Goal: Task Accomplishment & Management: Manage account settings

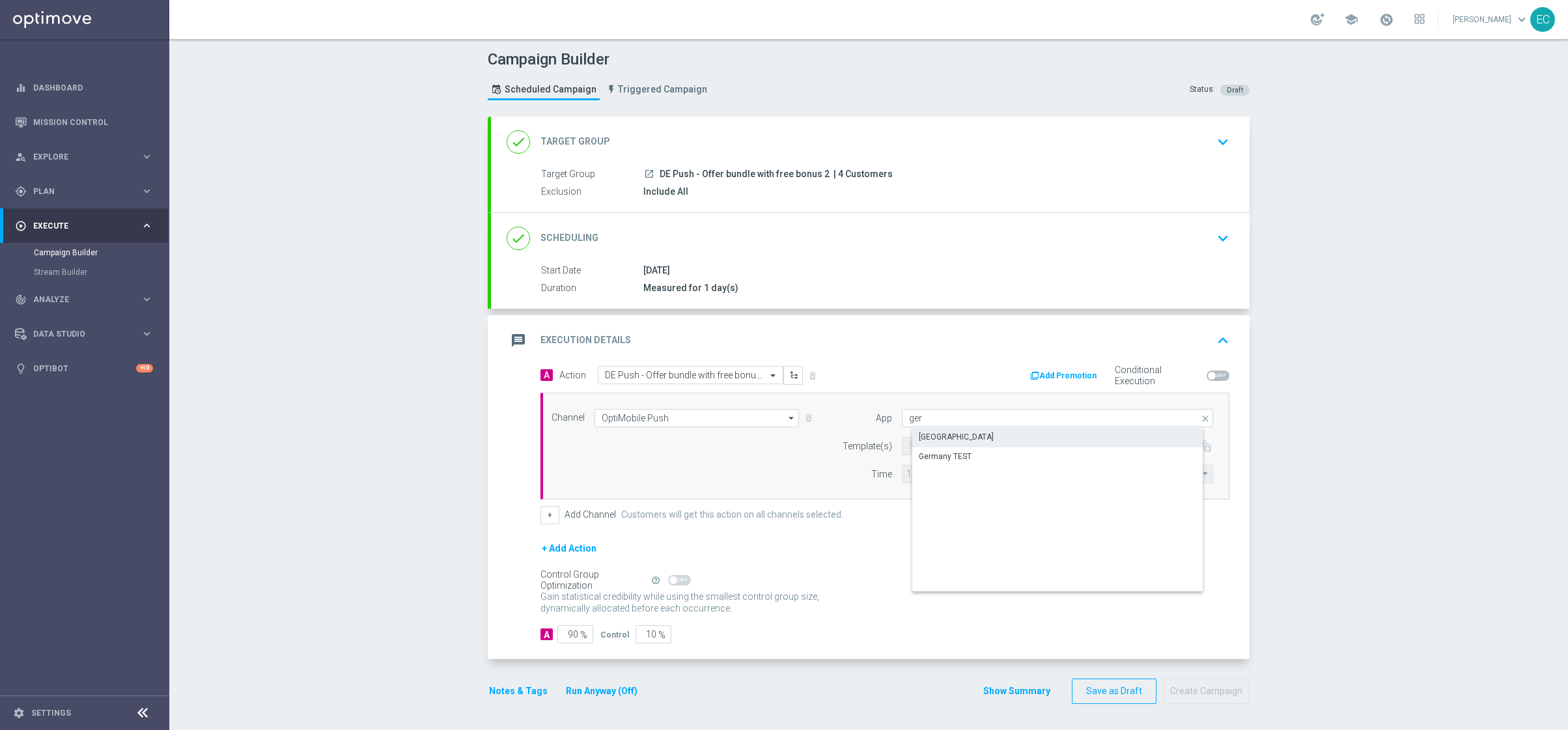
type input "Germany"
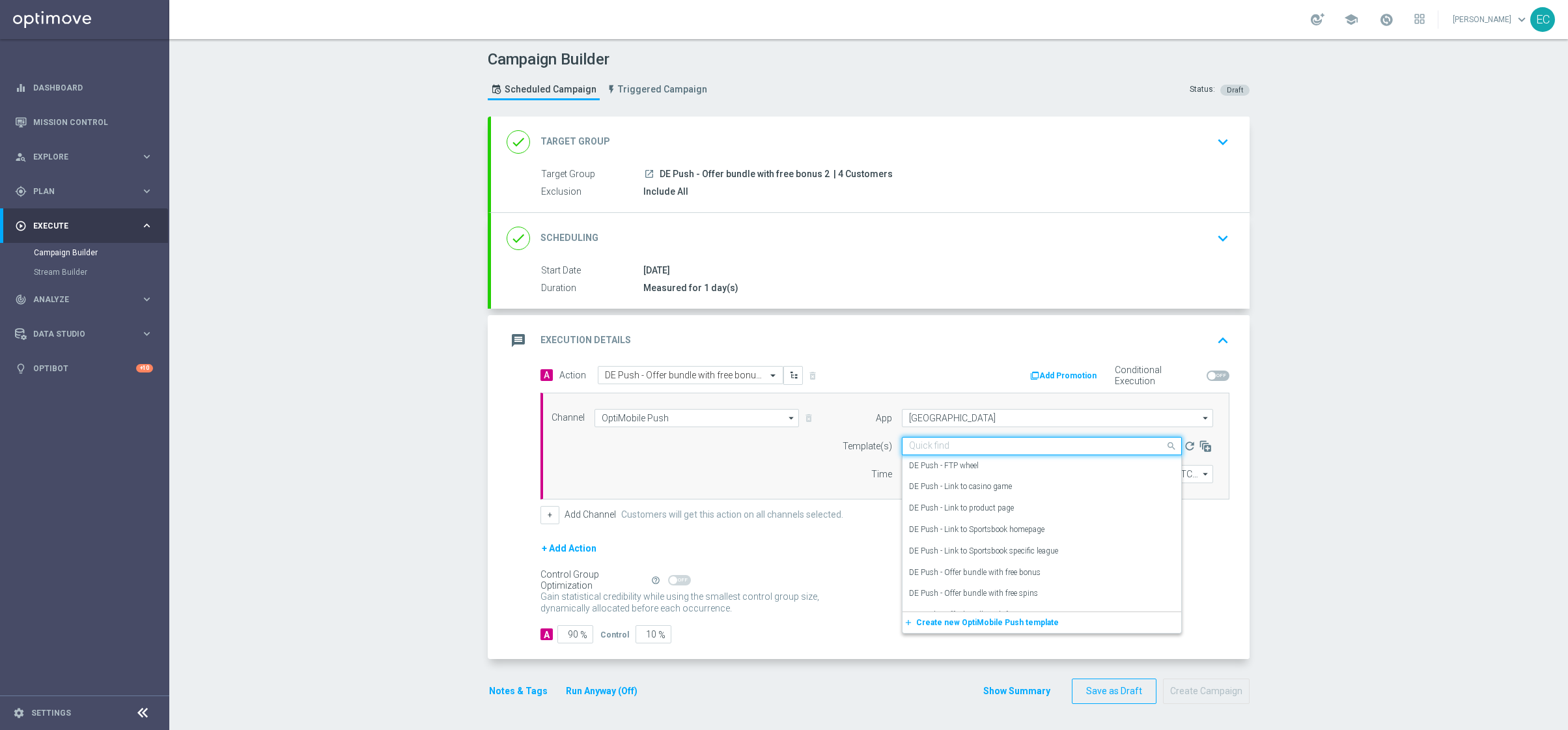
click at [957, 449] on input "text" at bounding box center [1029, 446] width 240 height 11
paste input "DE Push - Offer bundle with free bonus"
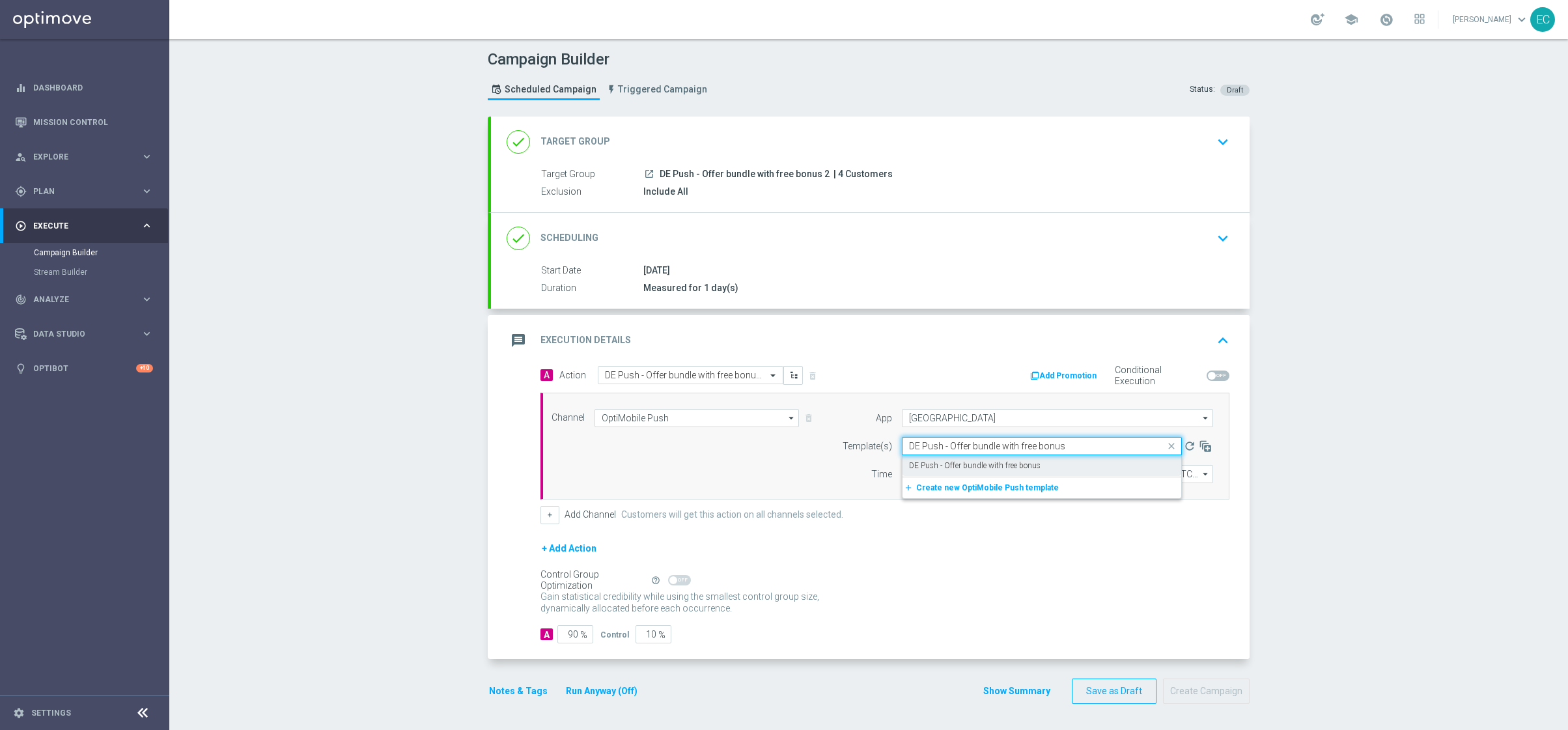
drag, startPoint x: 1004, startPoint y: 463, endPoint x: 1131, endPoint y: 447, distance: 128.0
click at [1131, 447] on ng-select "Quick find DE Push - Offer bundle with free bonus DE Push - Offer bundle with f…" at bounding box center [1042, 446] width 280 height 18
click at [967, 470] on label "DE Push - Offer bundle with free bonus" at bounding box center [975, 466] width 131 height 11
type input "DE Push - Offer bundle with free bonus"
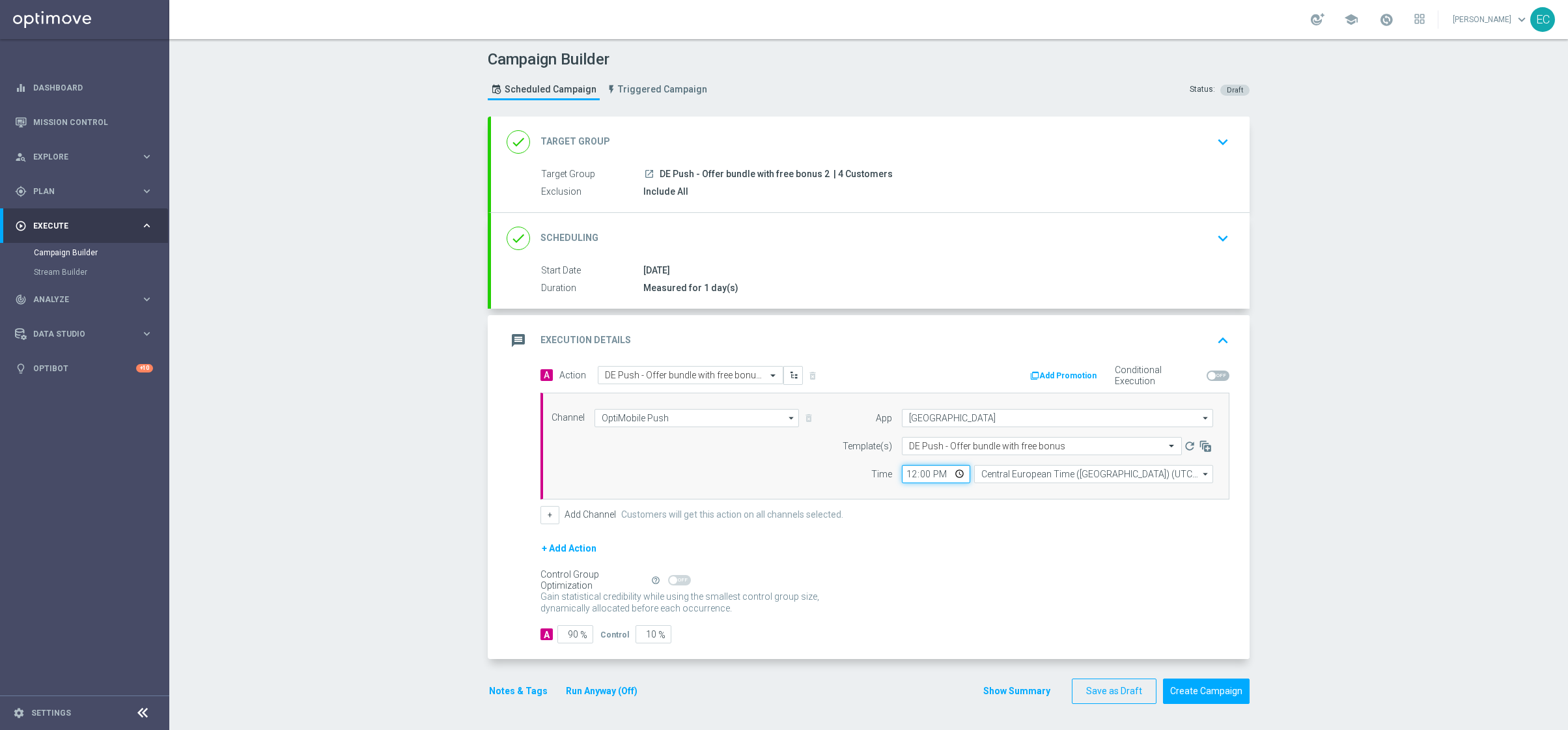
click at [905, 477] on input "12:00" at bounding box center [936, 474] width 69 height 18
type input "14:52"
click at [569, 637] on input "90" at bounding box center [575, 635] width 36 height 18
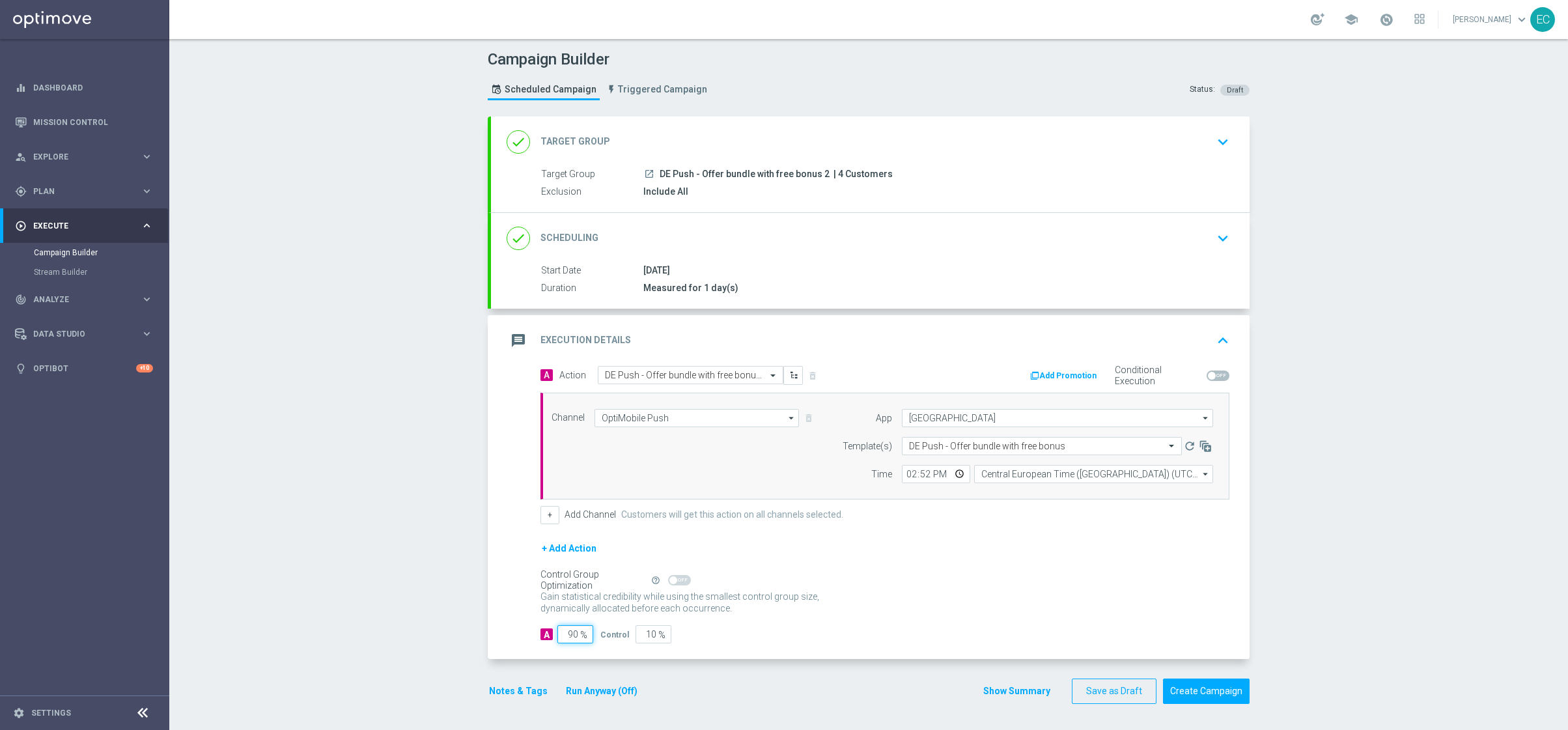
type input "1"
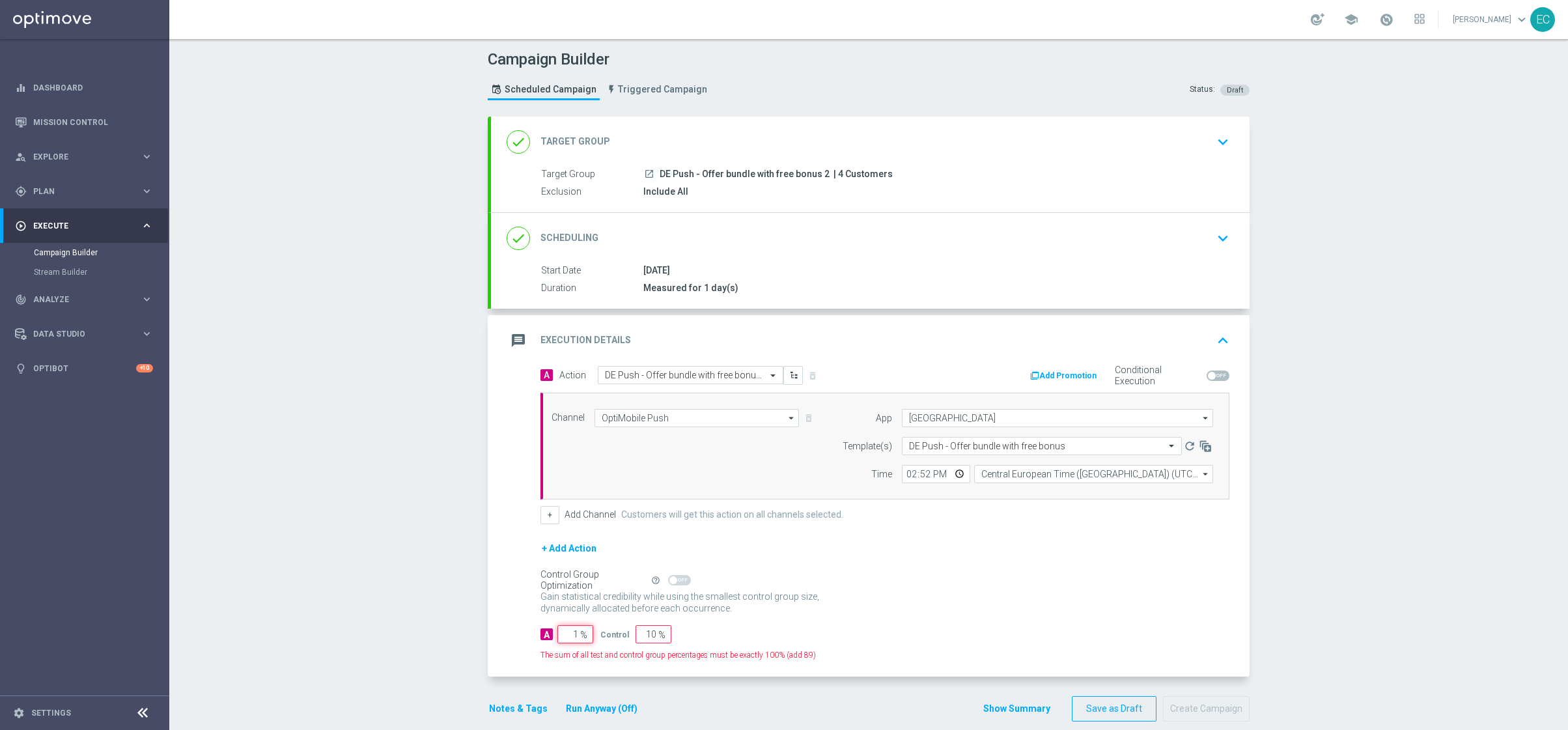
type input "99"
type input "10"
type input "90"
type input "100"
type input "0"
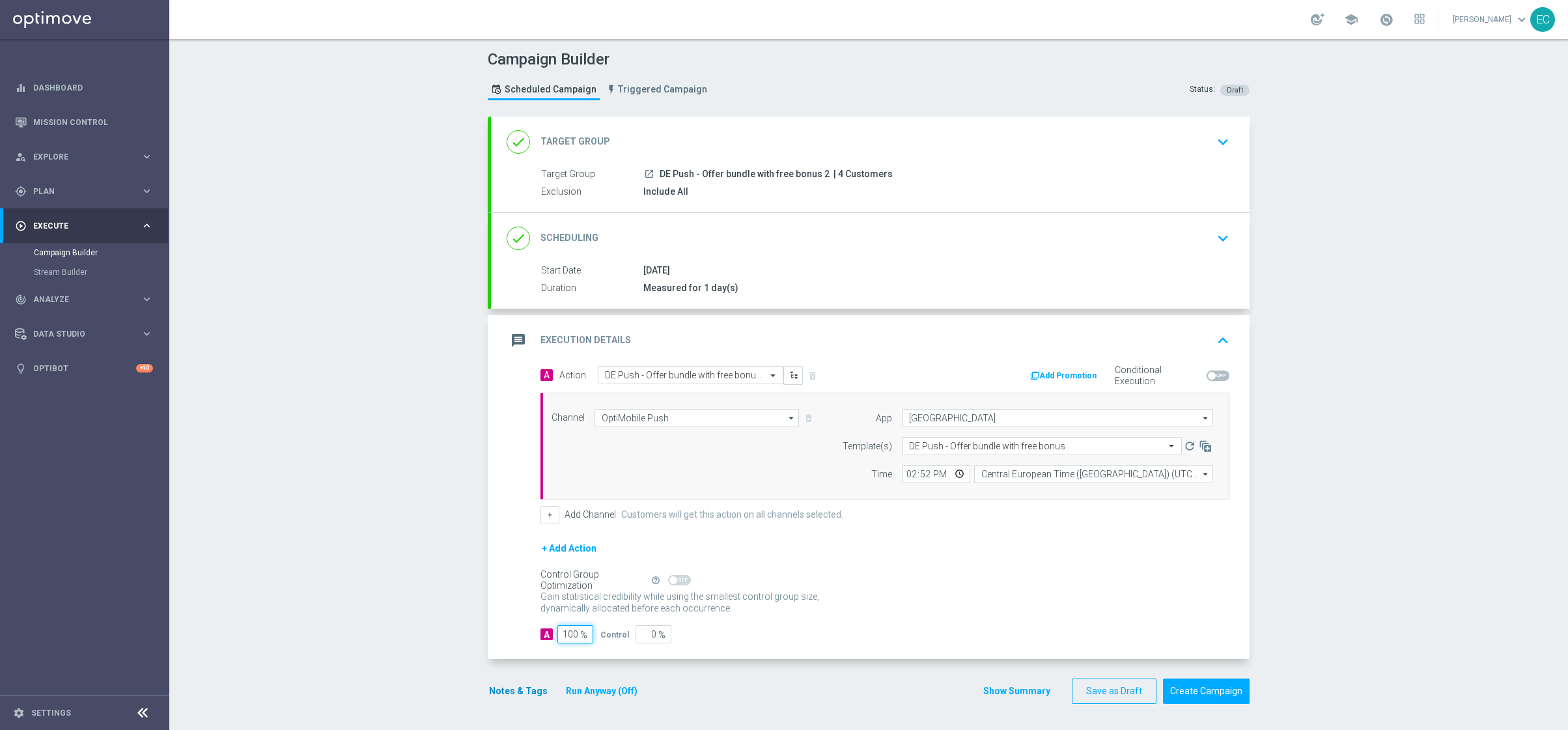
type input "100"
click at [516, 699] on button "Notes & Tags" at bounding box center [518, 691] width 61 height 16
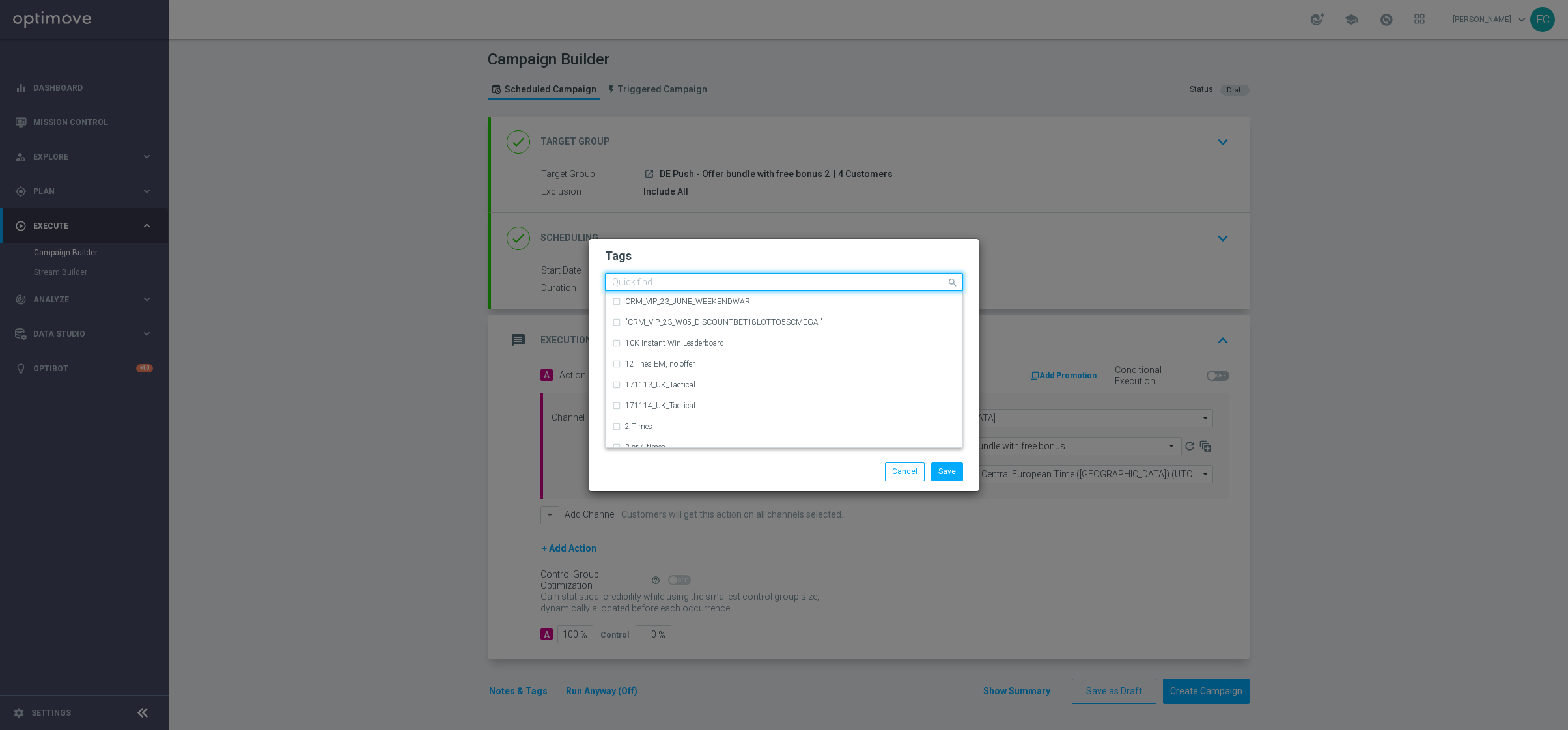
click at [651, 286] on input "text" at bounding box center [779, 283] width 334 height 11
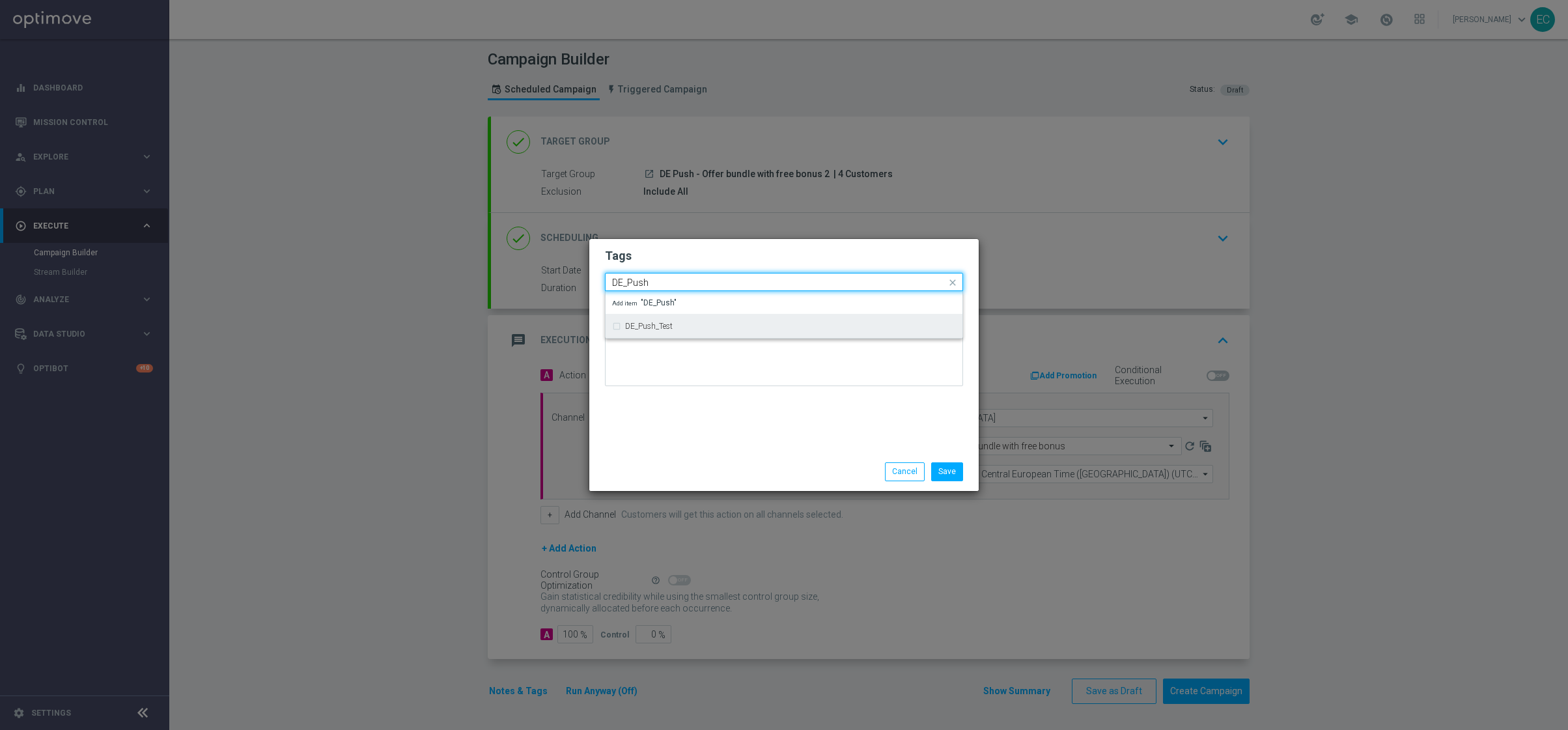
click at [683, 327] on div "DE_Push_Test" at bounding box center [791, 326] width 331 height 7
type input "DE_Push"
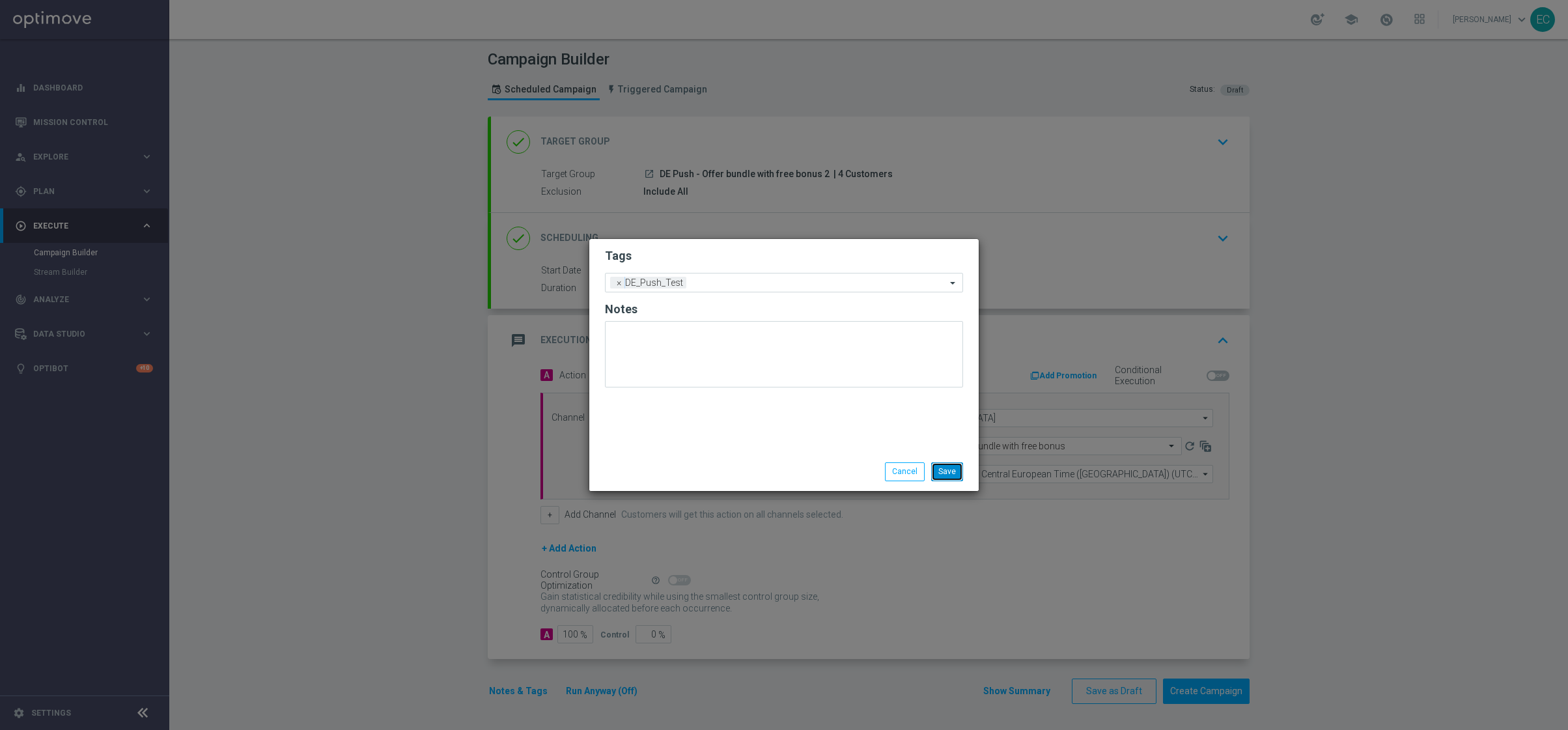
click at [958, 472] on button "Save" at bounding box center [946, 471] width 32 height 18
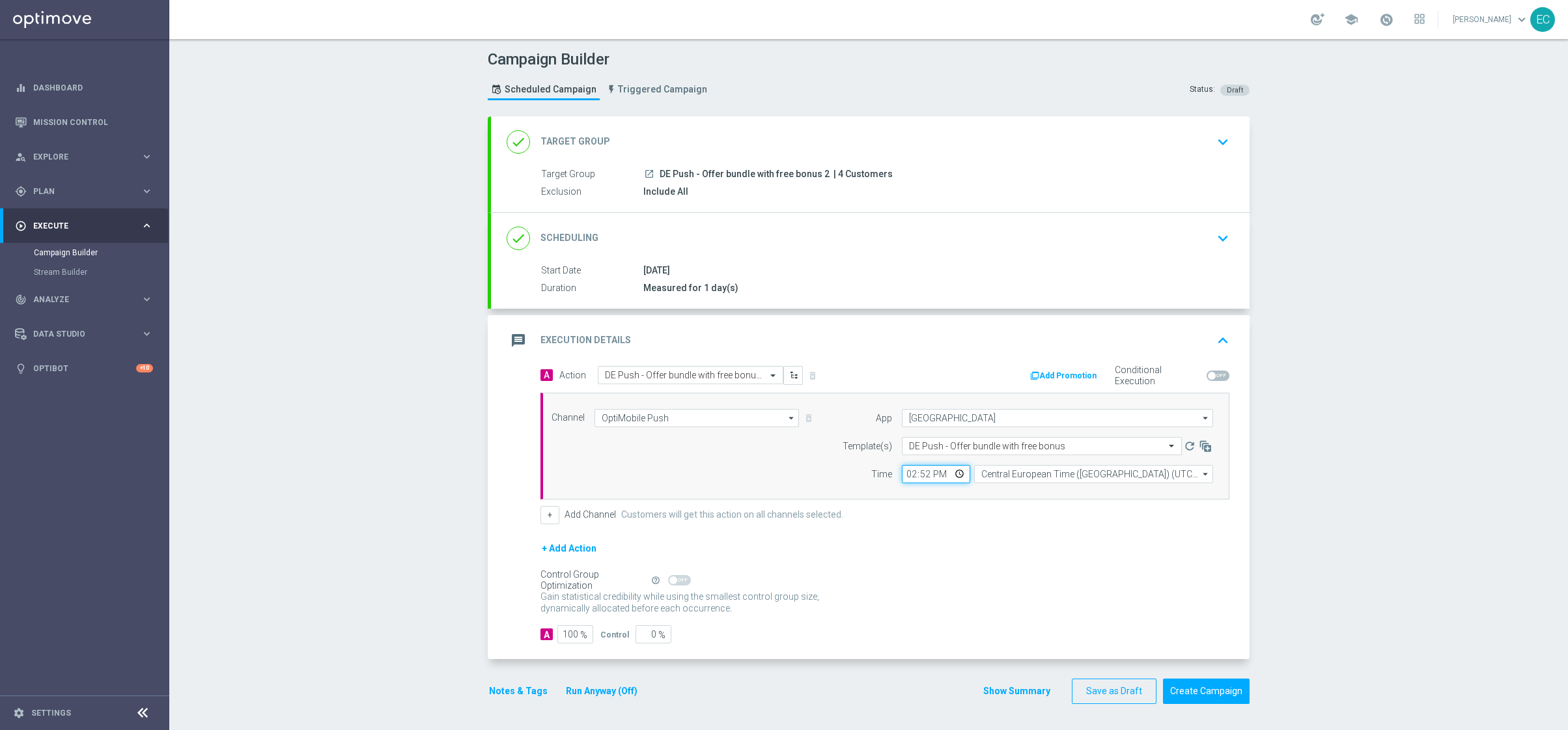
click at [923, 481] on input "14:52" at bounding box center [936, 474] width 69 height 18
type input "14:53"
click at [1134, 556] on div "+ Add Action" at bounding box center [885, 557] width 689 height 33
click at [917, 469] on input "14:53" at bounding box center [936, 474] width 69 height 18
click at [1023, 549] on div "+ Add Action" at bounding box center [885, 557] width 689 height 33
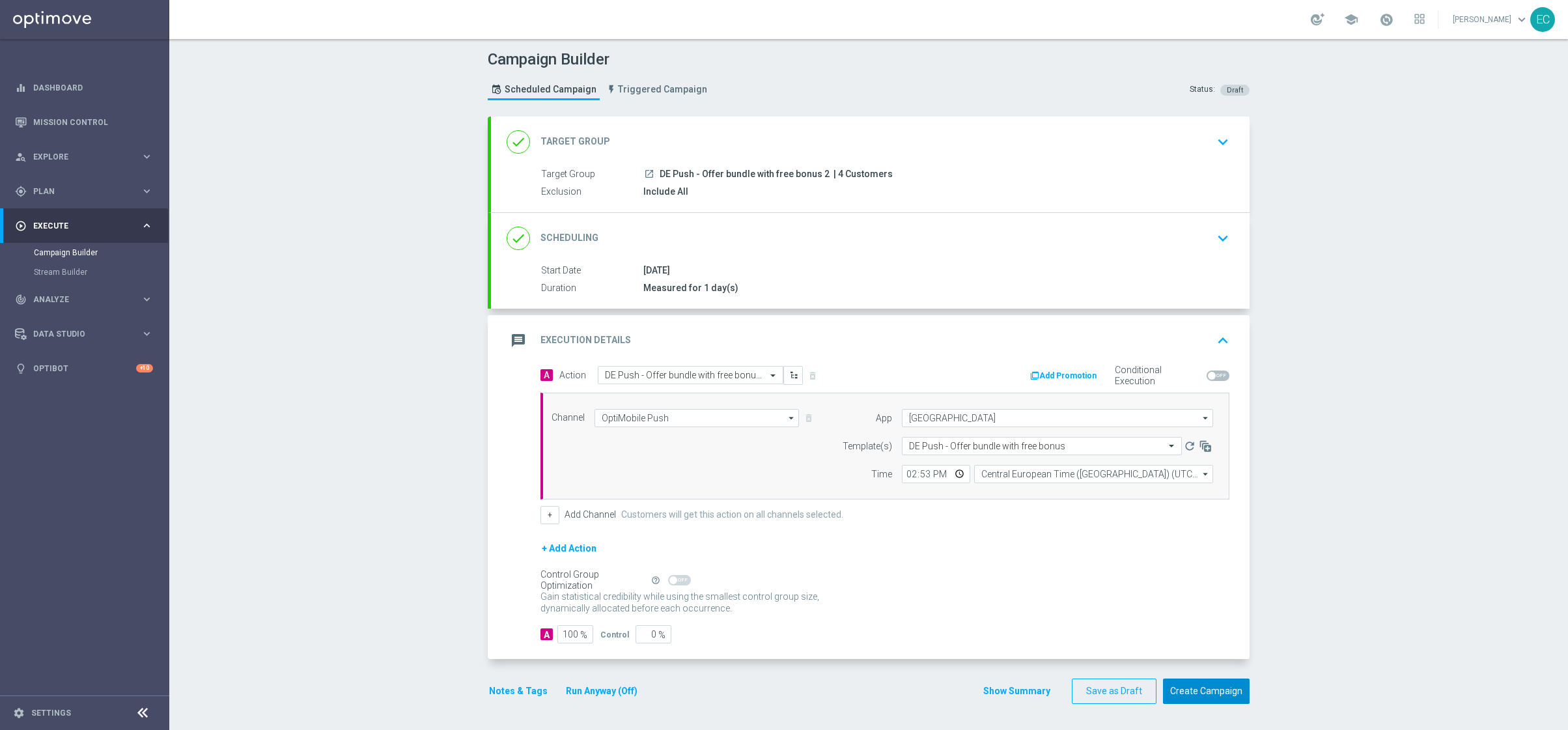
click at [1192, 684] on button "Create Campaign" at bounding box center [1206, 691] width 86 height 25
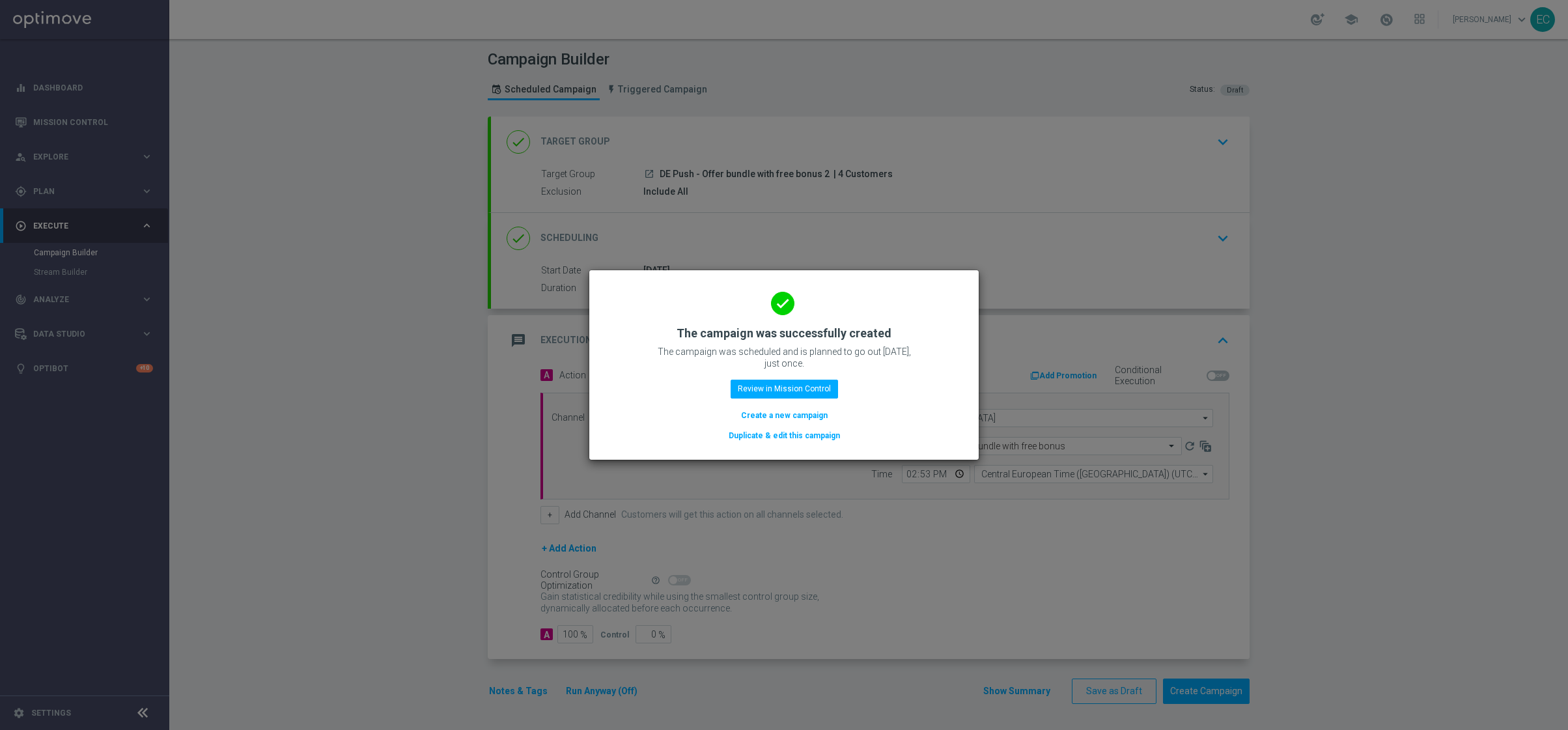
click at [812, 374] on div "done The campaign was successfully created The campaign was scheduled and is pl…" at bounding box center [784, 362] width 358 height 160
click at [812, 378] on div "done The campaign was successfully created The campaign was scheduled and is pl…" at bounding box center [784, 362] width 358 height 160
click at [813, 384] on button "Review in Mission Control" at bounding box center [784, 388] width 107 height 18
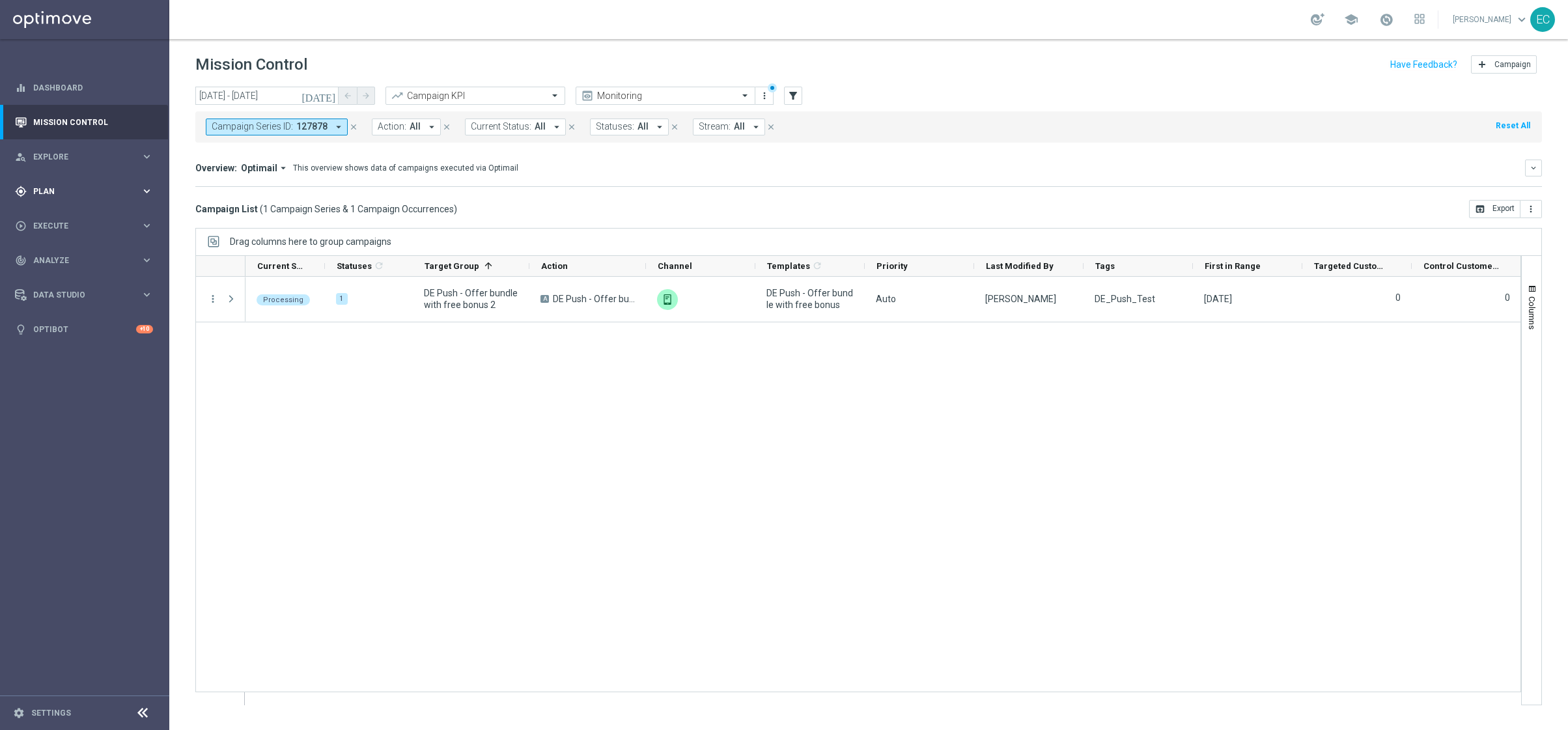
click at [83, 180] on div "gps_fixed Plan keyboard_arrow_right" at bounding box center [83, 191] width 168 height 34
click at [63, 248] on accordion "Templates keyboard_arrow_right Optimail OptiMobile In-App OptiMobile Push Embed…" at bounding box center [101, 257] width 134 height 19
click at [64, 254] on span "Templates" at bounding box center [80, 257] width 93 height 7
click at [80, 315] on link "OptiMobile Push" at bounding box center [88, 316] width 95 height 10
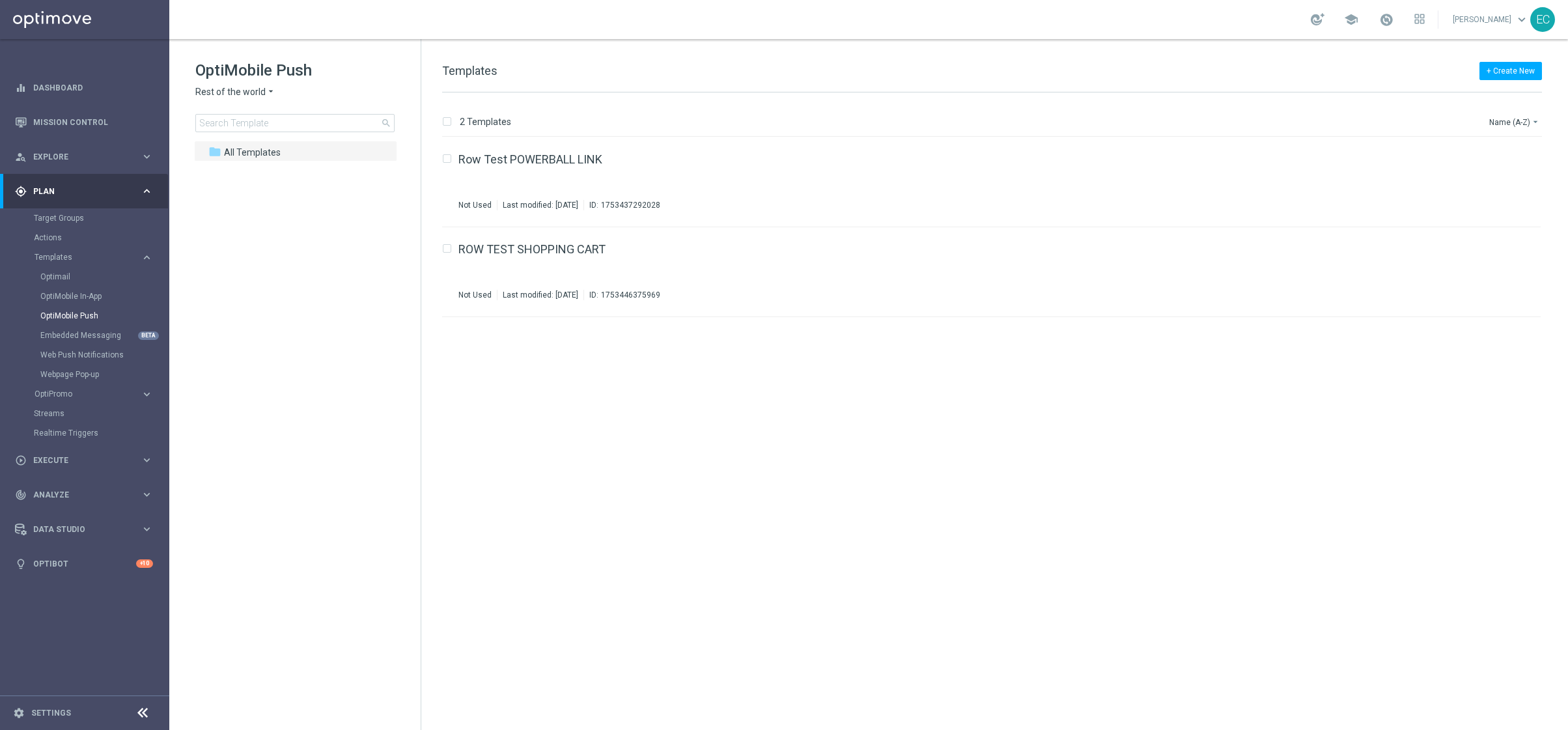
click at [253, 82] on div "OptiMobile Push Rest of the world arrow_drop_down × Rest of the world search" at bounding box center [308, 95] width 225 height 72
click at [253, 86] on span "Rest of the world" at bounding box center [230, 92] width 70 height 13
click at [245, 201] on div "Germany" at bounding box center [244, 201] width 98 height 16
click at [256, 178] on span "DE MKOPS Testing" at bounding box center [274, 174] width 77 height 12
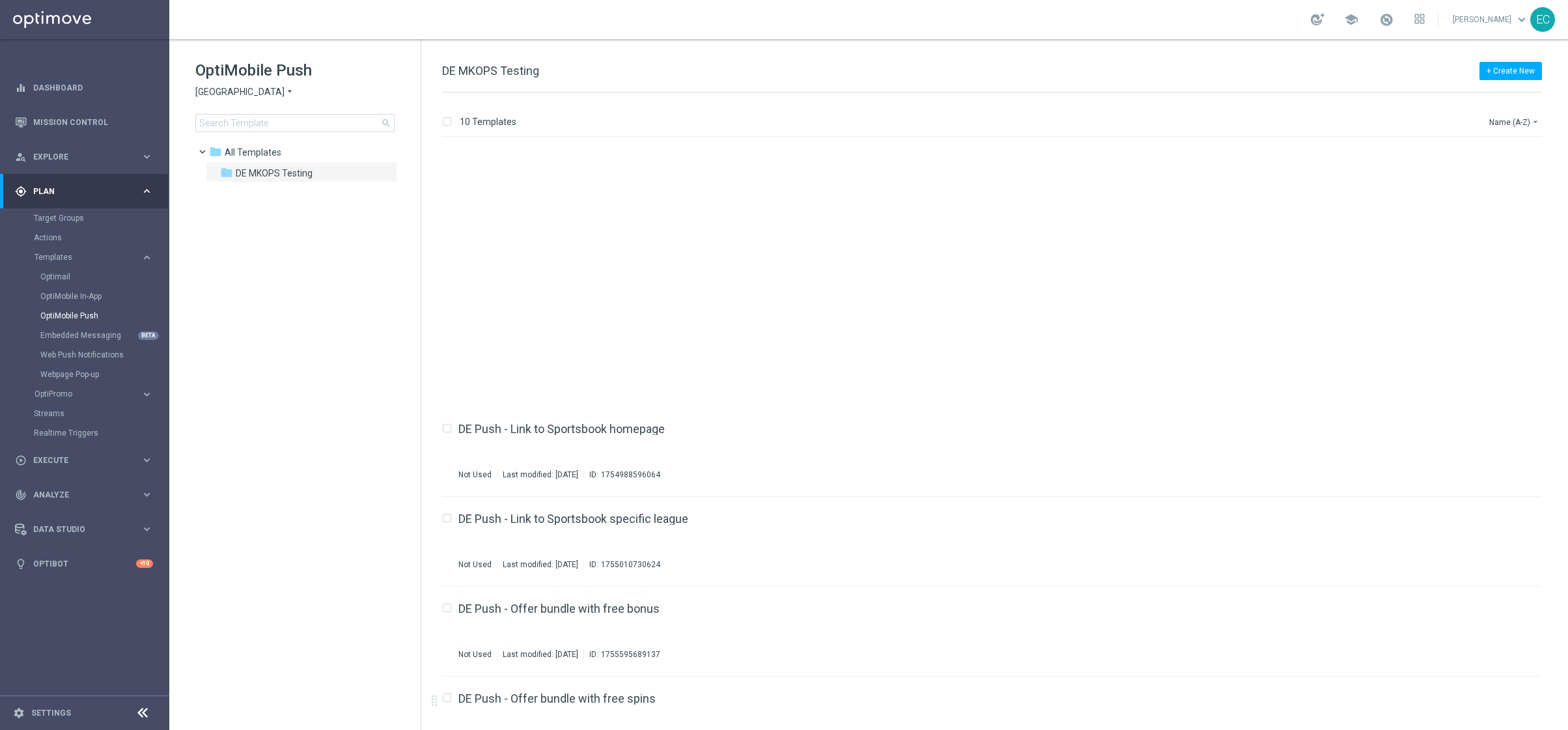
scroll to position [306, 0]
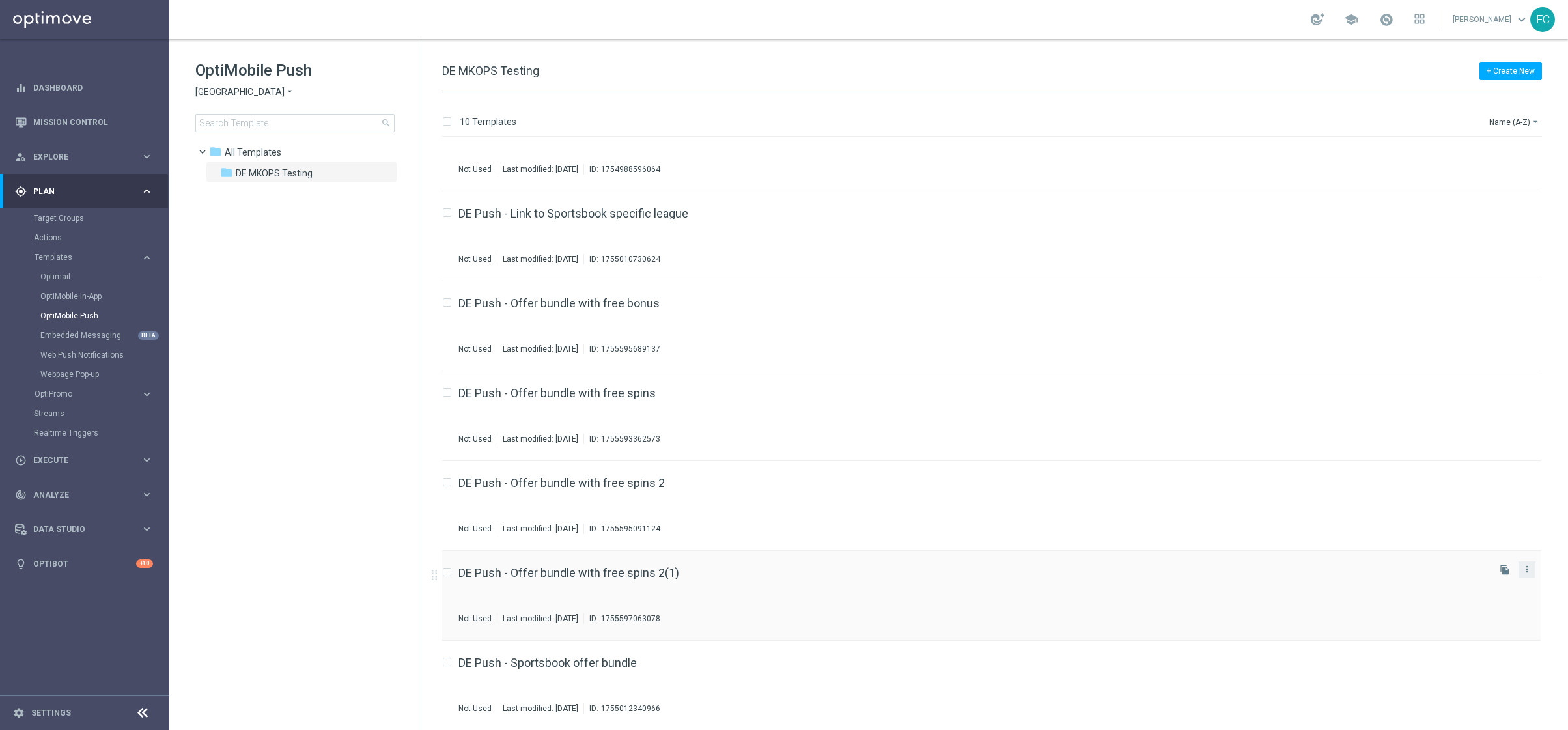
click at [1530, 567] on button "more_vert" at bounding box center [1526, 569] width 13 height 16
click at [1483, 608] on div "delete_forever Delete" at bounding box center [1466, 602] width 104 height 18
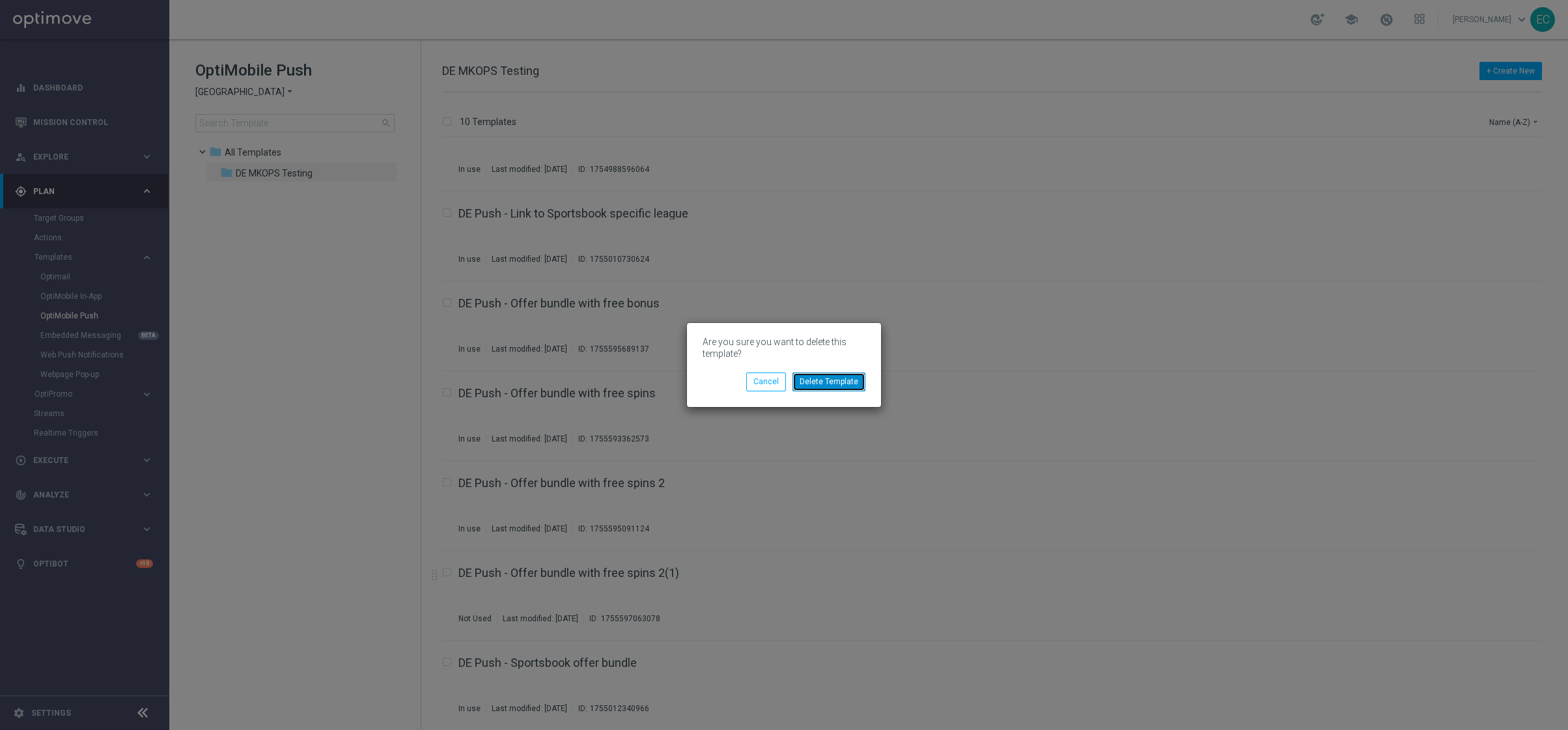
click at [827, 383] on button "Delete Template" at bounding box center [829, 382] width 73 height 18
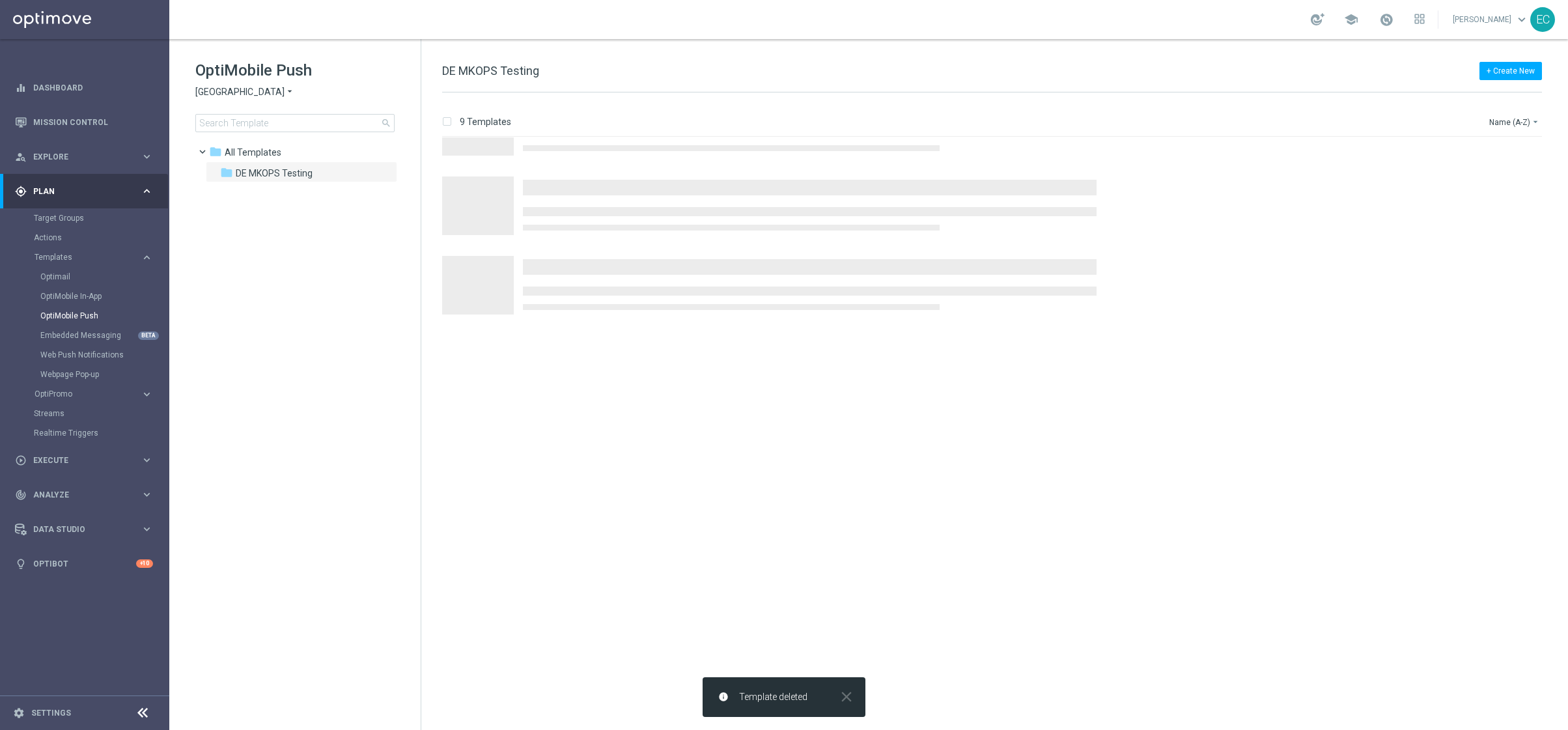
scroll to position [0, 0]
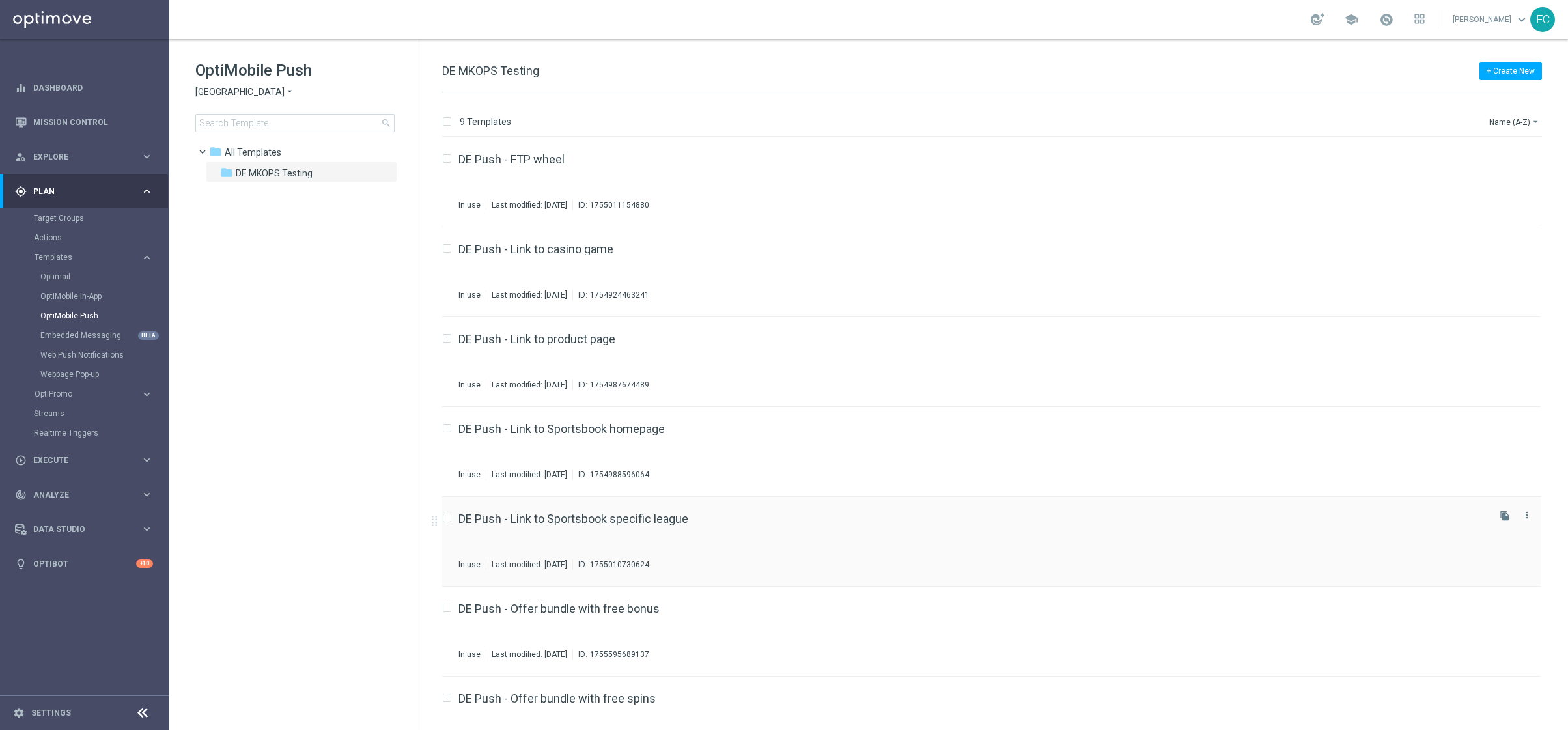
click at [447, 518] on input "Press SPACE to select this row." at bounding box center [446, 520] width 8 height 8
checkbox input "true"
click at [1502, 516] on icon "file_copy" at bounding box center [1505, 516] width 10 height 10
click at [624, 594] on div "DE Push - Link to Sportsbook specific league (1) Not Used Last modified: Tuesda…" at bounding box center [991, 632] width 1098 height 90
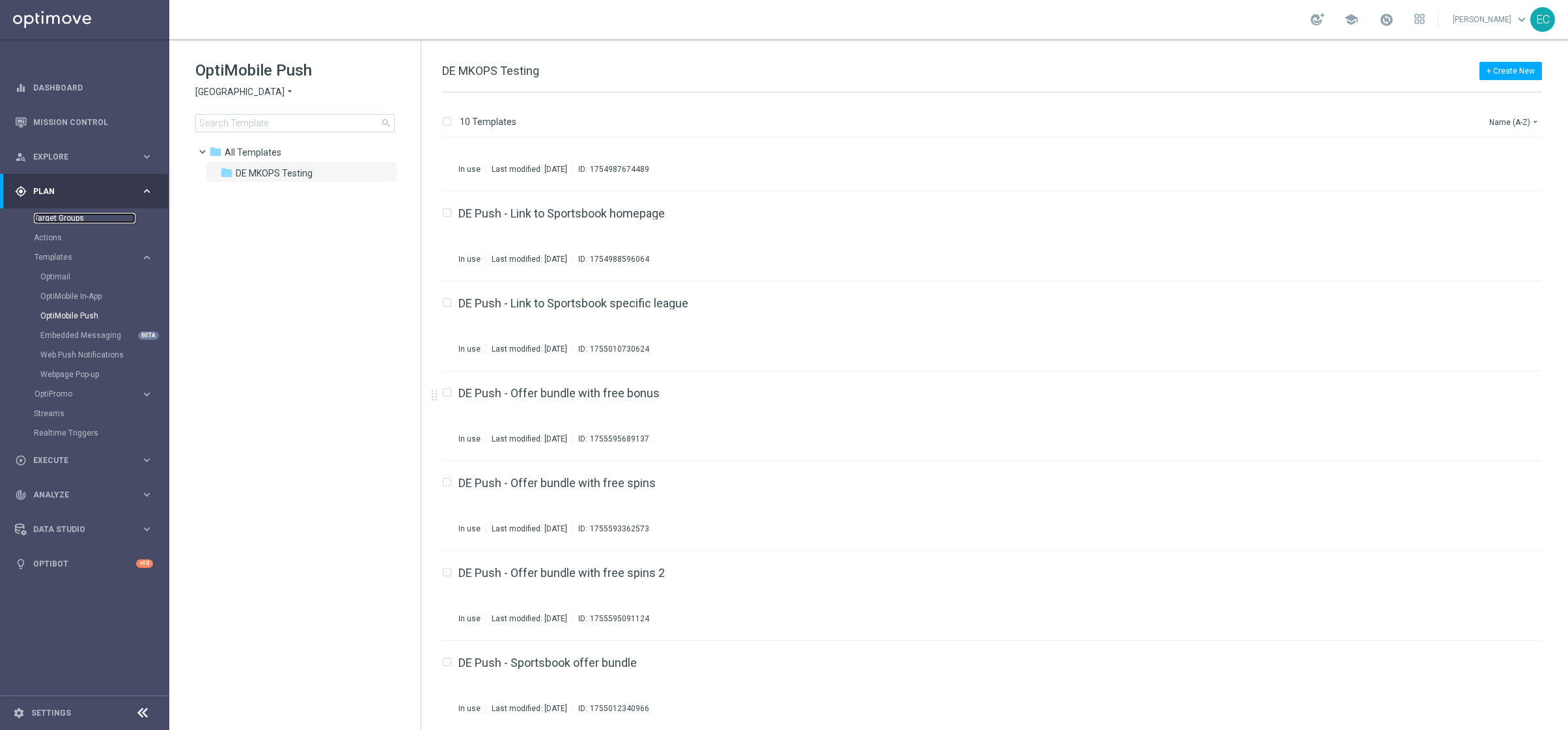
click at [57, 219] on link "Target Groups" at bounding box center [84, 218] width 101 height 10
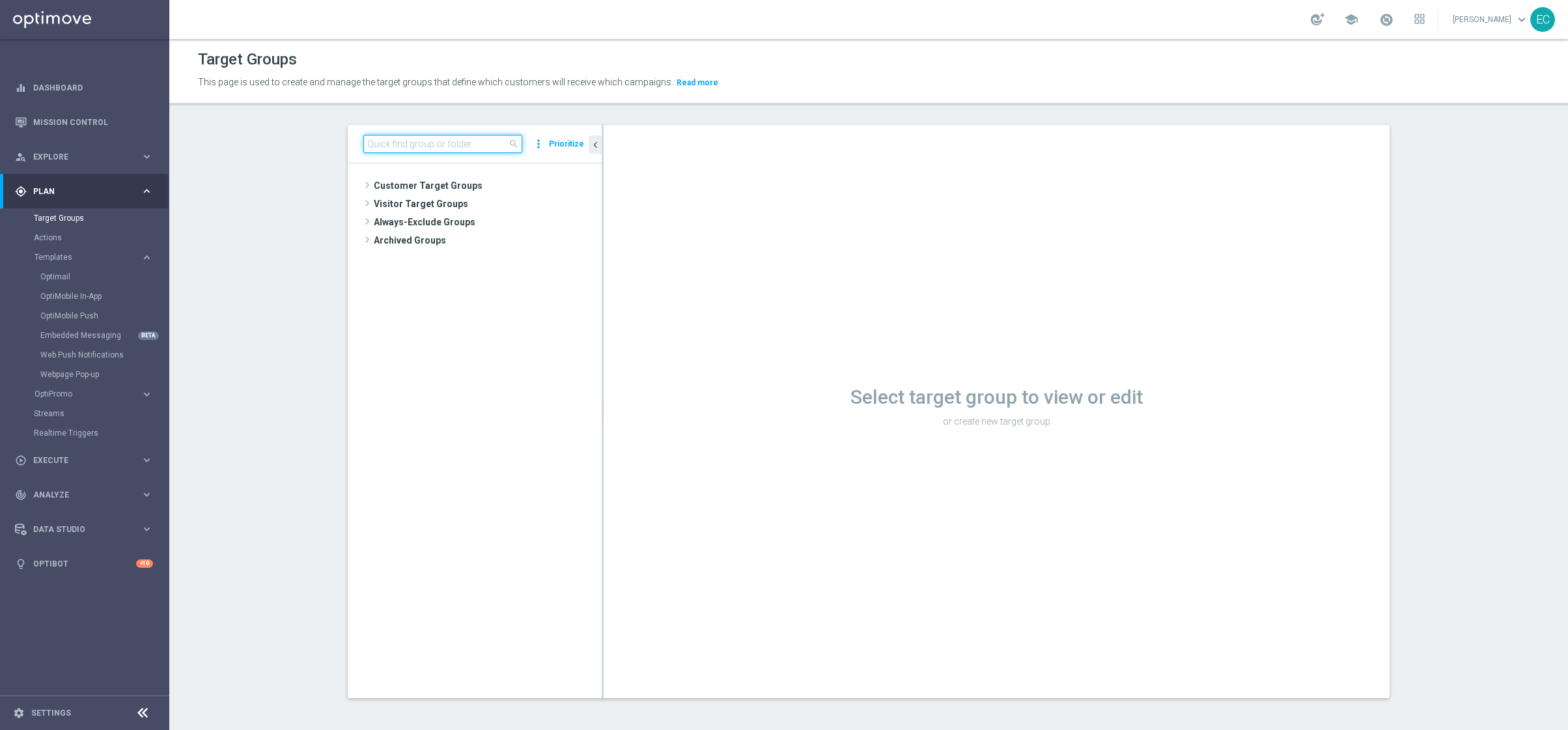
click at [450, 142] on input at bounding box center [443, 144] width 159 height 18
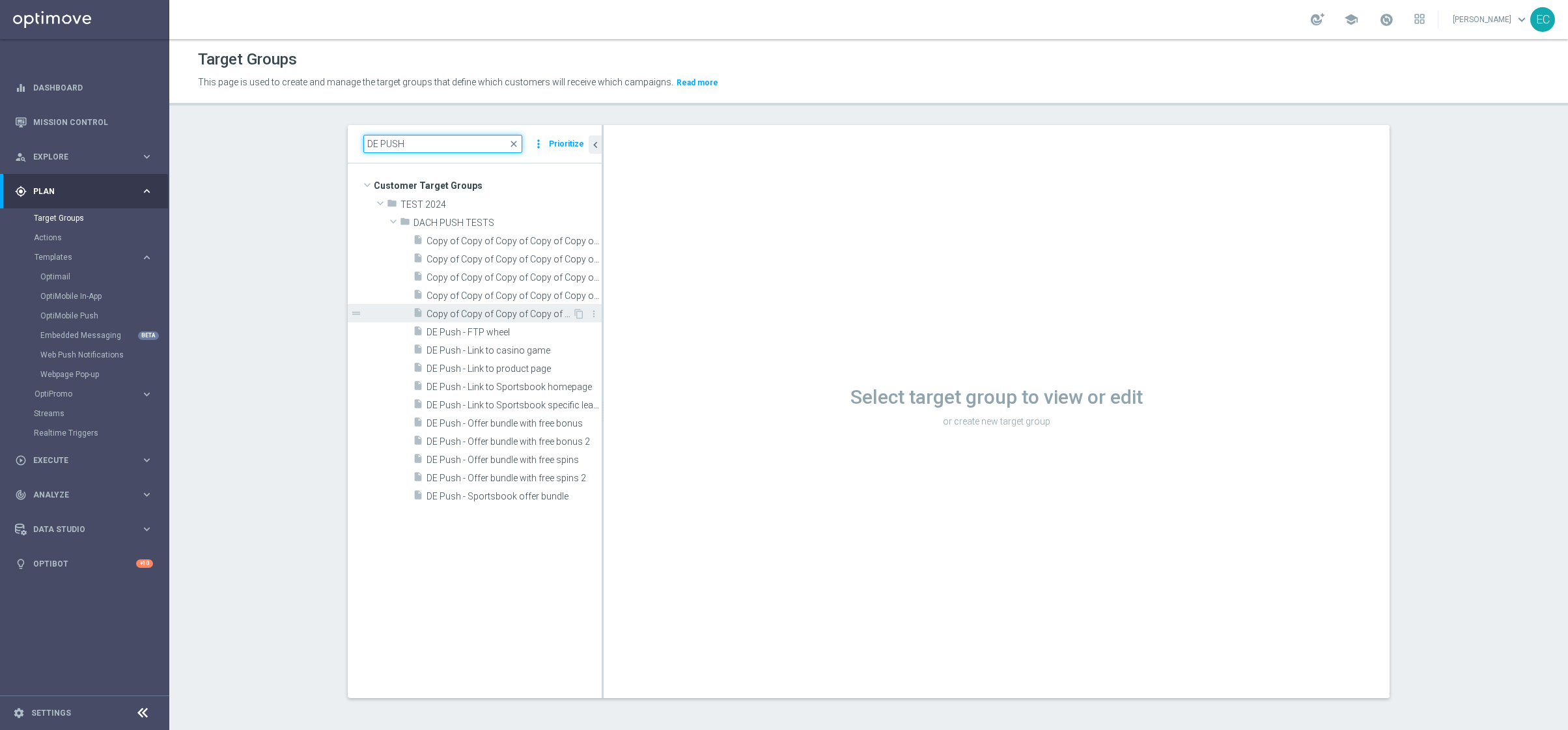
type input "DE PUSH"
click at [519, 311] on span "Copy of Copy of Copy of Copy of Copy of DE Push - Link to Sportsbook specific l…" at bounding box center [499, 314] width 146 height 11
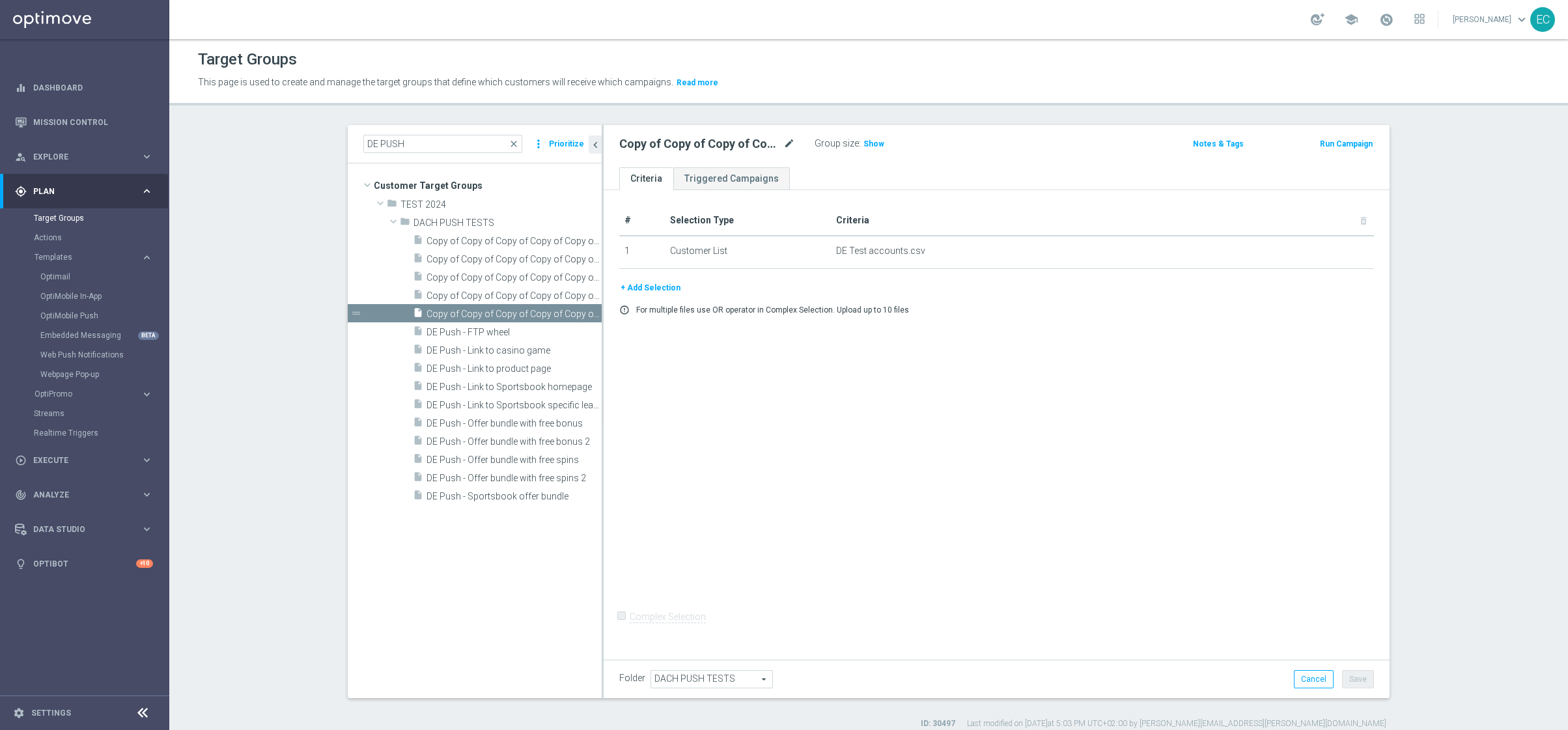
click at [783, 144] on icon "mode_edit" at bounding box center [789, 144] width 12 height 16
click at [767, 144] on input "Copy of Copy of Copy of Copy of Copy of DE Push - Link to Sportsbook specific l…" at bounding box center [707, 145] width 176 height 18
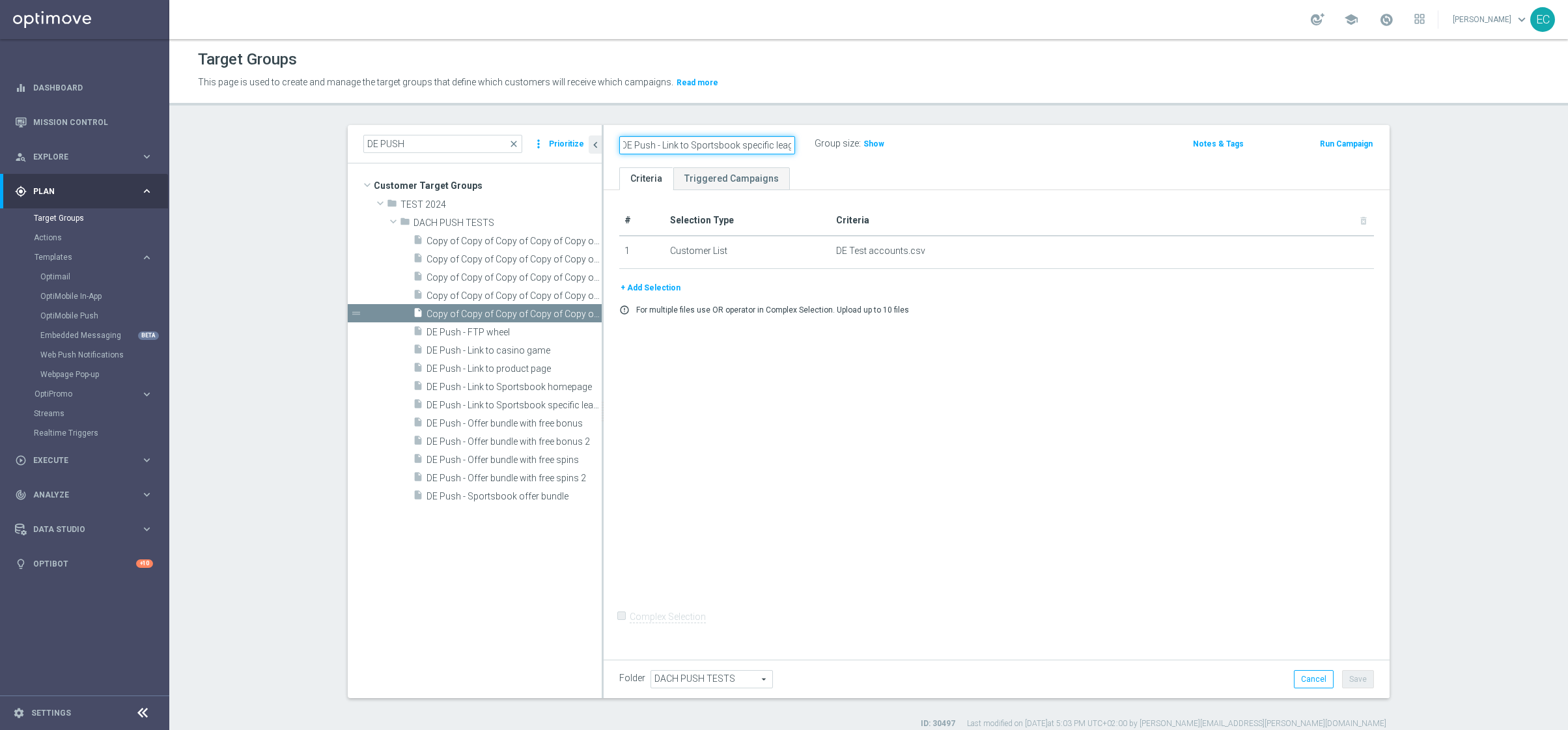
paste input "DE Push - Jackpot feed - EuroJackpot"
type input "DE Push - Jackpot feed - EuroJackpot"
click at [914, 379] on div "# Selection Type Criteria delete_forever 1 Customer List DE Test accounts.csv d…" at bounding box center [996, 422] width 786 height 465
click at [1362, 685] on button "Save" at bounding box center [1358, 679] width 32 height 18
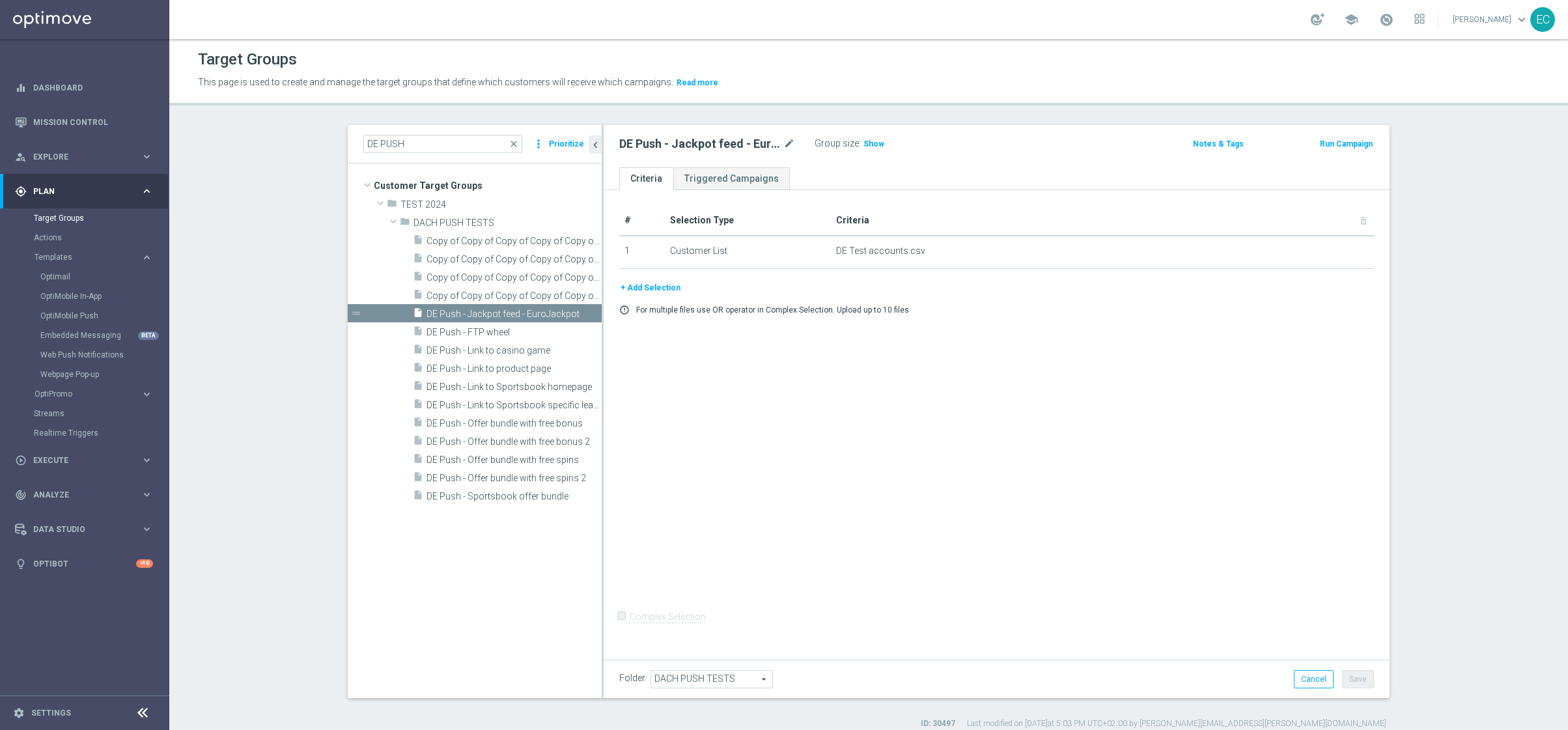
click at [1337, 138] on button "Run Campaign" at bounding box center [1346, 143] width 55 height 14
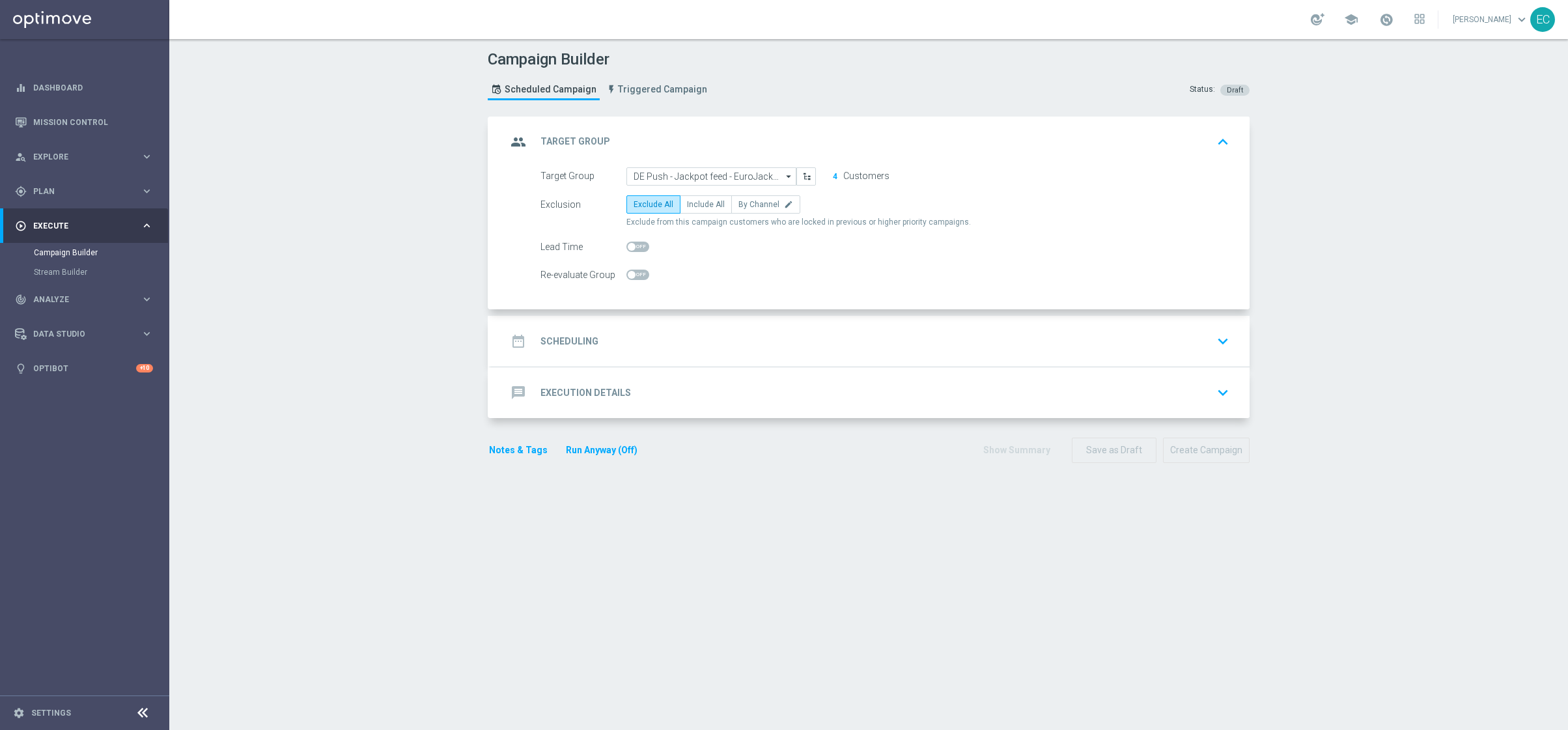
click at [698, 222] on span "Exclude from this campaign customers who are locked in previous or higher prior…" at bounding box center [798, 222] width 344 height 11
click at [688, 213] on label "Include All" at bounding box center [706, 204] width 52 height 18
click at [688, 211] on input "Include All" at bounding box center [691, 207] width 8 height 8
radio input "true"
click at [733, 332] on div "date_range Scheduling keyboard_arrow_down" at bounding box center [870, 341] width 727 height 25
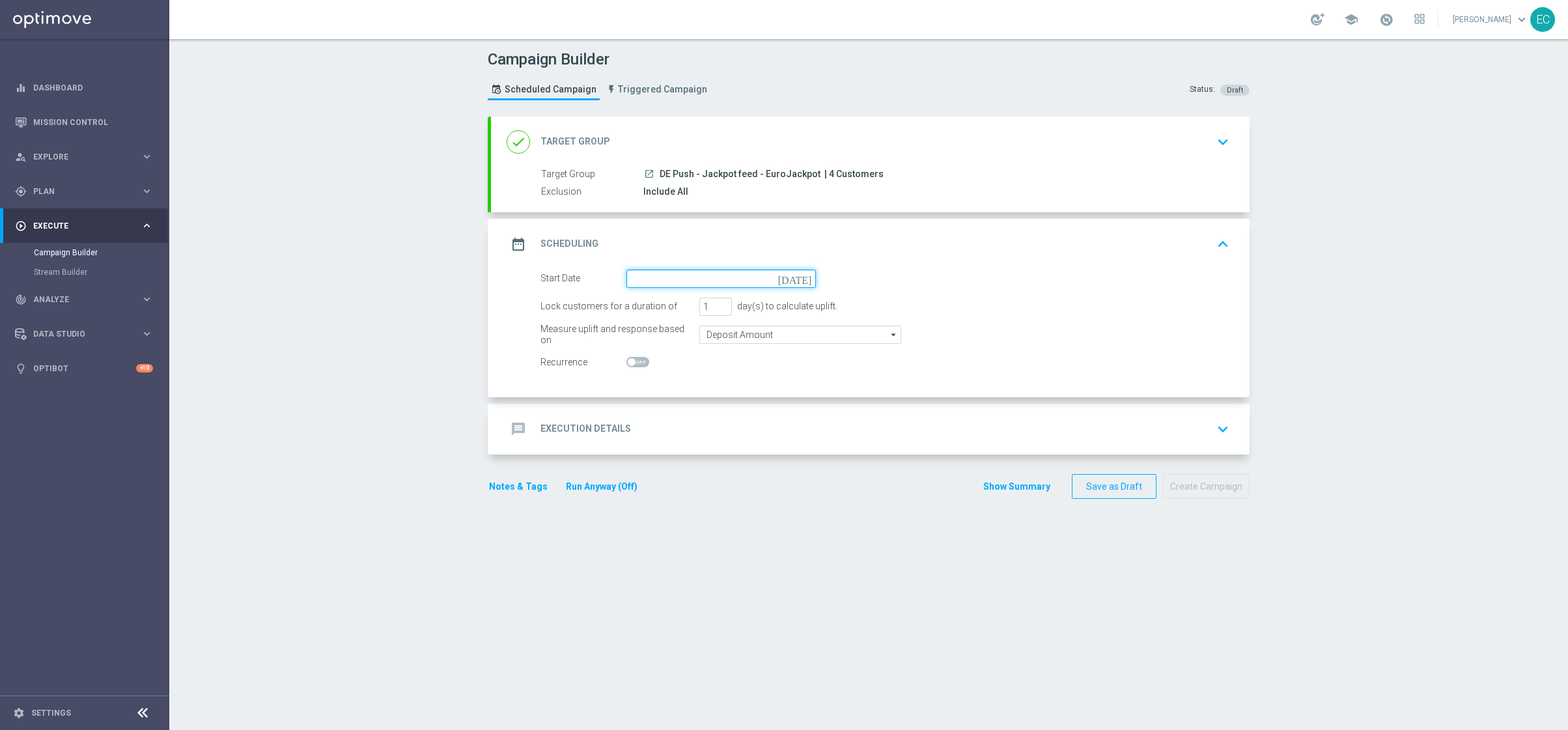
click at [714, 282] on input at bounding box center [721, 279] width 189 height 18
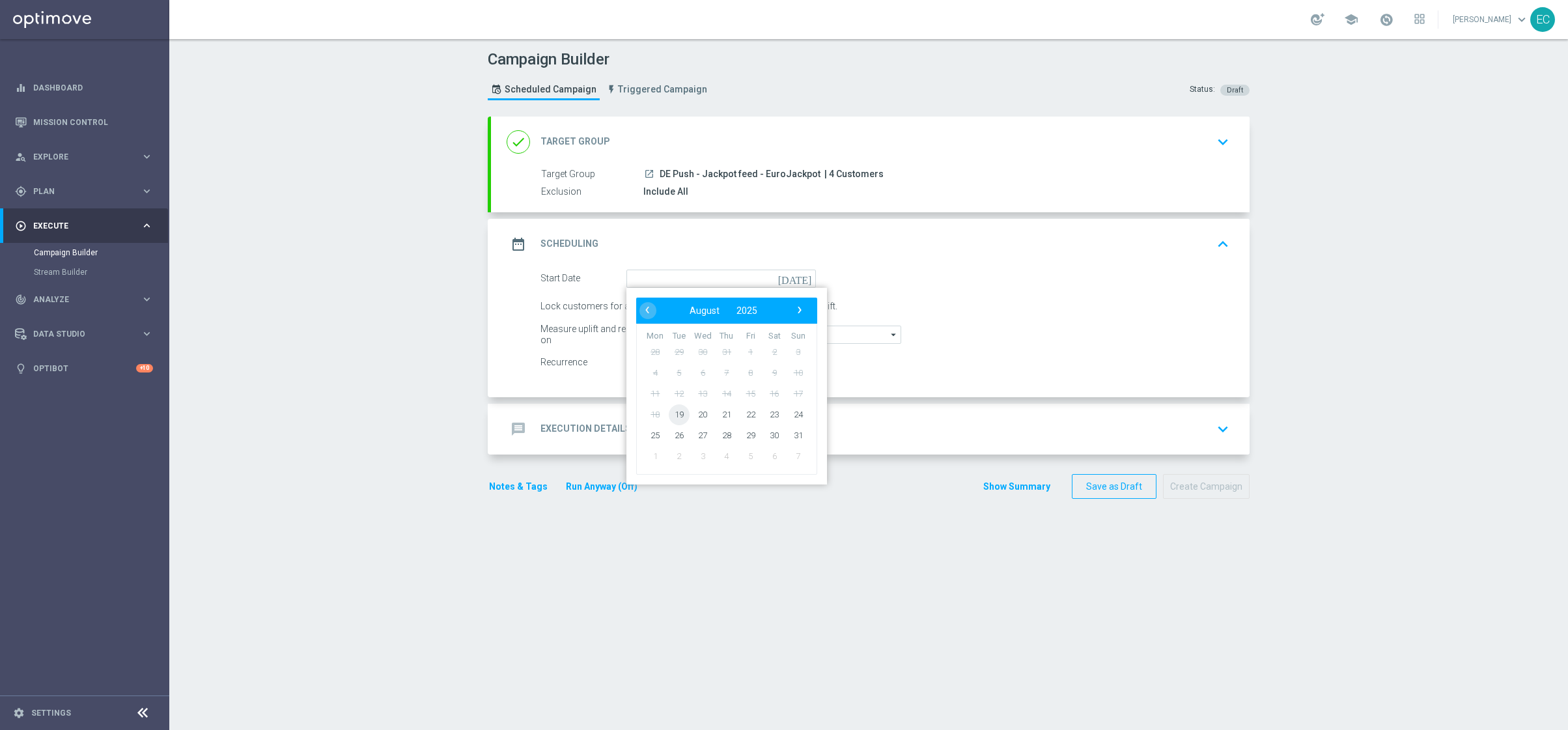
click at [668, 409] on span "19" at bounding box center [679, 415] width 21 height 21
type input "19 Aug 2025"
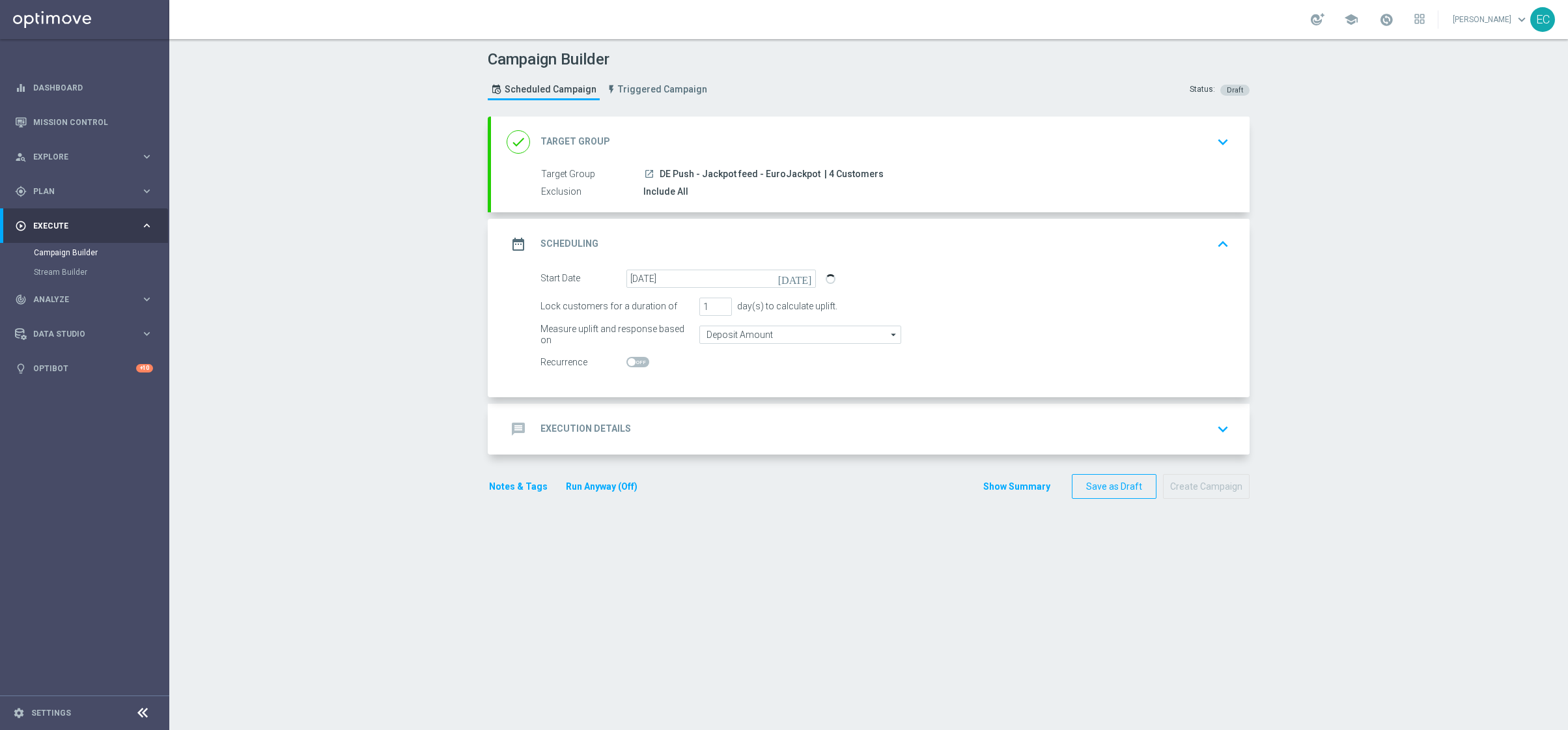
click at [686, 420] on div "message Execution Details keyboard_arrow_down" at bounding box center [870, 429] width 727 height 25
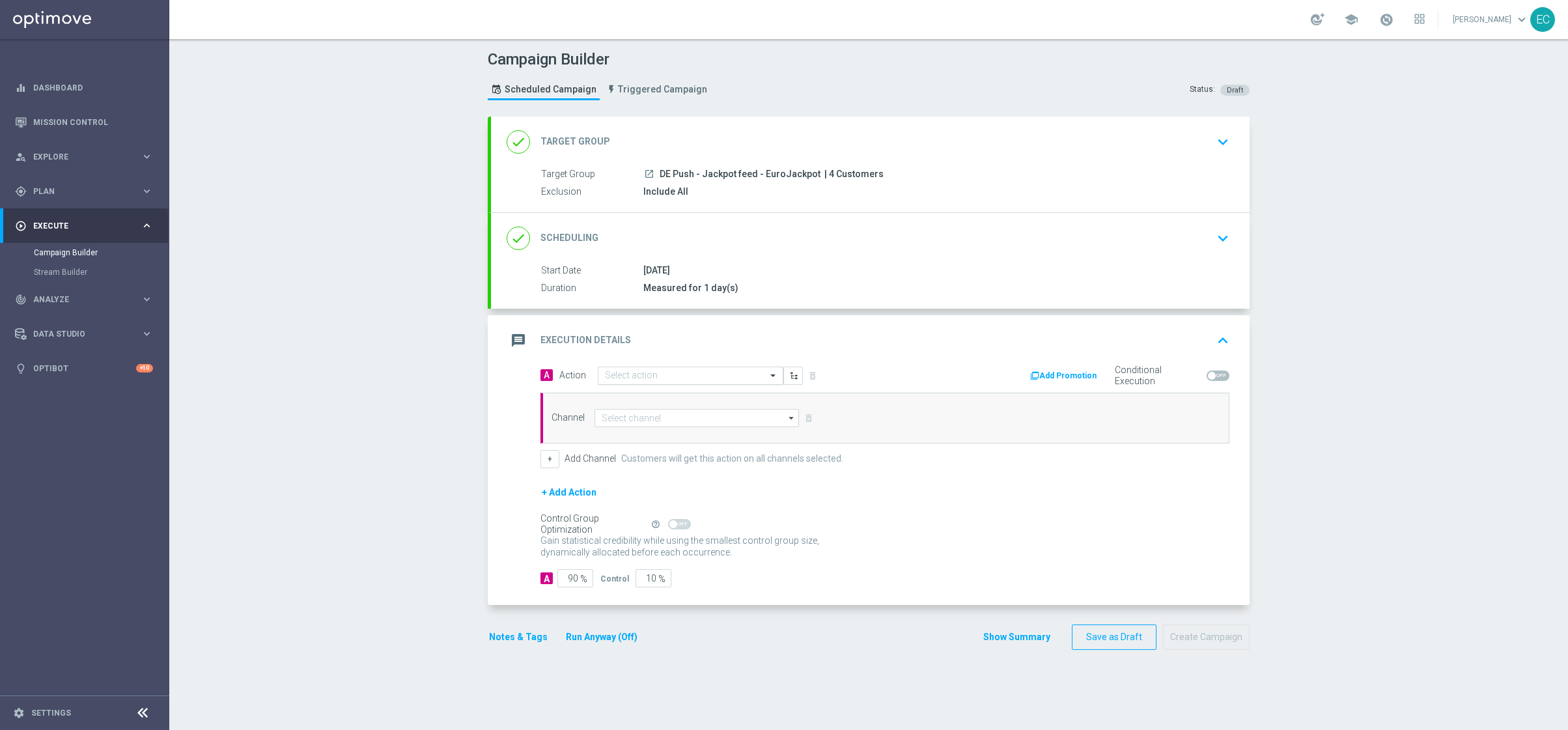
click at [654, 371] on input "text" at bounding box center [677, 376] width 145 height 11
click at [688, 554] on button "add_new Create new action" at bounding box center [688, 553] width 180 height 15
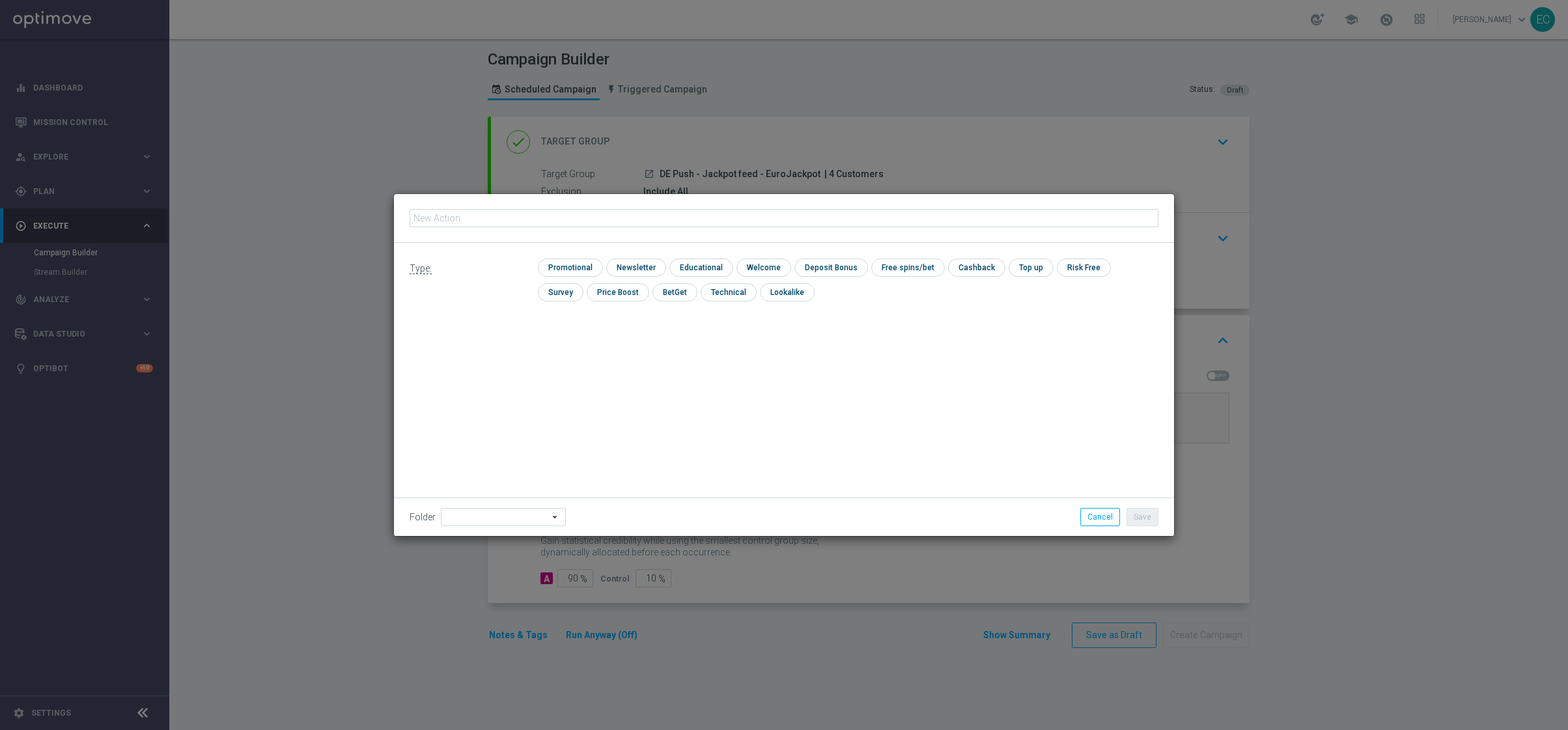
type input "https://lottoland.optimove.net/#/category/One-to-One_Campaigns/manage-target-gr…"
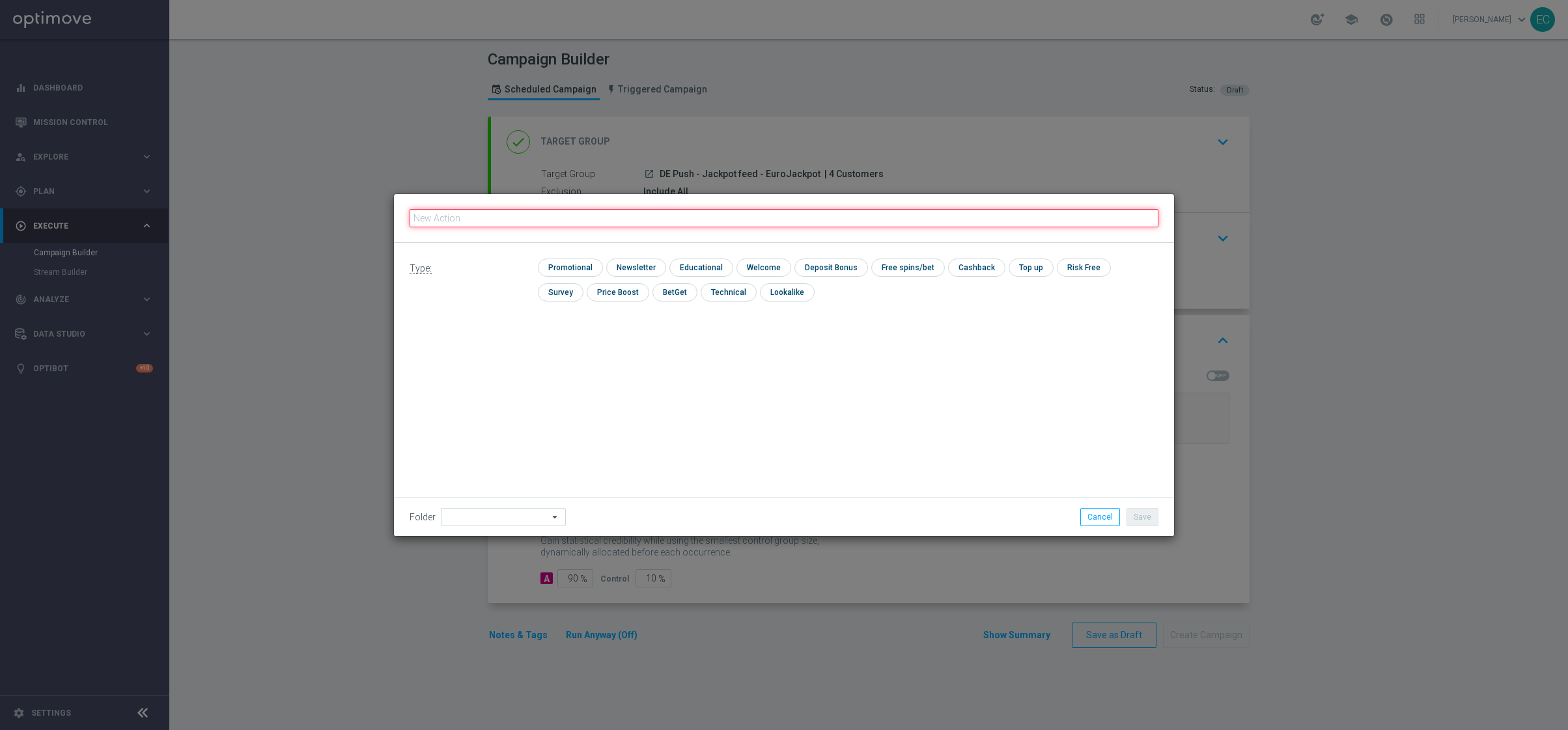
paste input "DE Push - Jackpot feed - EuroJackpot"
type input "DE Push - Jackpot feed - EuroJackpot"
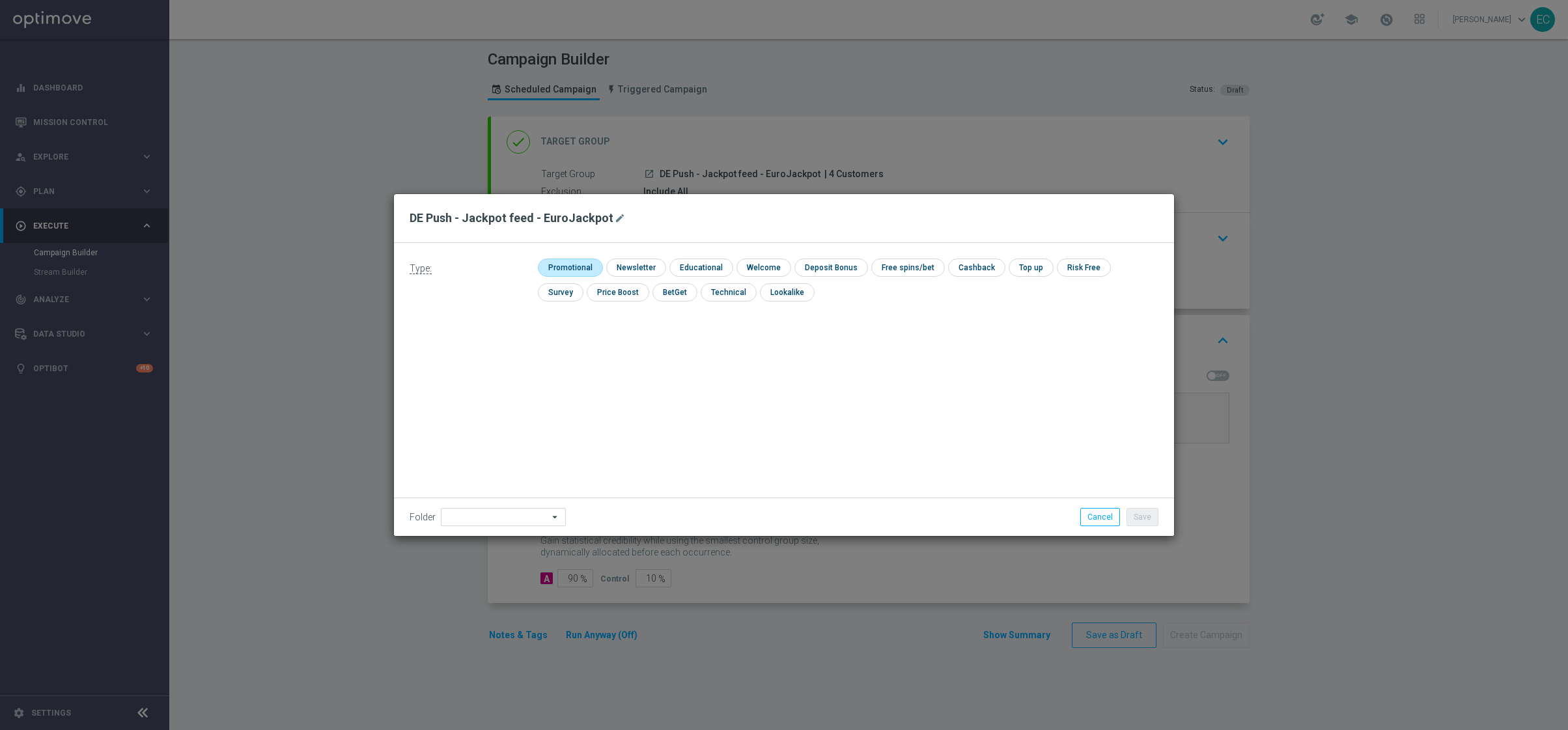
click at [581, 267] on input "checkbox" at bounding box center [569, 268] width 62 height 18
checkbox input "true"
click at [1125, 520] on li "Save" at bounding box center [1142, 517] width 39 height 18
click at [1135, 518] on button "Save" at bounding box center [1142, 517] width 32 height 18
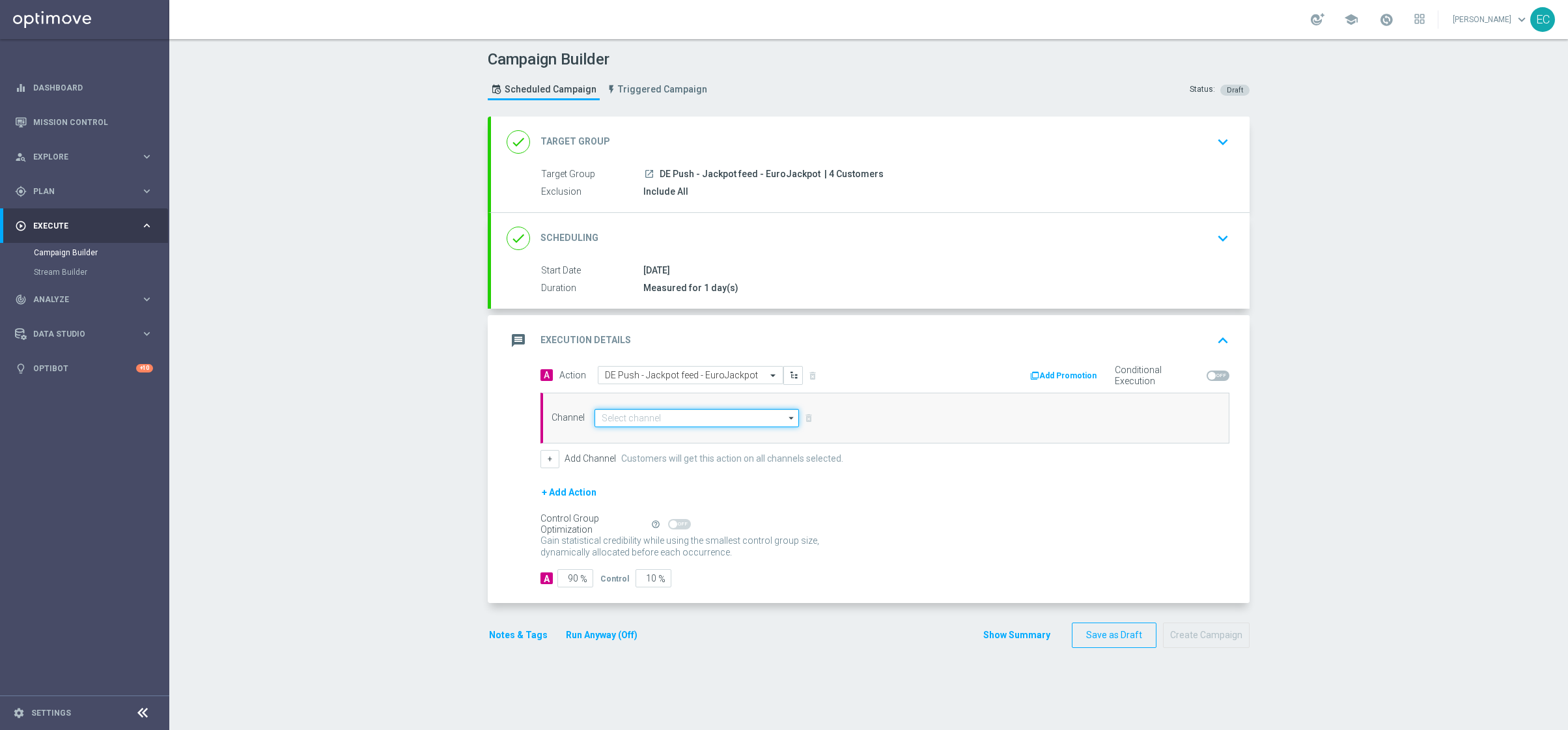
click at [739, 420] on input at bounding box center [697, 418] width 204 height 18
click at [677, 528] on div "OptiMobile Push" at bounding box center [701, 526] width 193 height 18
type input "OptiMobile Push"
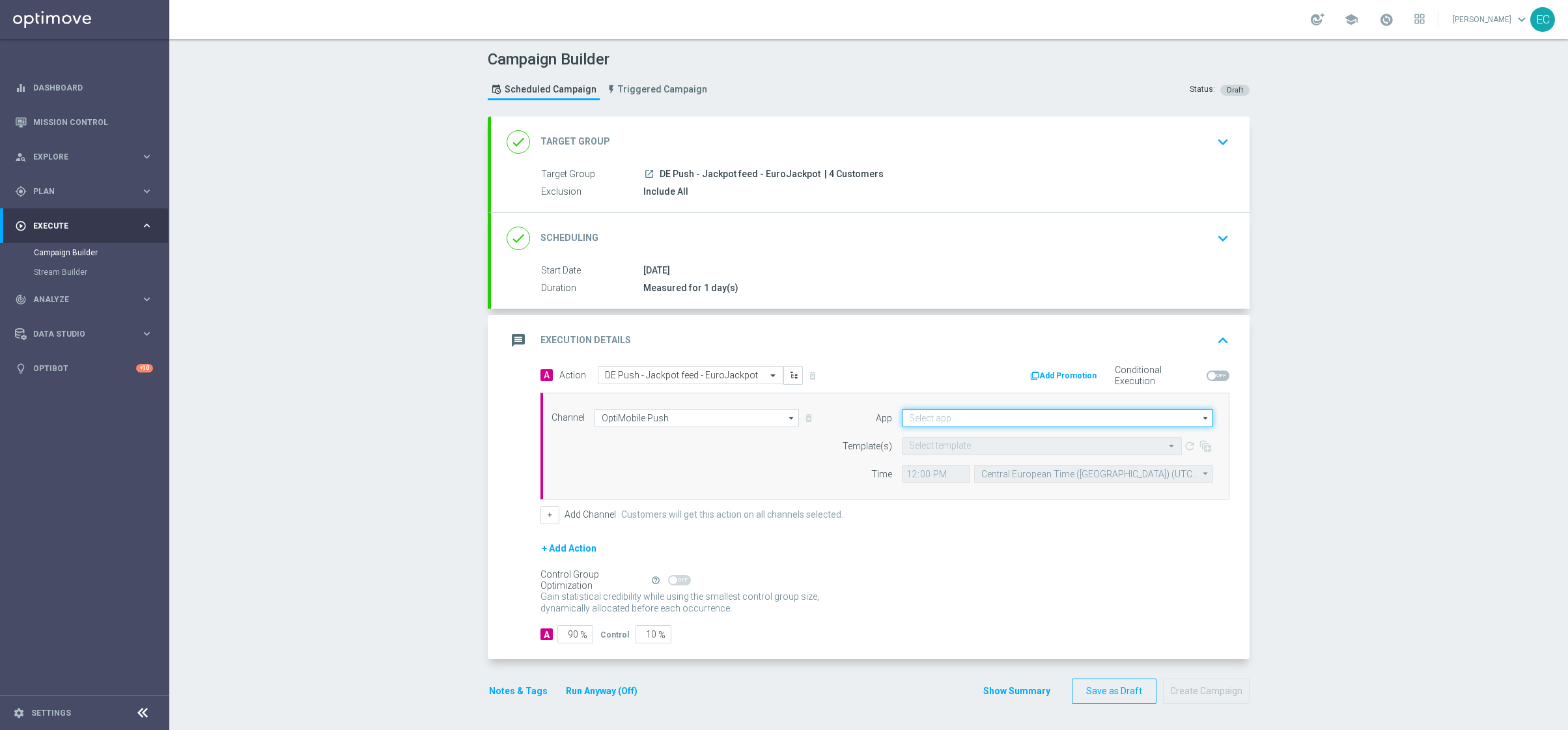
click at [956, 410] on input at bounding box center [1058, 418] width 312 height 18
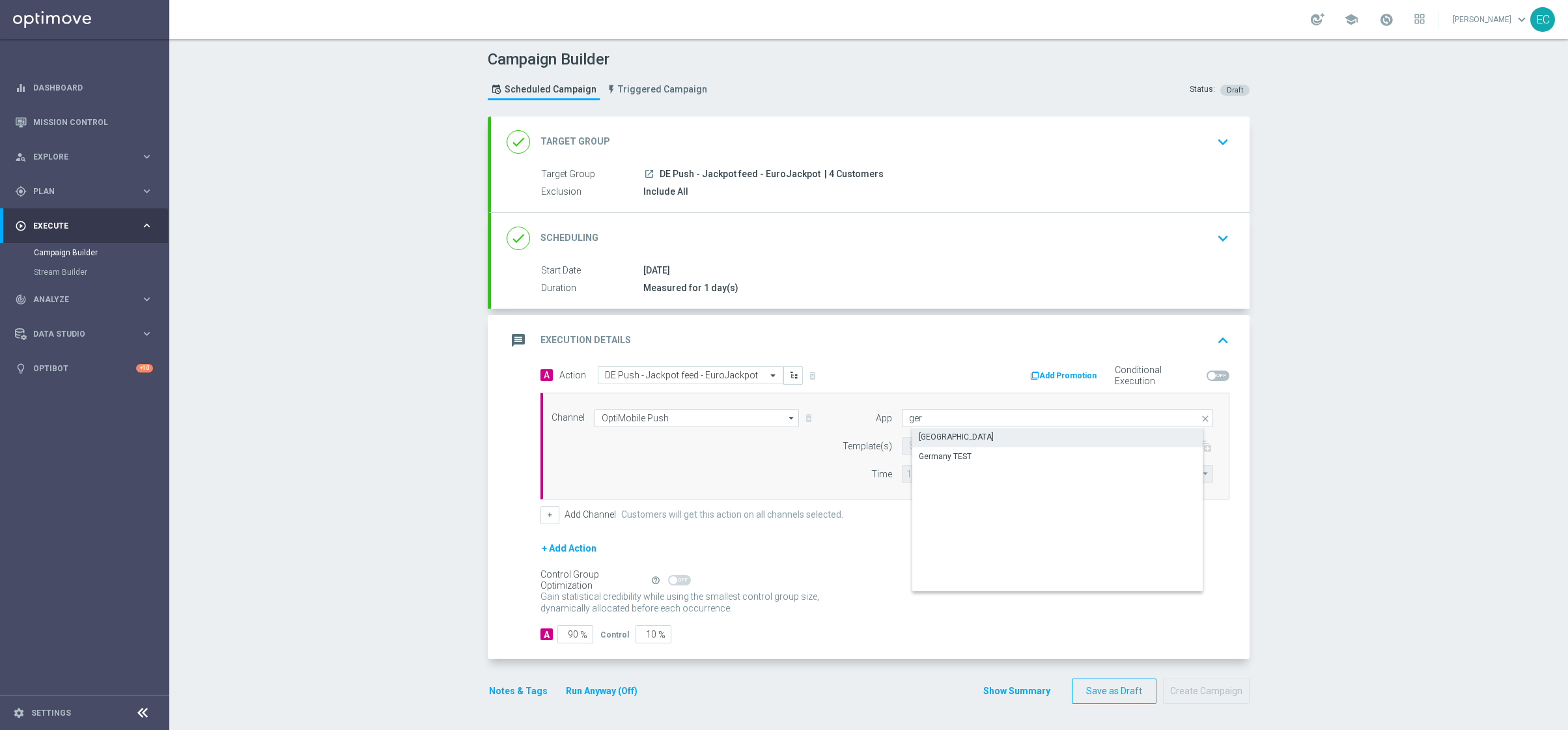
click at [992, 438] on div "Germany" at bounding box center [1068, 437] width 312 height 18
type input "Germany"
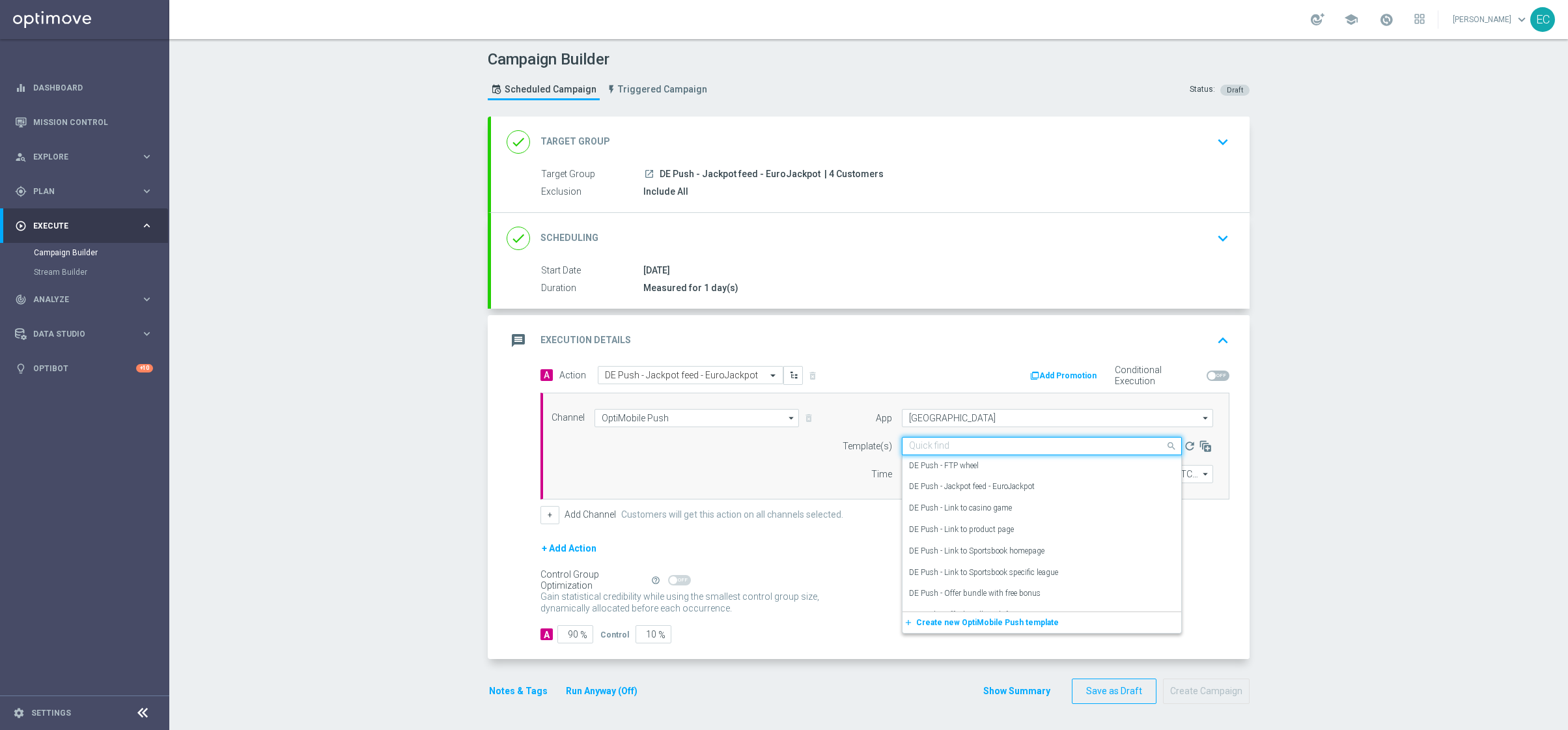
click at [943, 447] on input "text" at bounding box center [1029, 446] width 240 height 11
paste input "DE Push - Jackpot feed - EuroJackpot"
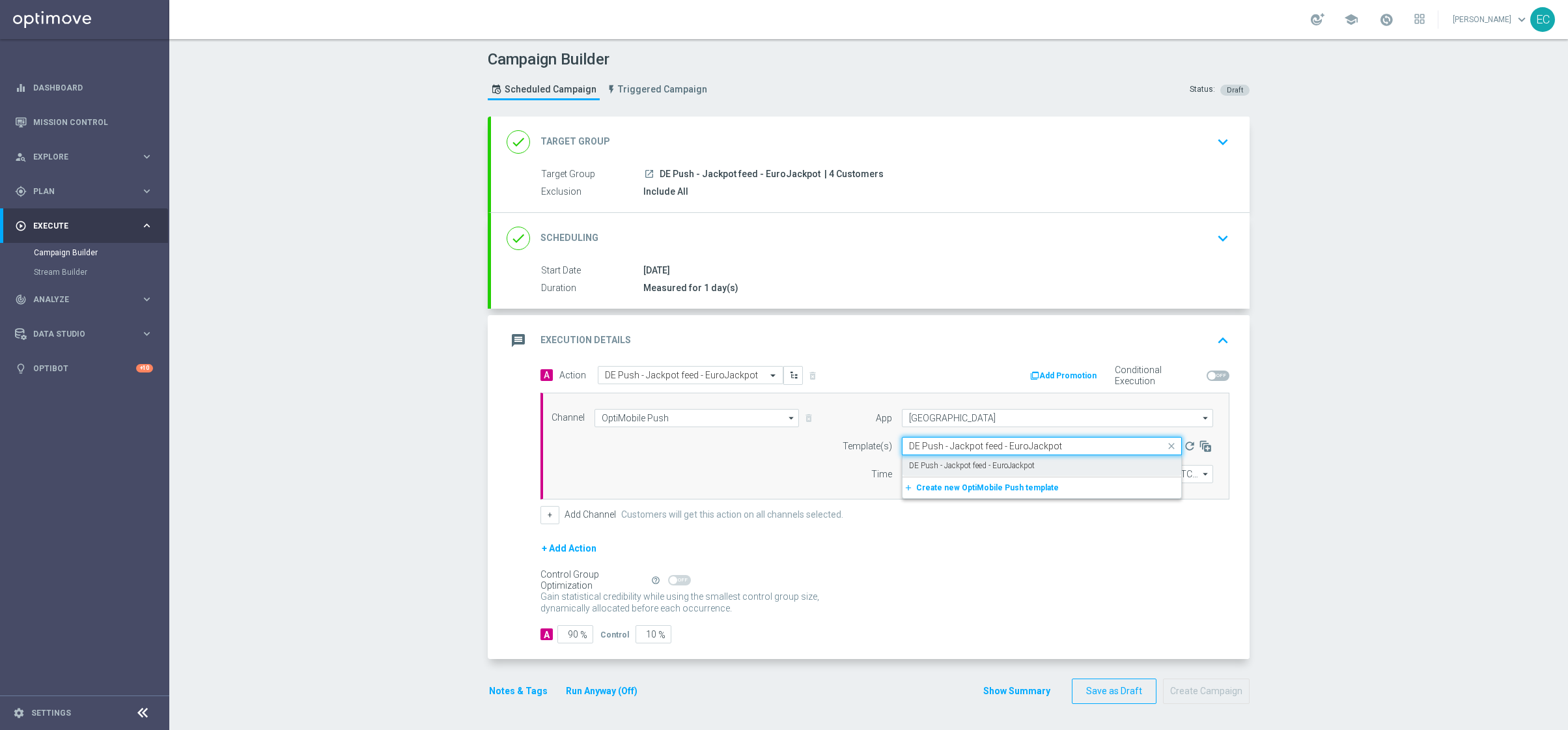
click at [1072, 462] on div "DE Push - Jackpot feed - EuroJackpot" at bounding box center [1042, 466] width 265 height 22
type input "DE Push - Jackpot feed - EuroJackpot"
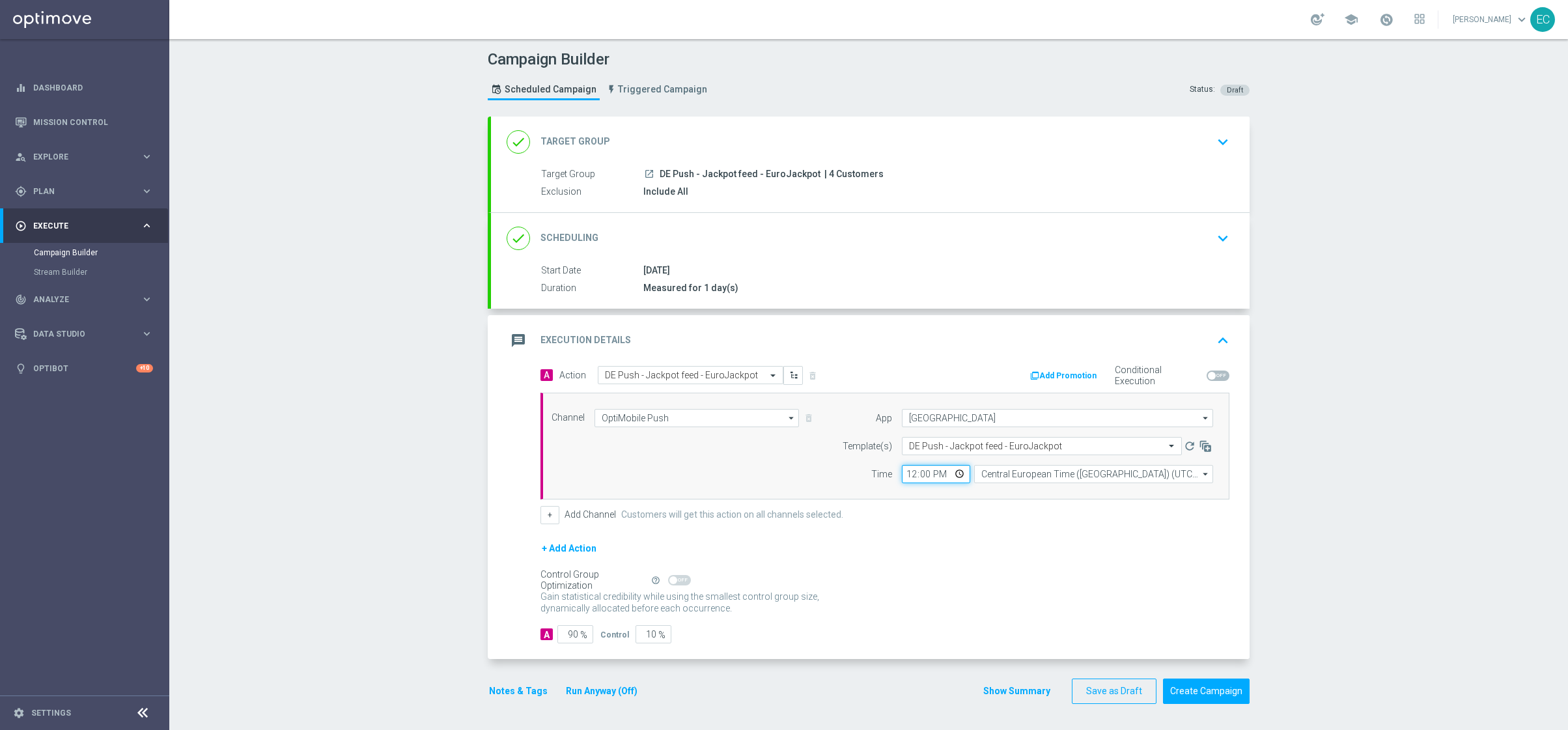
click at [902, 478] on input "12:00" at bounding box center [936, 474] width 69 height 18
type input "15:24"
click at [567, 632] on input "90" at bounding box center [575, 635] width 36 height 18
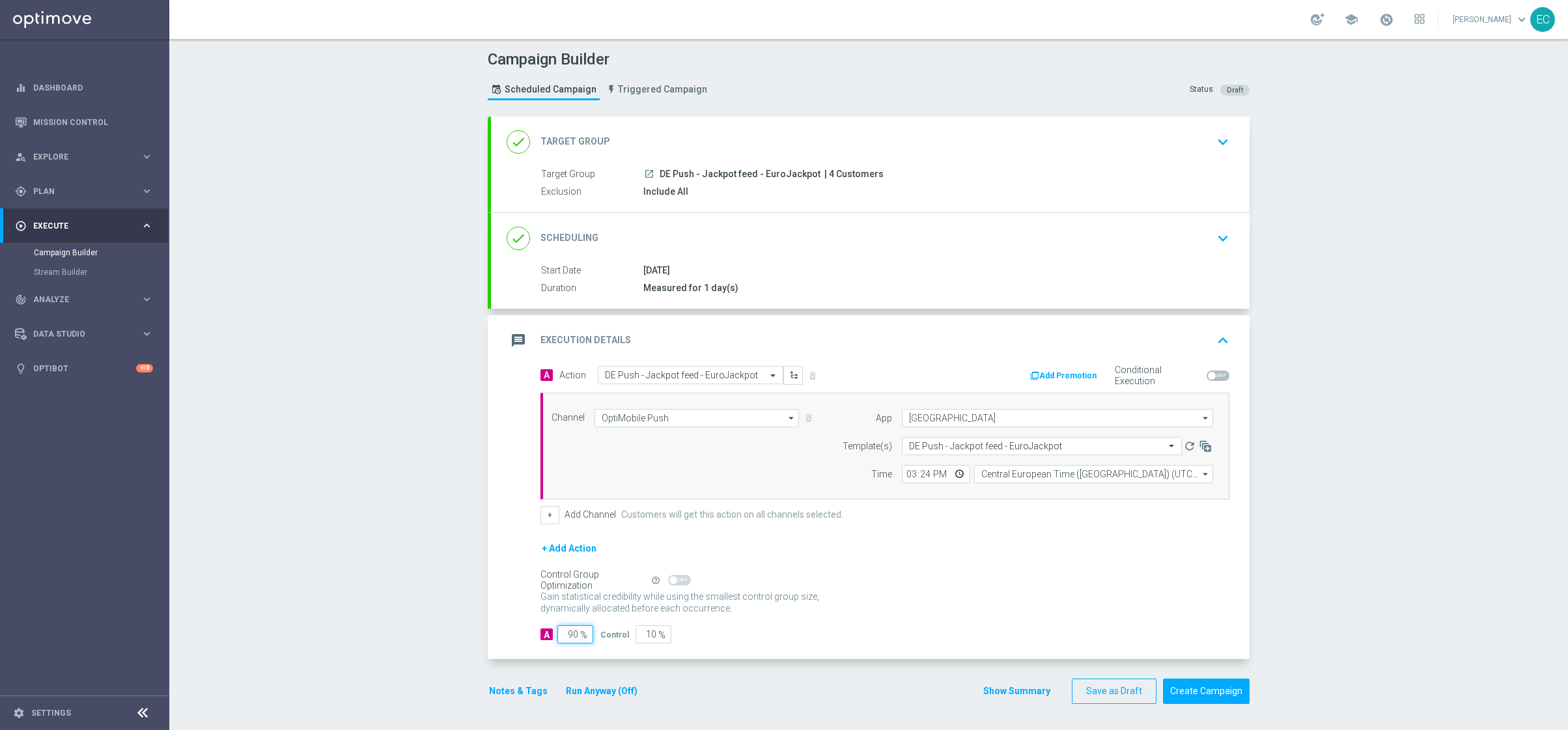
type input "1"
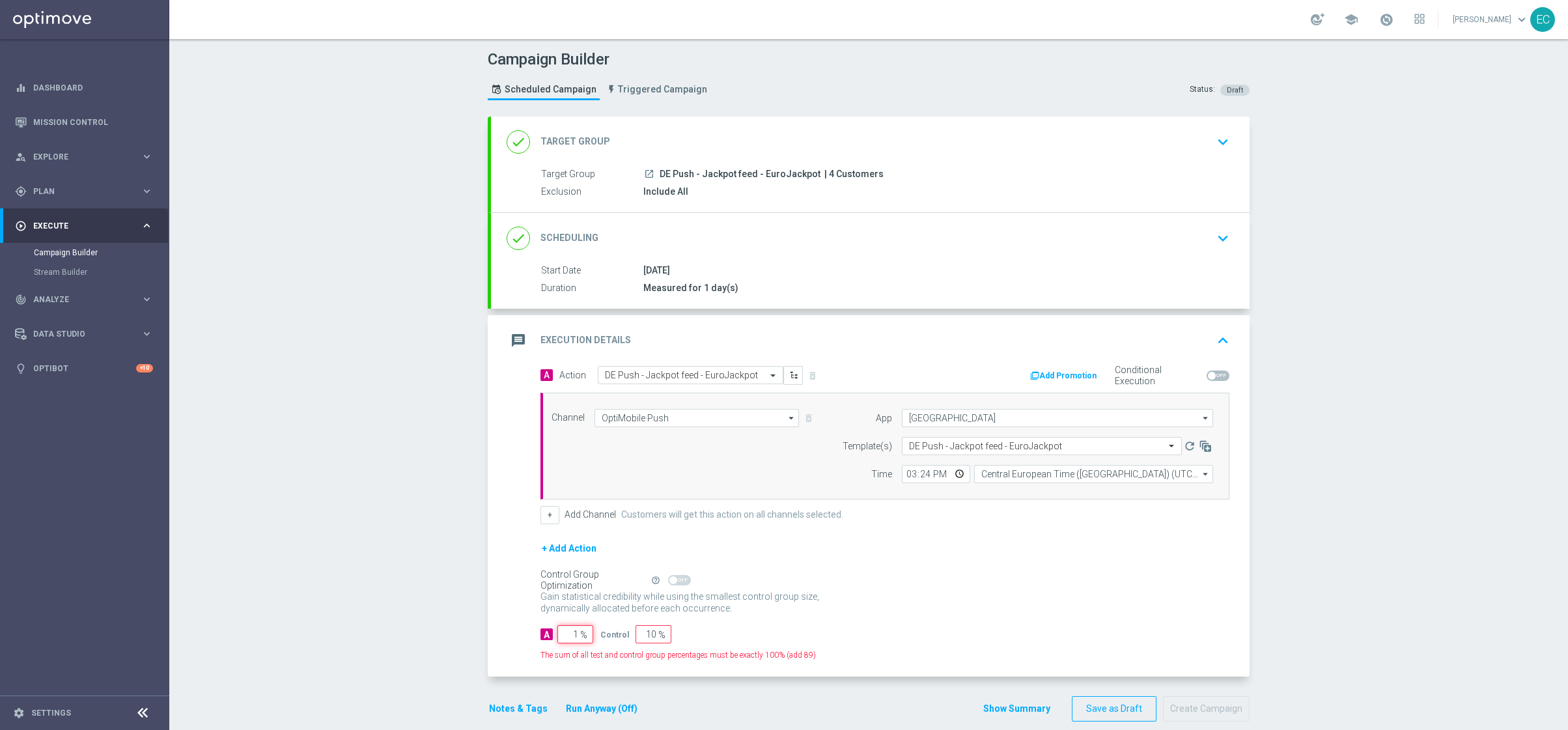
type input "99"
type input "10"
type input "90"
type input "100"
type input "0"
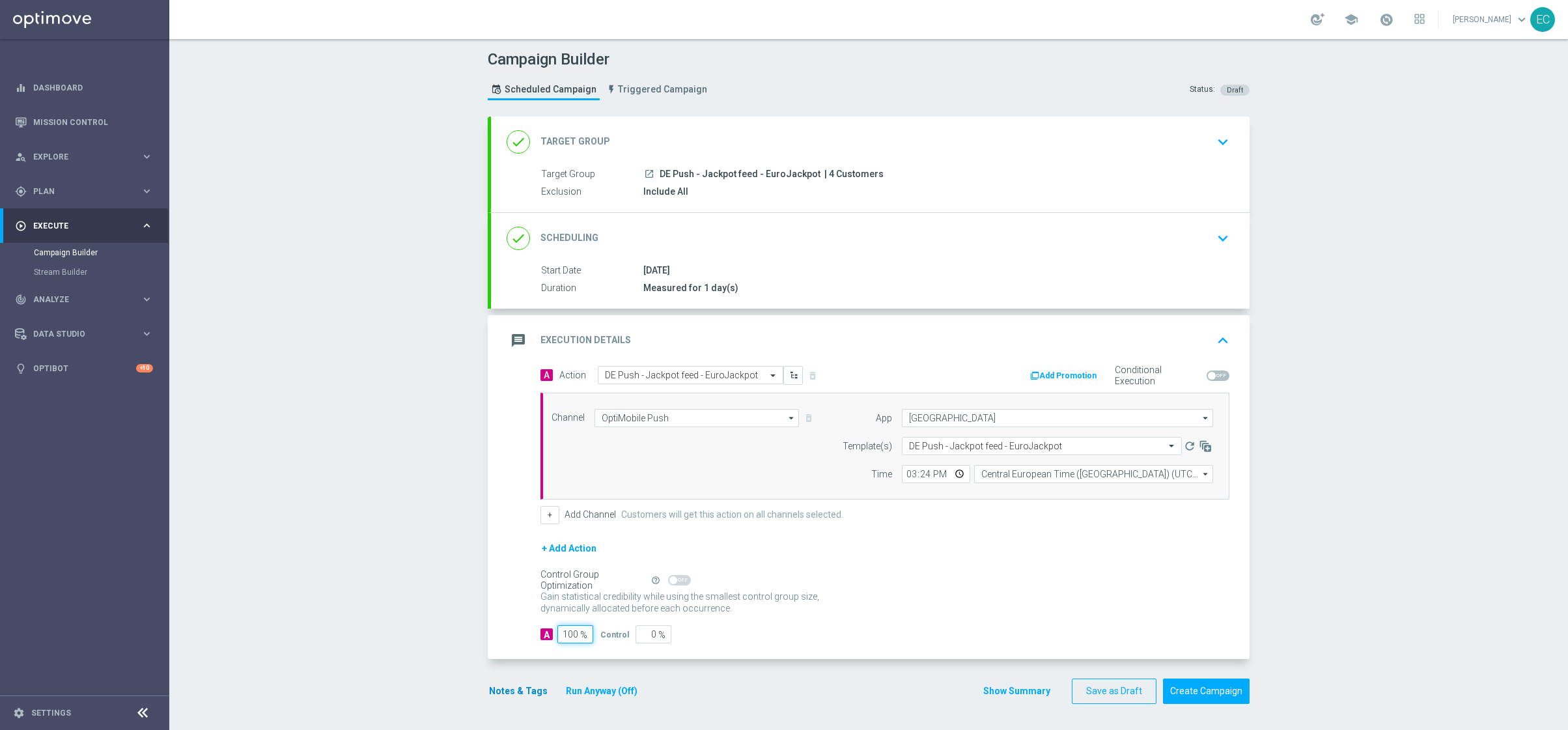
type input "100"
click at [512, 696] on button "Notes & Tags" at bounding box center [518, 691] width 61 height 16
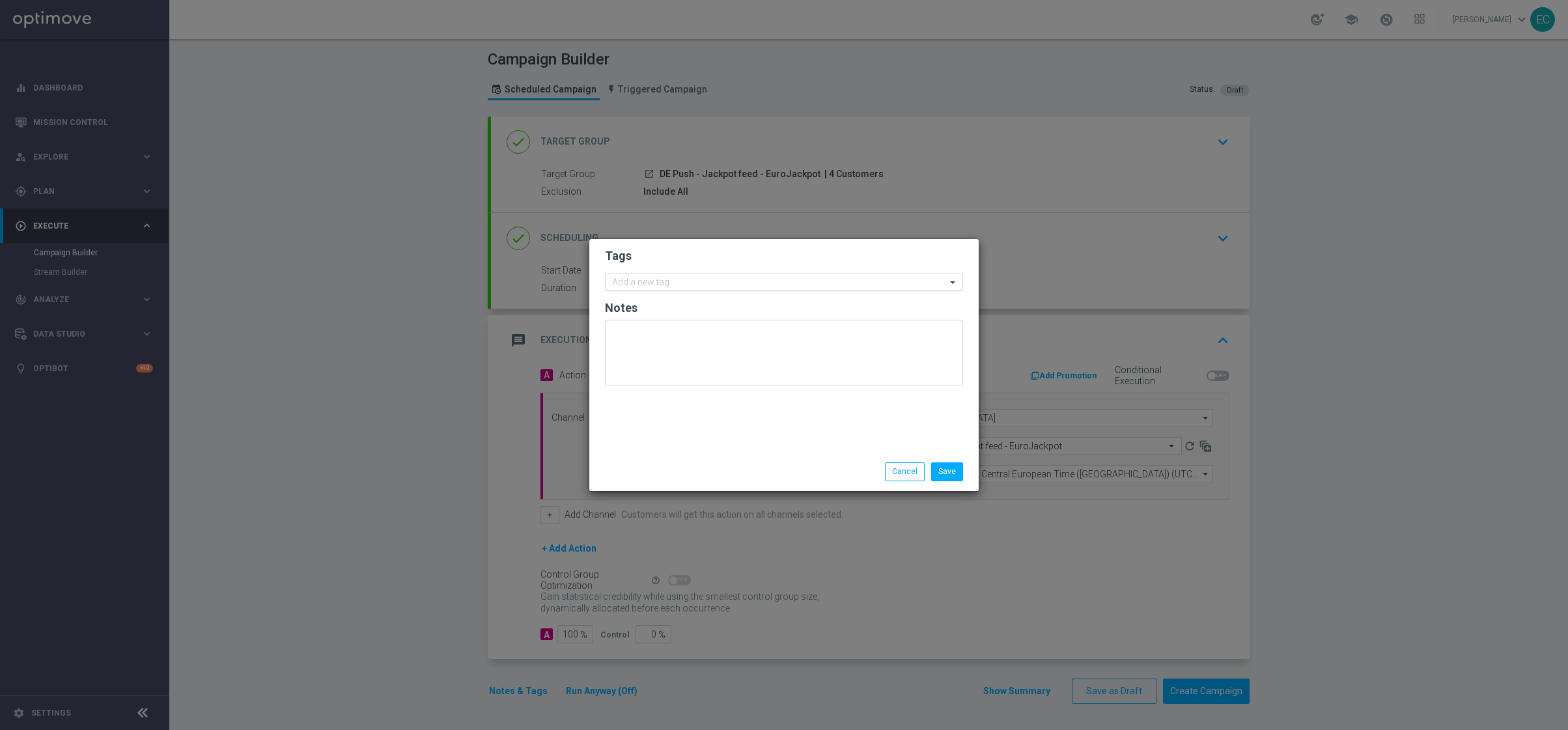
click at [698, 276] on div "Add a new tag" at bounding box center [776, 283] width 341 height 16
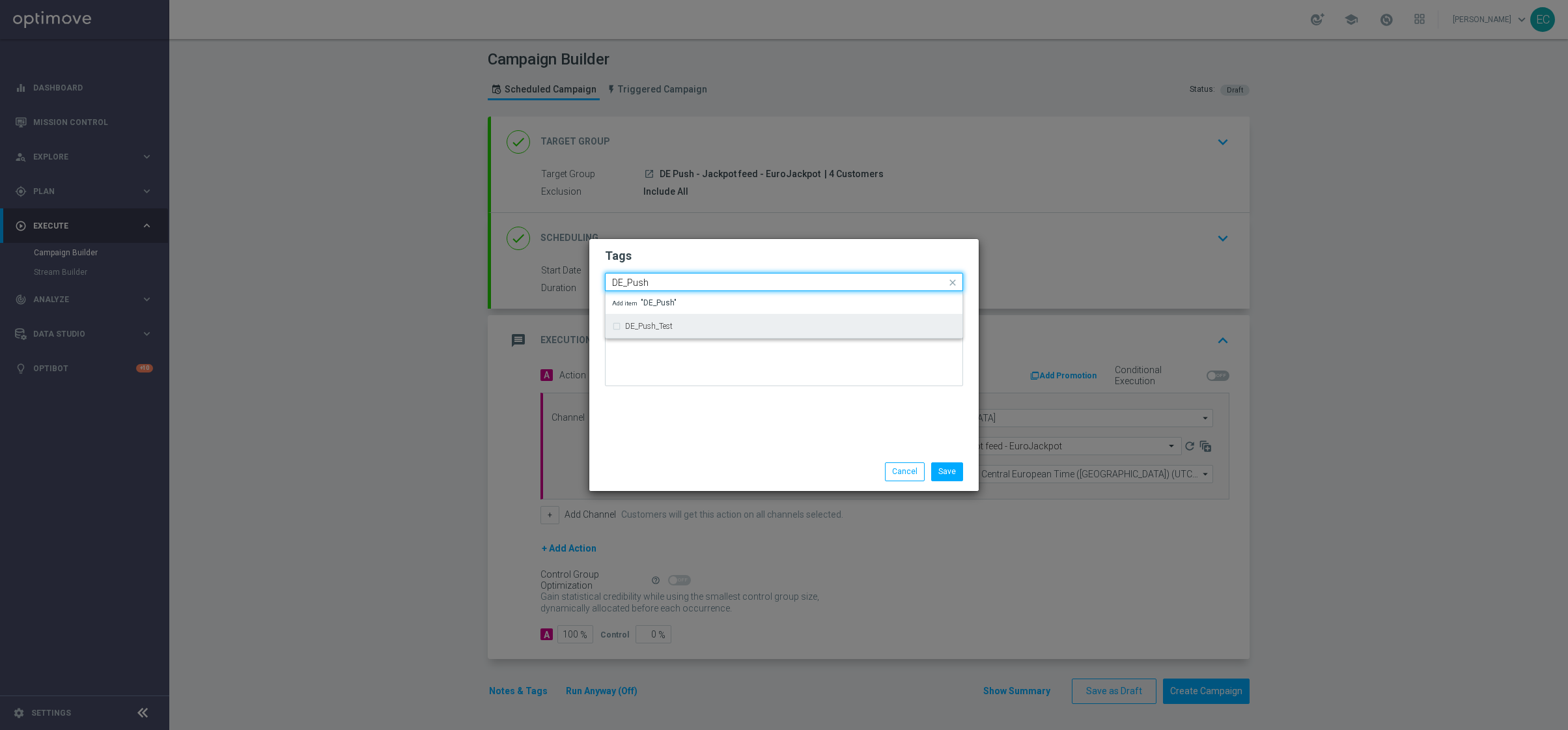
click at [736, 332] on div "DE_Push_Test" at bounding box center [783, 327] width 344 height 21
type input "DE_Push"
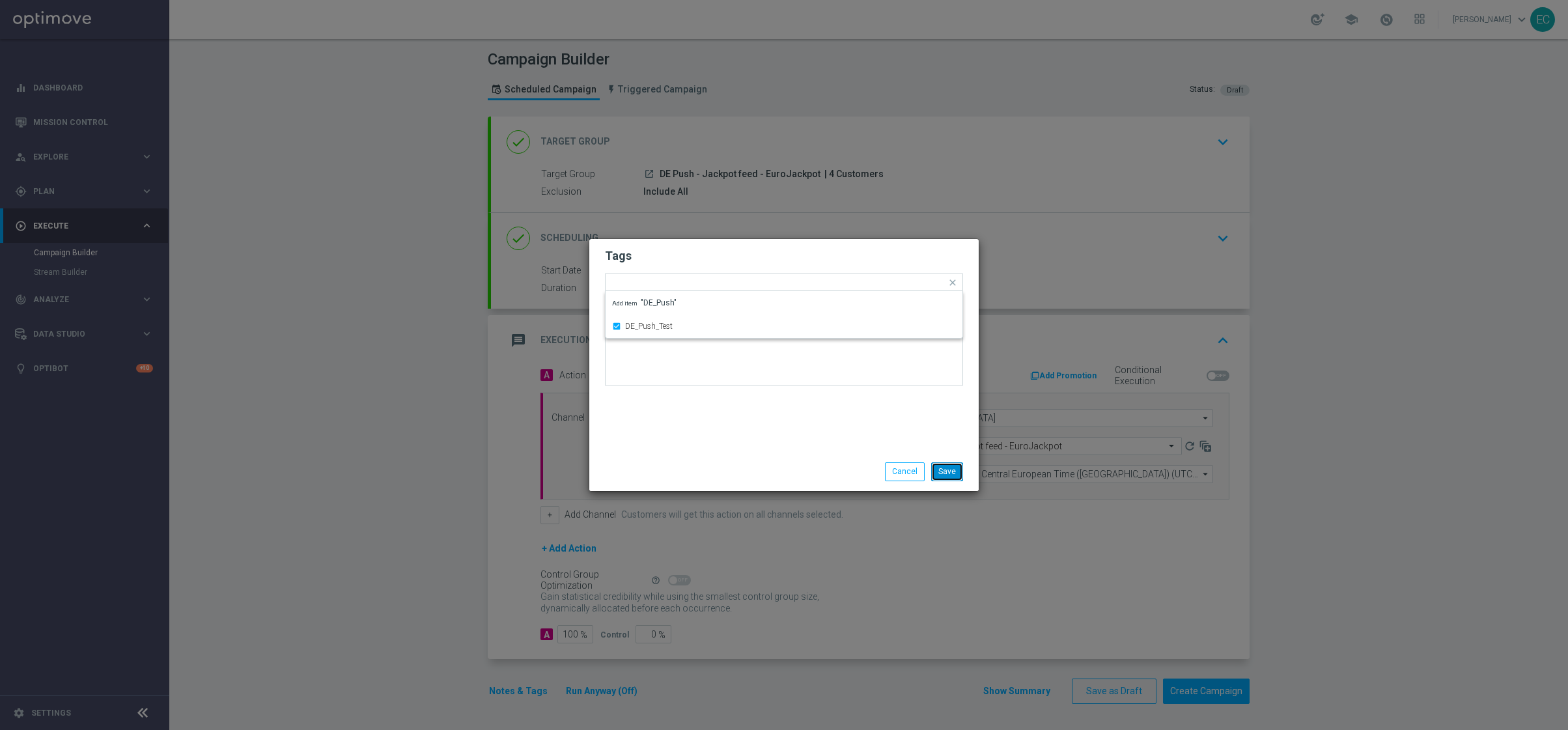
click at [950, 477] on button "Save" at bounding box center [946, 471] width 32 height 18
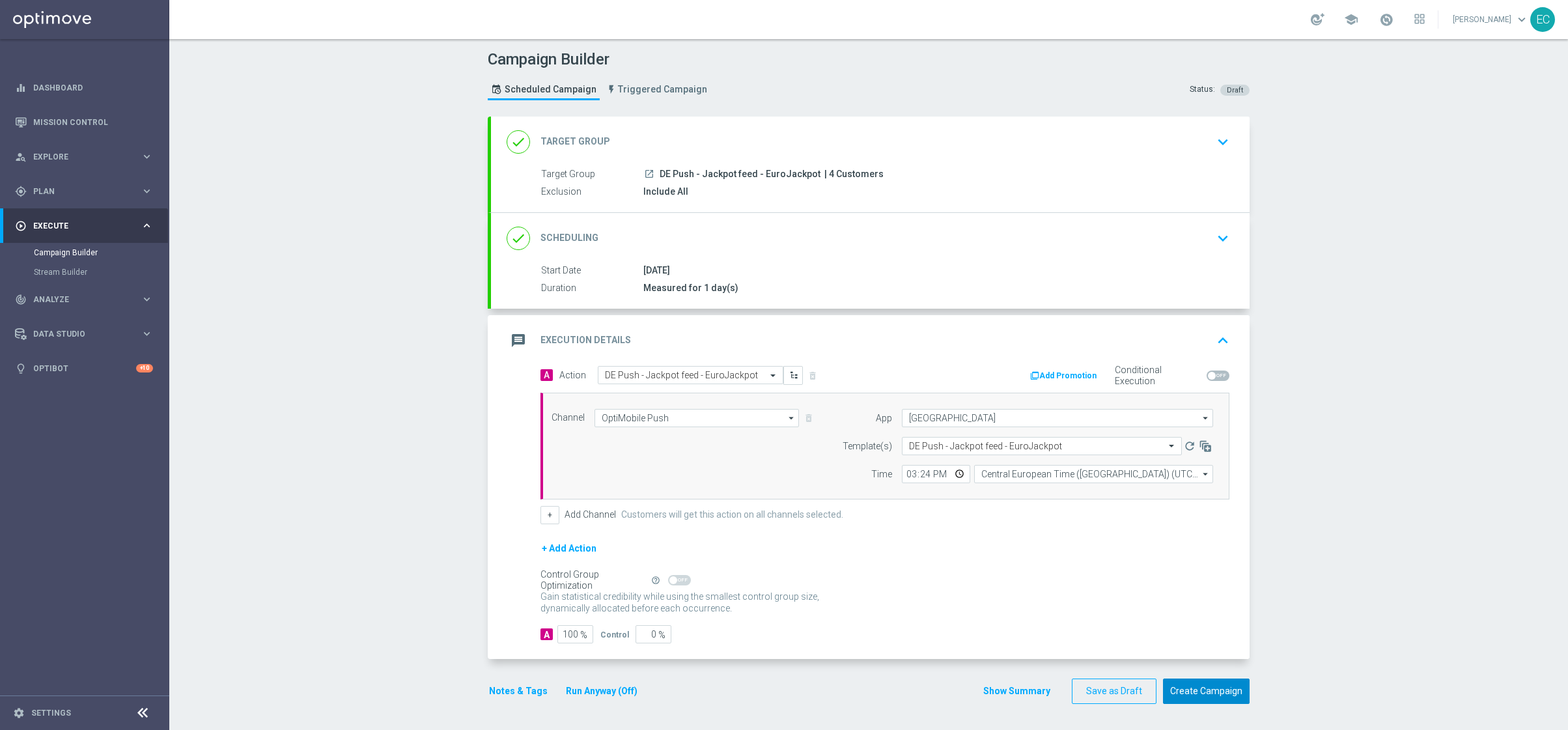
click at [1201, 692] on button "Create Campaign" at bounding box center [1206, 691] width 86 height 25
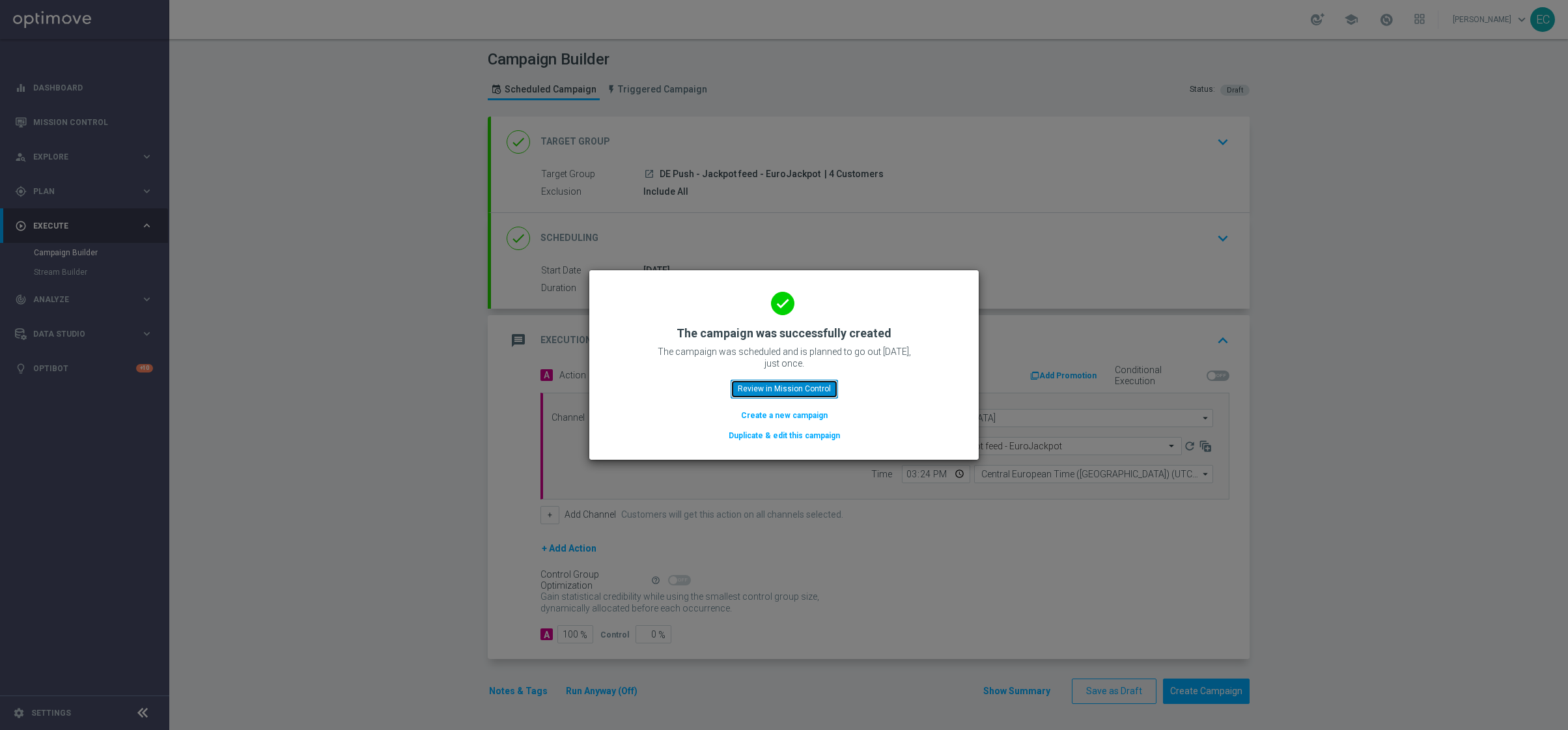
click at [771, 388] on button "Review in Mission Control" at bounding box center [784, 388] width 107 height 18
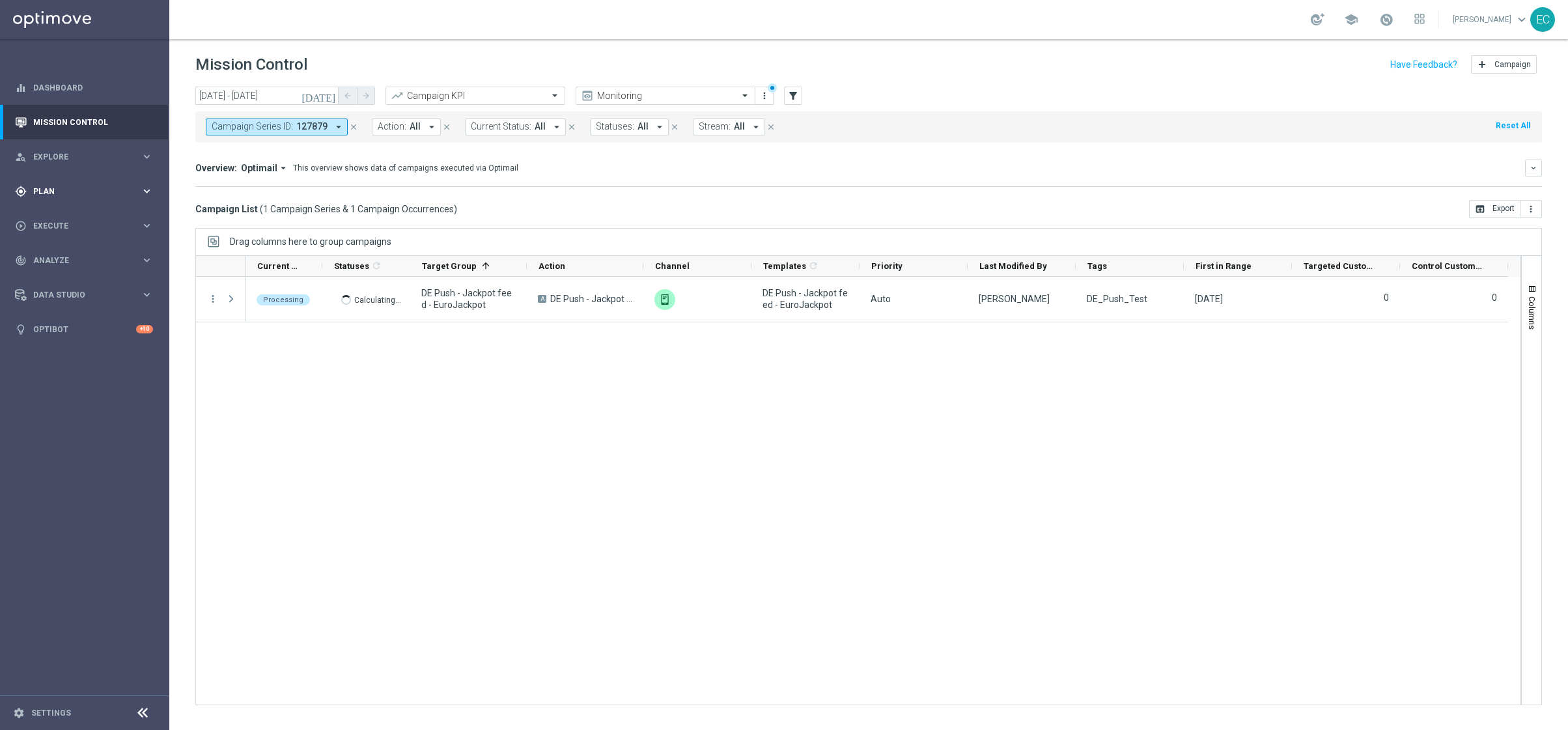
click at [79, 193] on span "Plan" at bounding box center [87, 192] width 107 height 7
click at [99, 311] on link "OptiMobile Push" at bounding box center [88, 316] width 95 height 10
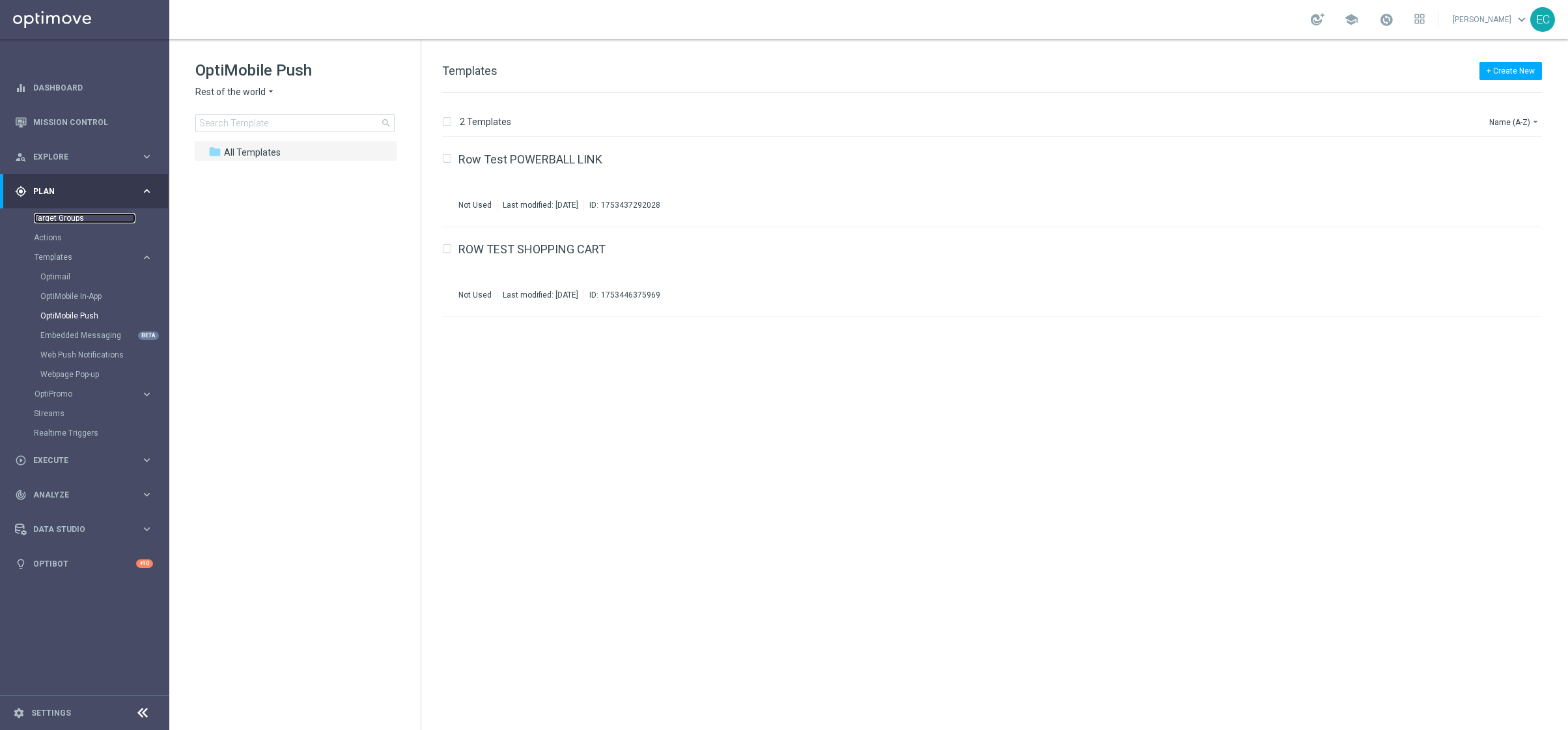
click at [80, 221] on link "Target Groups" at bounding box center [84, 218] width 101 height 10
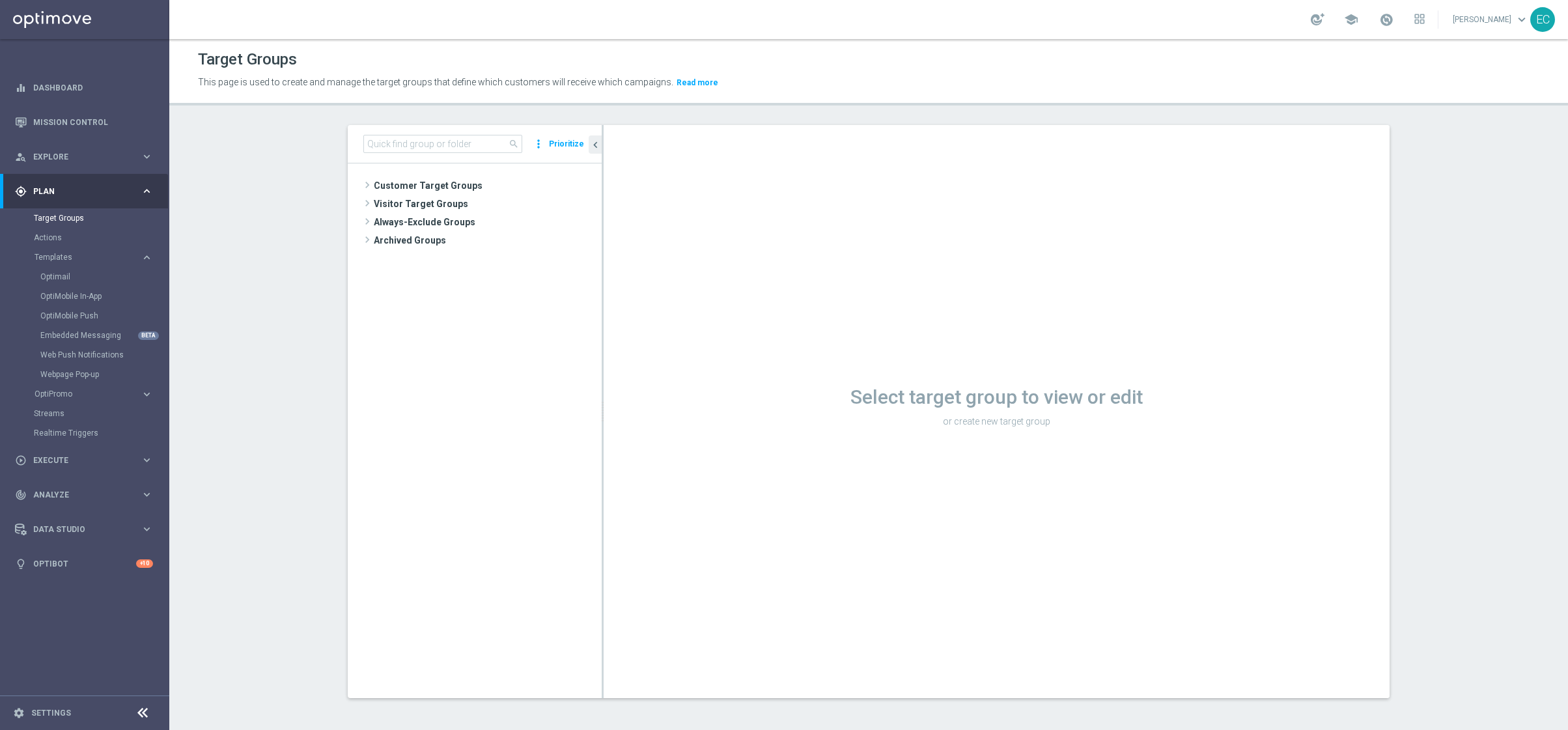
click at [393, 154] on div "search more_vert Prioritize" at bounding box center [475, 145] width 254 height 39
click at [391, 148] on input at bounding box center [443, 144] width 159 height 18
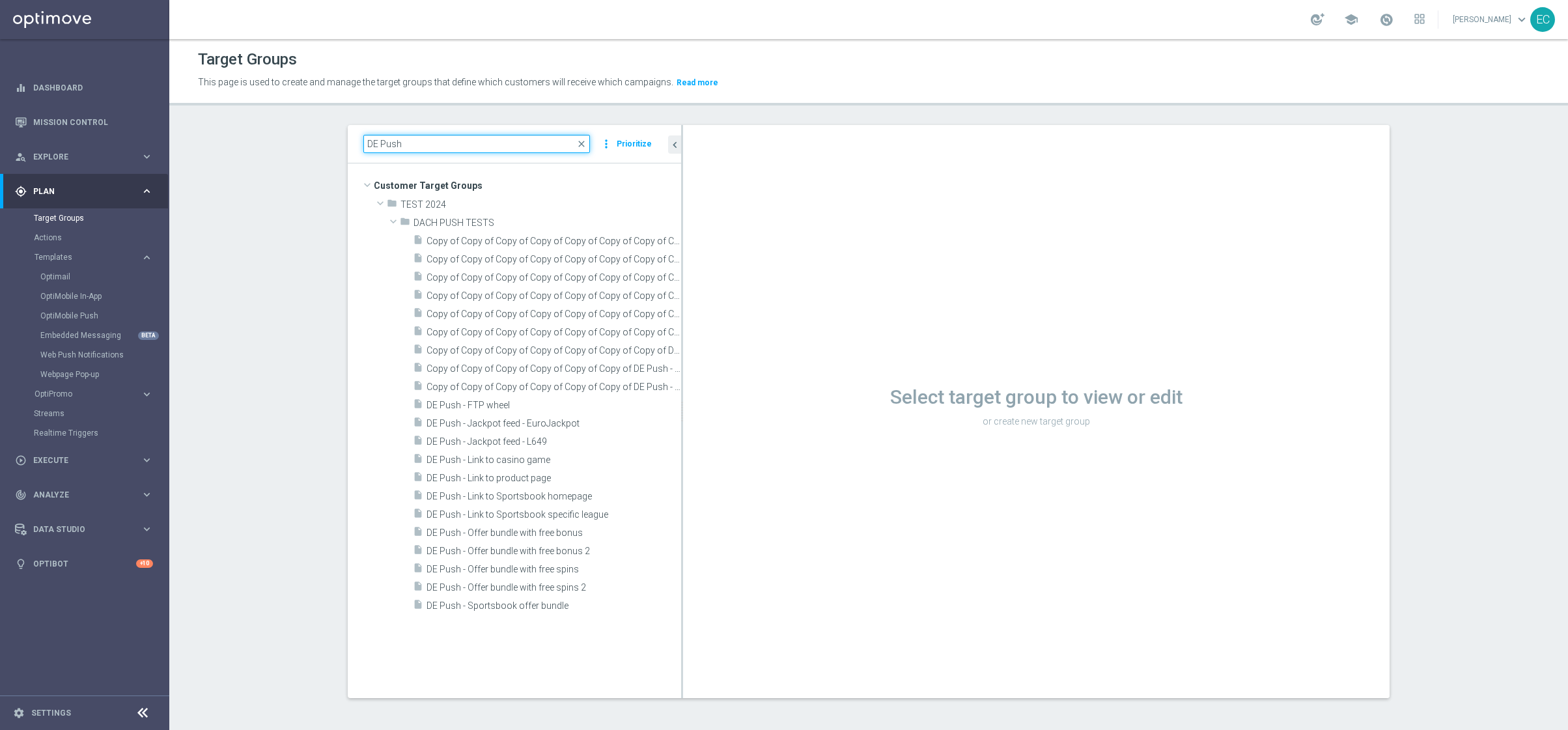
drag, startPoint x: 595, startPoint y: 415, endPoint x: 674, endPoint y: 415, distance: 79.0
click at [681, 415] on div at bounding box center [682, 412] width 2 height 573
type input "DE Push"
click at [531, 393] on div "insert_drive_file Copy of Copy of Copy of Copy of Copy of Copy of DE Push - Lin…" at bounding box center [532, 386] width 239 height 18
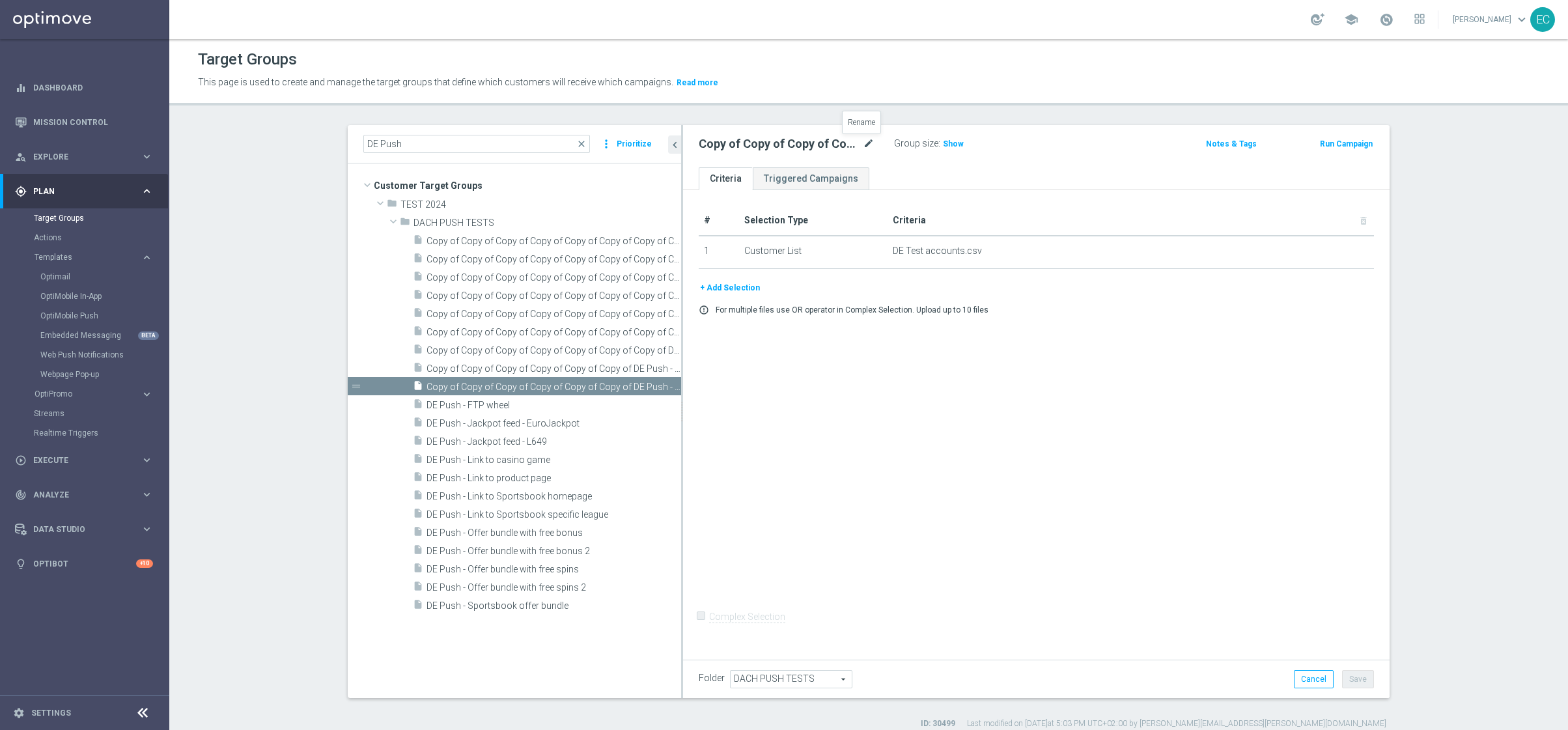
click at [863, 152] on icon "mode_edit" at bounding box center [869, 144] width 12 height 16
click at [845, 149] on input "Copy of Copy of Copy of Copy of Copy of Copy of DE Push - Link to Sportsbook sp…" at bounding box center [786, 145] width 176 height 18
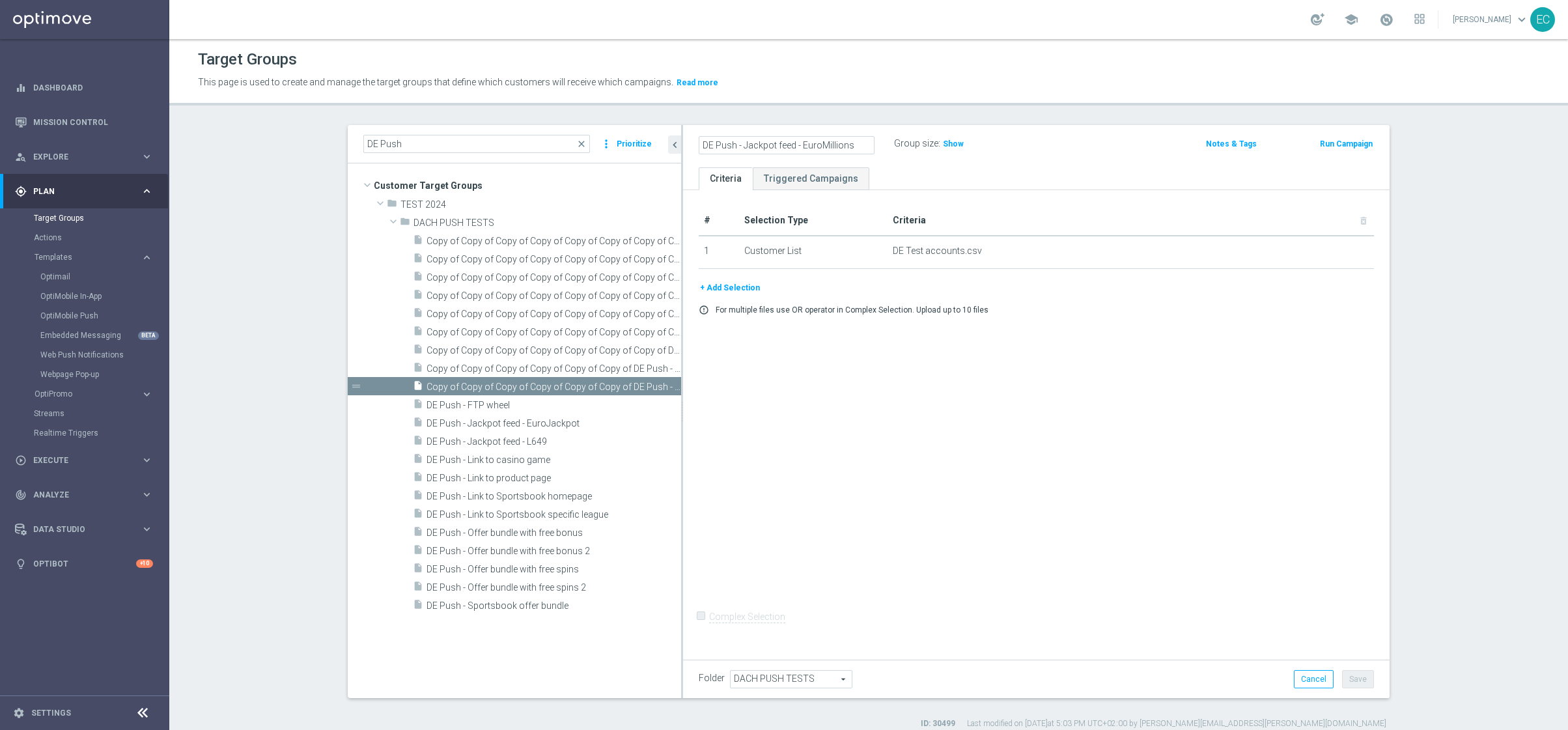
scroll to position [0, 0]
type input "DE Push - Jackpot feed - EuroMillions"
click at [1192, 361] on div "# Selection Type Criteria delete_forever 1 Customer List DE Test accounts.csv d…" at bounding box center [1036, 422] width 706 height 465
click at [1367, 671] on button "Save" at bounding box center [1358, 679] width 32 height 18
click at [569, 364] on span "Copy of Copy of Copy of Copy of Copy of Copy of DE Push - Link to casino game" at bounding box center [539, 369] width 225 height 11
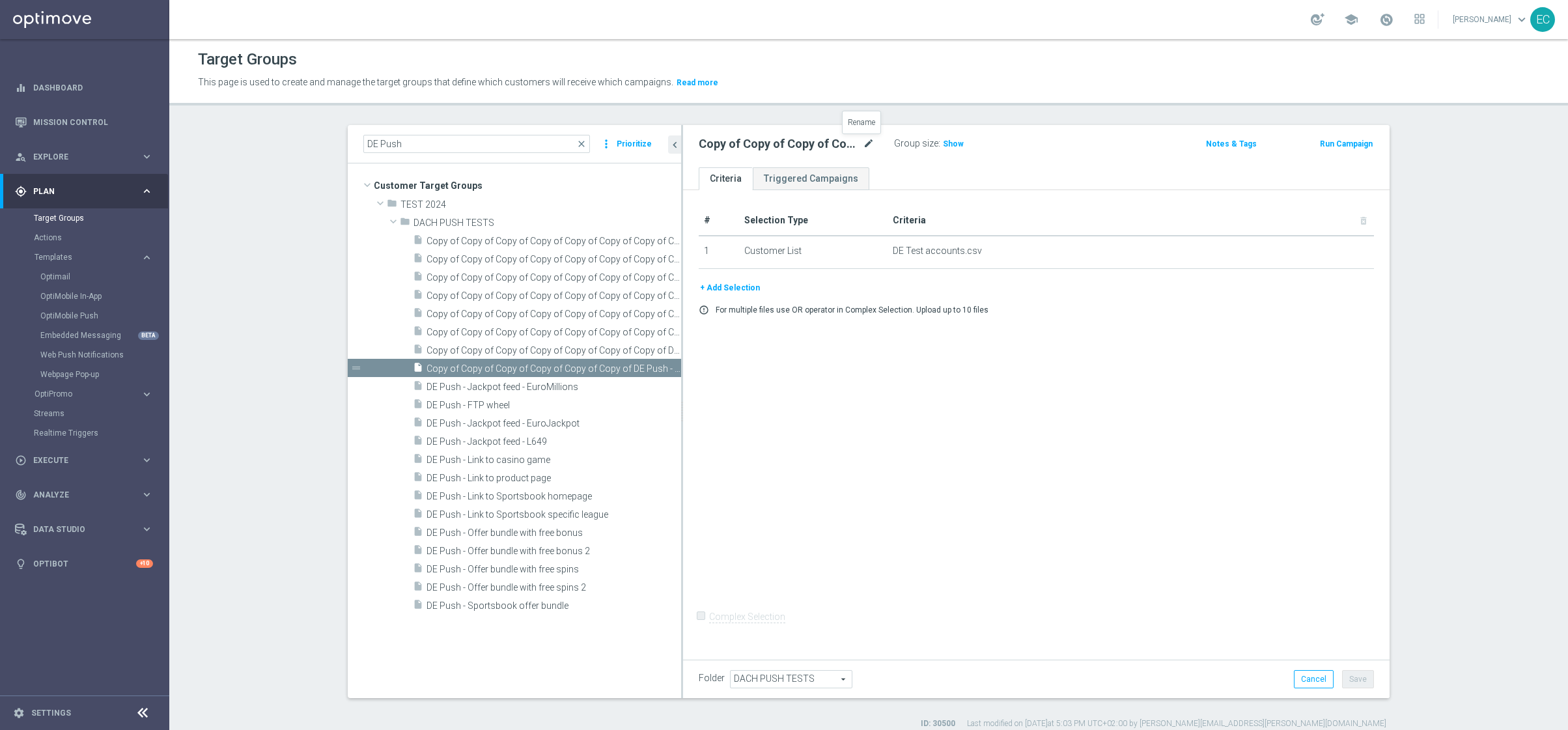
click at [863, 142] on icon "mode_edit" at bounding box center [869, 144] width 12 height 16
type input "DE Push - Jackpot feed - PowerBall"
click at [972, 404] on div "# Selection Type Criteria delete_forever 1 Customer List DE Test accounts.csv d…" at bounding box center [1036, 422] width 706 height 465
click at [1347, 690] on div "Folder DACH PUSH TESTS DACH PUSH TESTS arrow_drop_down search Cancel Save Savin…" at bounding box center [1036, 679] width 706 height 39
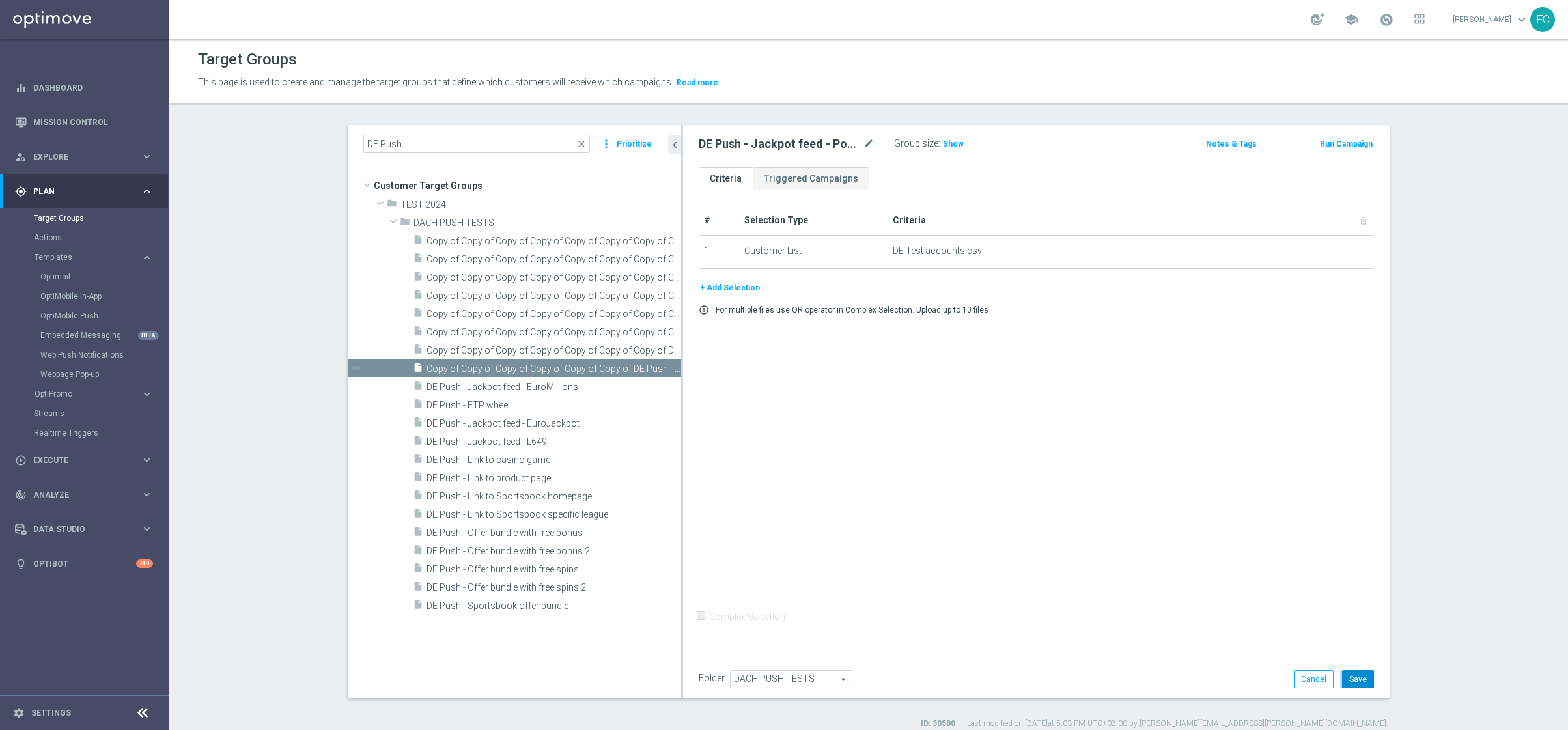
click at [1347, 688] on button "Save" at bounding box center [1358, 679] width 32 height 18
click at [544, 359] on div "insert_drive_file DE Push - Jackpot feed - PowerBall" at bounding box center [531, 368] width 237 height 18
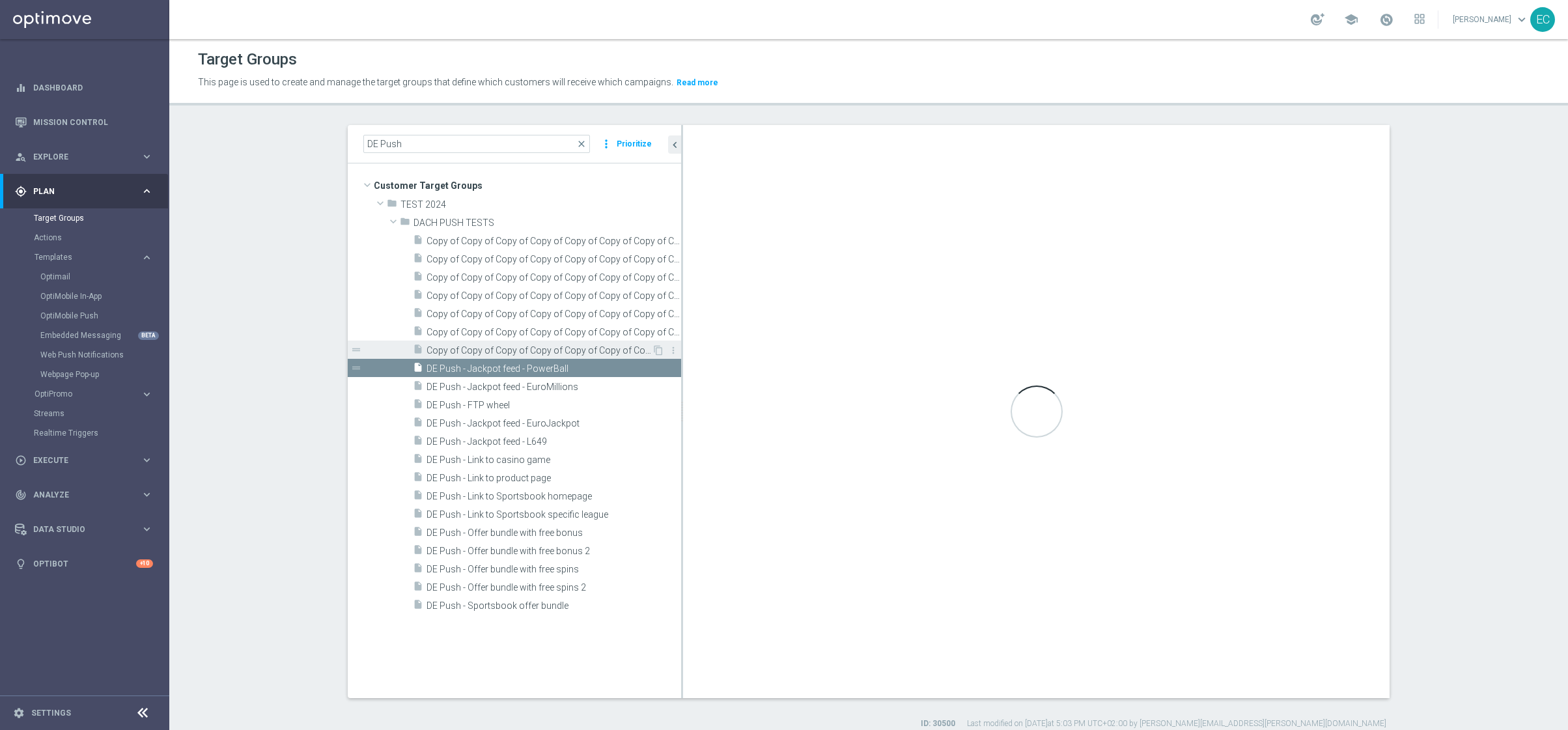
click at [540, 353] on span "Copy of Copy of Copy of Copy of Copy of Copy of Copy of DE Push - Link to Sport…" at bounding box center [539, 350] width 225 height 11
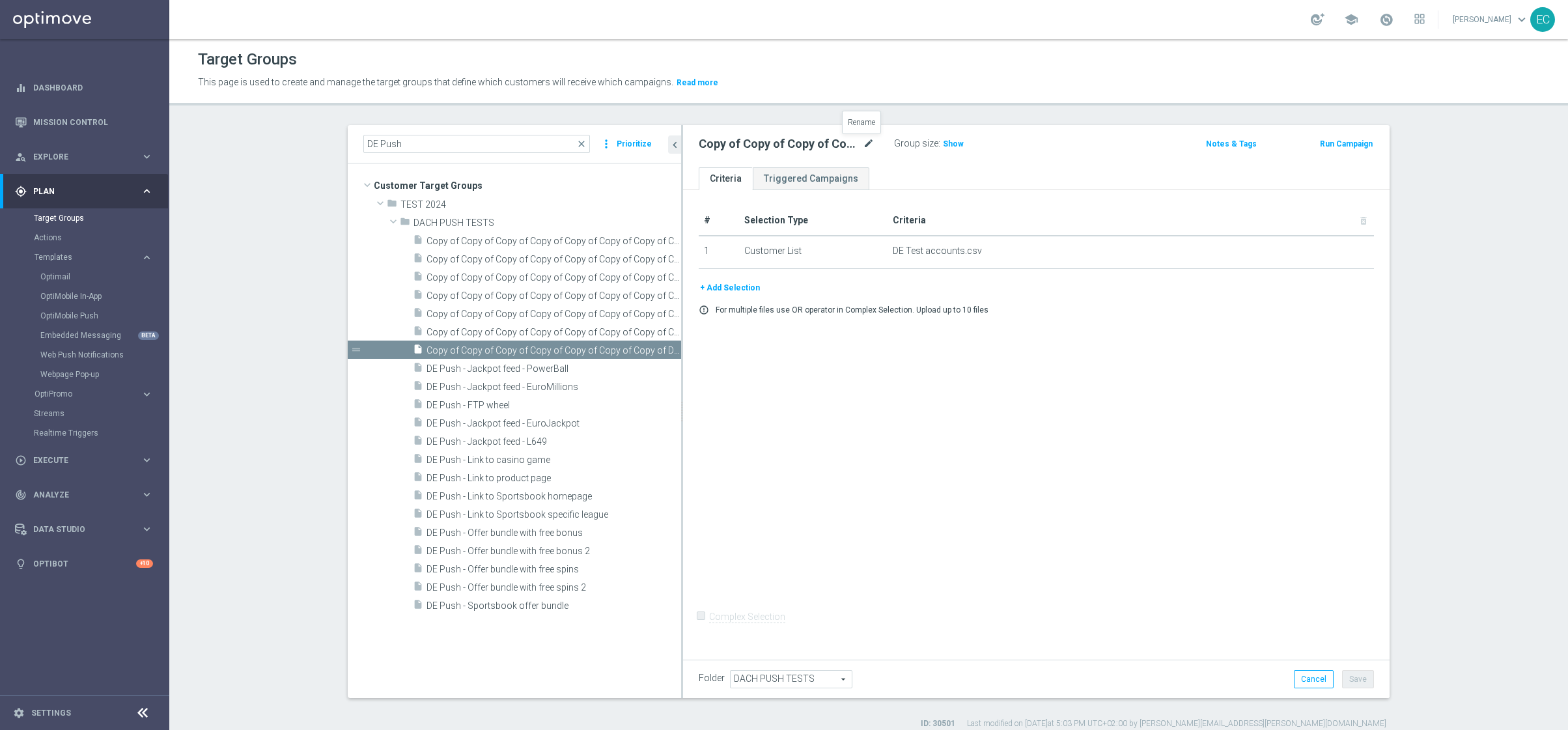
click at [863, 142] on icon "mode_edit" at bounding box center [869, 144] width 12 height 16
type input "DE Push - Jackpot fee"
click at [1109, 456] on div "# Selection Type Criteria delete_forever 1 Customer List DE Test accounts.csv d…" at bounding box center [1036, 422] width 706 height 465
click at [822, 139] on icon "mode_edit" at bounding box center [824, 144] width 12 height 16
type input "DE Push - Jackpot feed - EuroDreams"
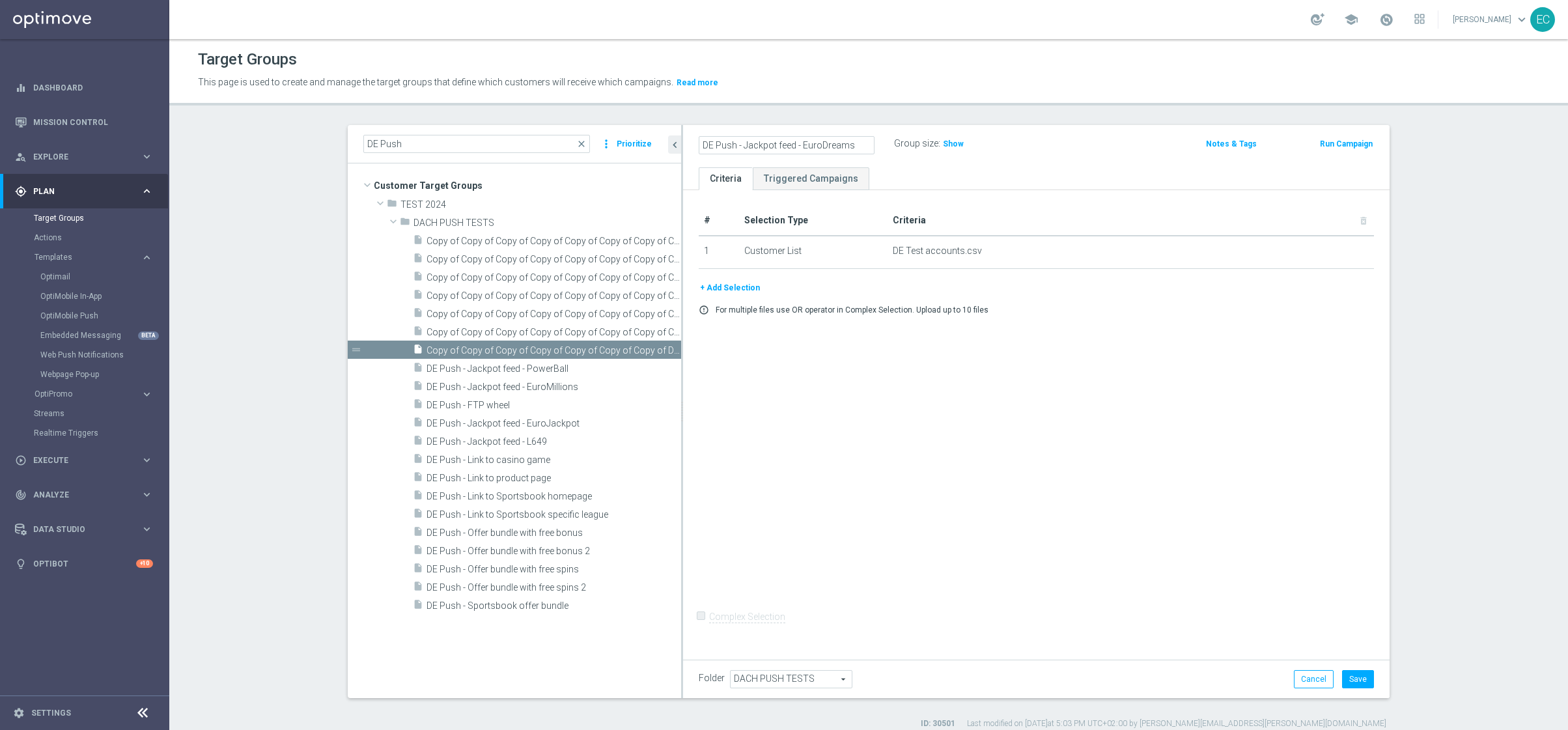
click at [1188, 438] on div "# Selection Type Criteria delete_forever 1 Customer List DE Test accounts.csv d…" at bounding box center [1036, 422] width 706 height 465
click at [1348, 683] on button "Save" at bounding box center [1358, 679] width 32 height 18
